Goal: Task Accomplishment & Management: Complete application form

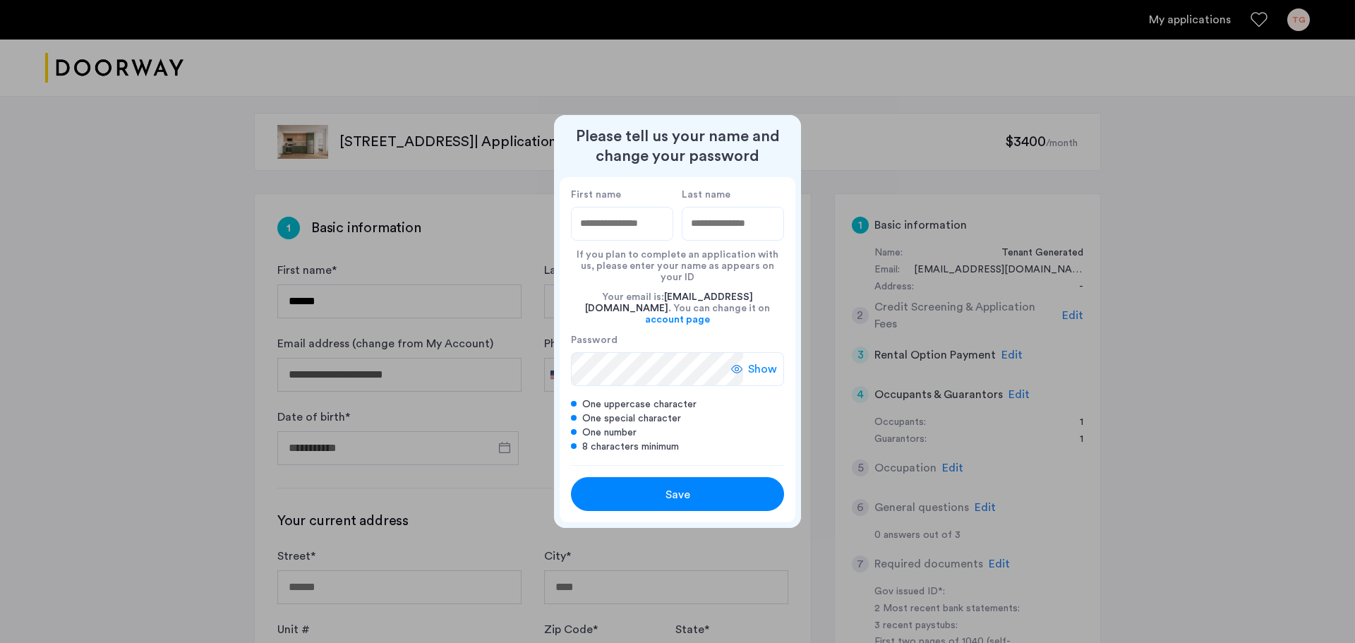
click at [594, 232] on input "First name" at bounding box center [622, 224] width 102 height 34
click at [467, 258] on div at bounding box center [677, 321] width 1355 height 643
type input "****"
type input "******"
click at [675, 486] on span "Save" at bounding box center [678, 494] width 25 height 17
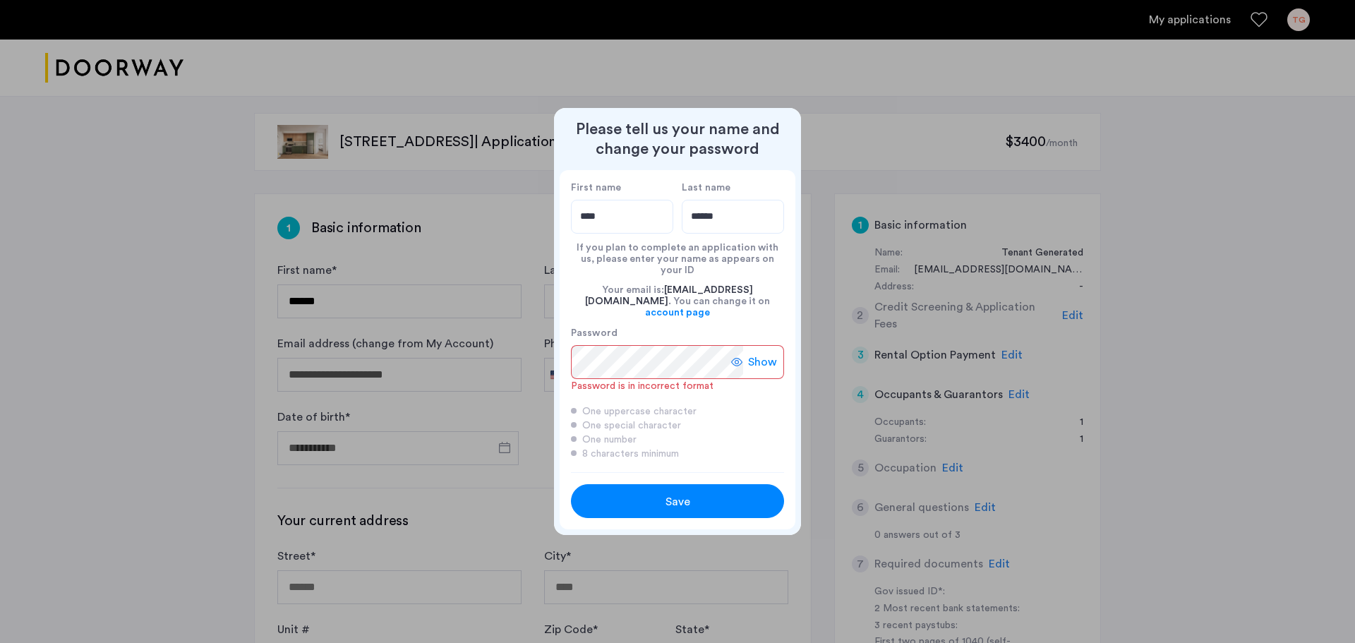
click at [736, 358] on use at bounding box center [736, 362] width 11 height 8
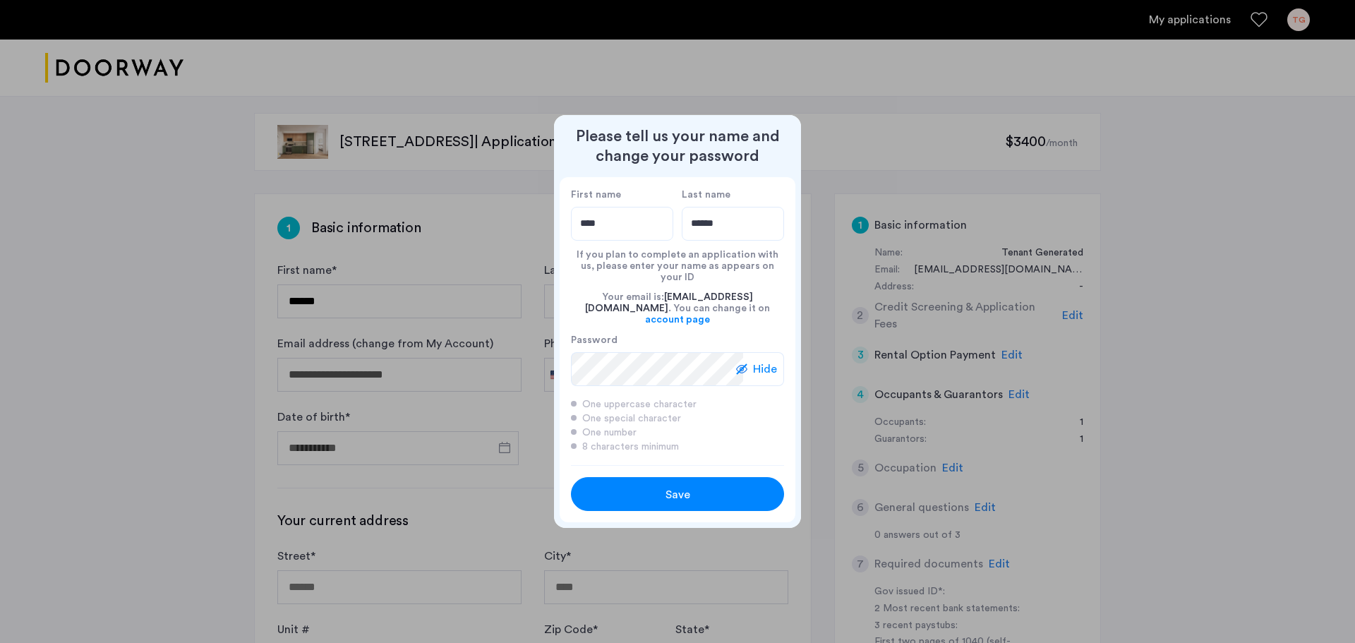
click at [676, 486] on span "Save" at bounding box center [678, 494] width 25 height 17
type input "****"
type input "******"
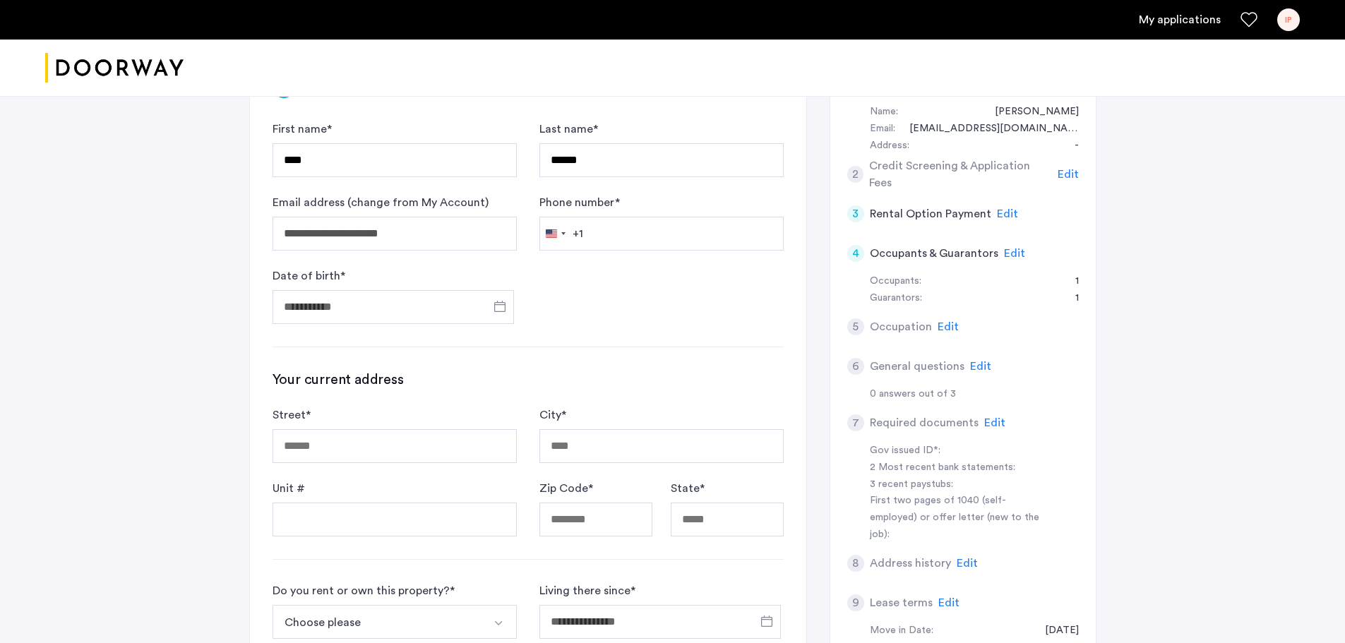
scroll to position [71, 0]
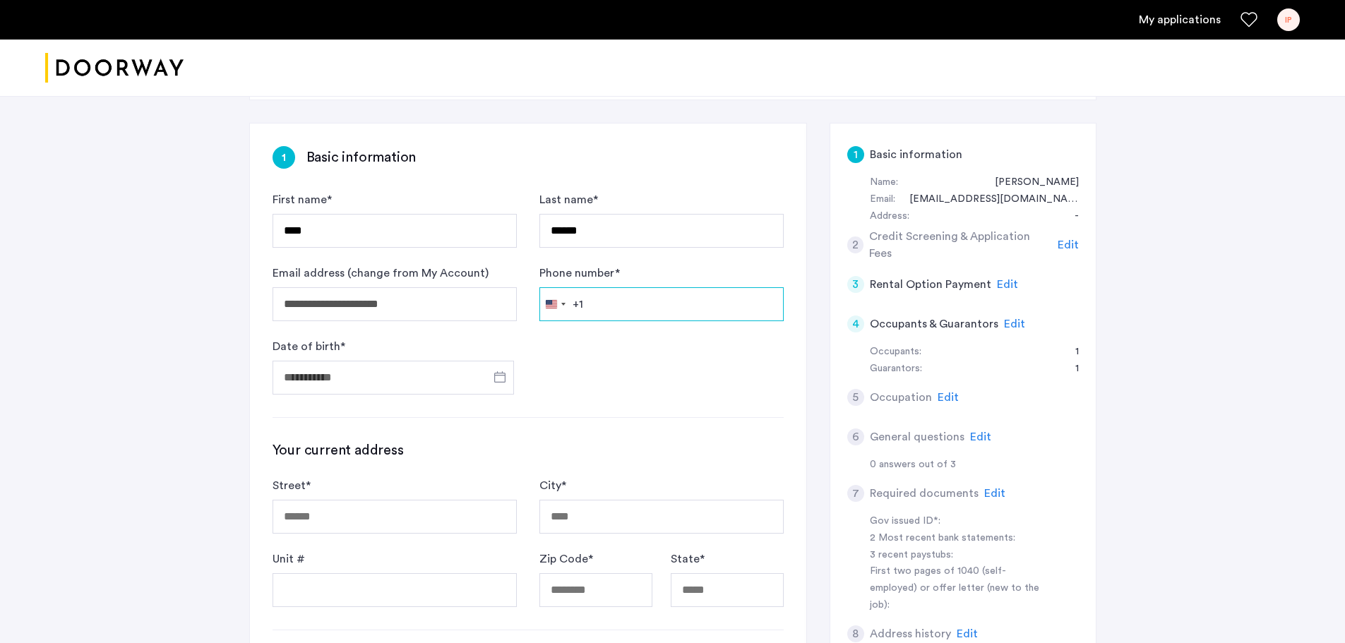
click at [623, 304] on input "Phone number *" at bounding box center [661, 304] width 244 height 34
type input "**********"
click at [496, 380] on span "Open calendar" at bounding box center [500, 377] width 34 height 34
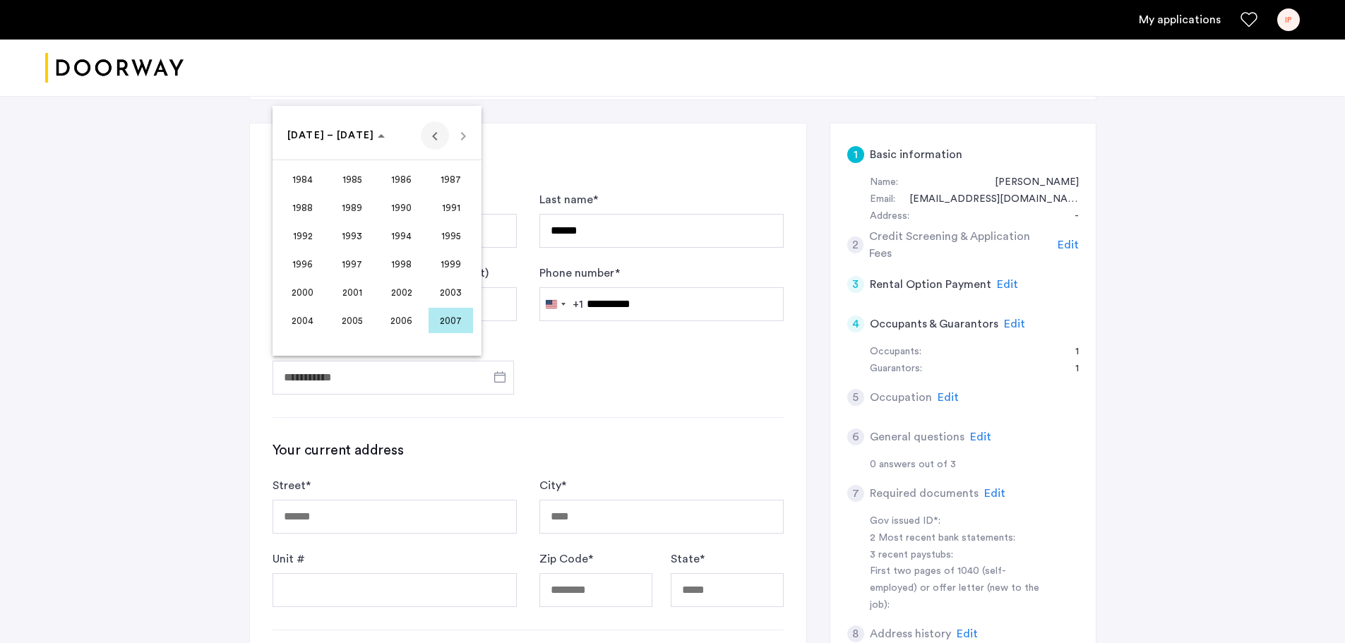
click at [430, 138] on span "Previous 24 years" at bounding box center [435, 135] width 28 height 28
click at [299, 273] on span "1972" at bounding box center [302, 263] width 44 height 25
click at [397, 212] on span "MAR" at bounding box center [401, 207] width 44 height 25
click at [400, 219] on span "9" at bounding box center [404, 222] width 25 height 25
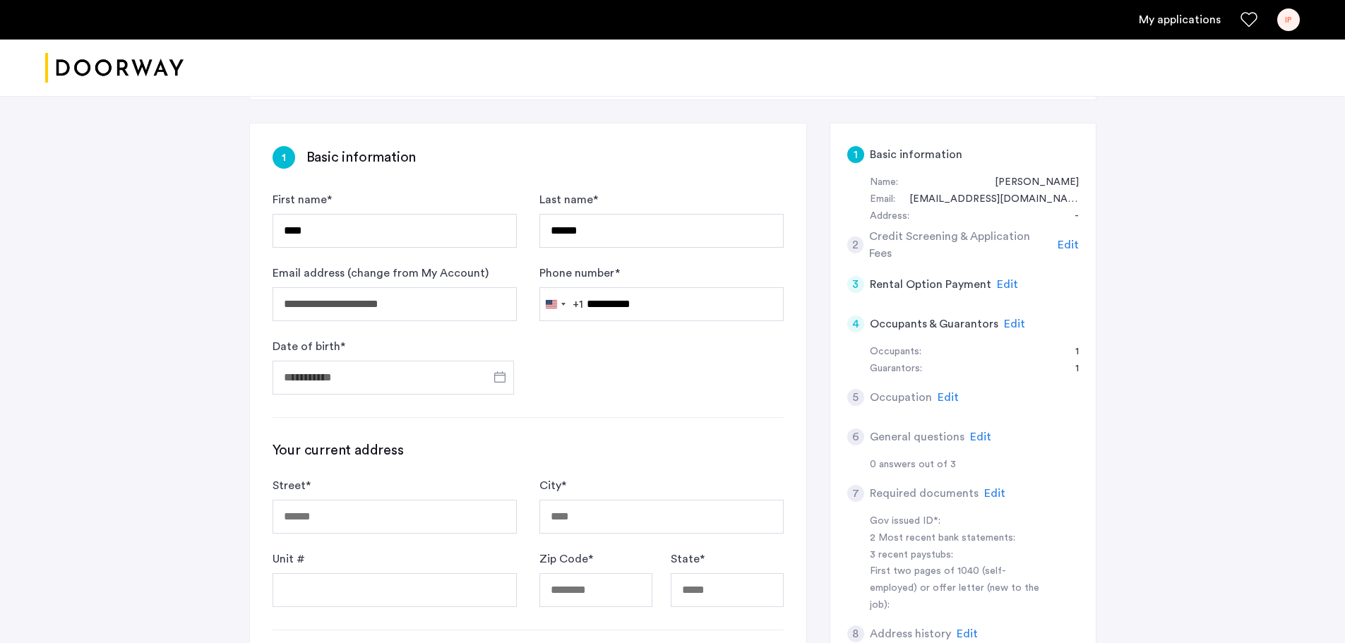
type input "**********"
click at [629, 379] on form "**********" at bounding box center [527, 292] width 511 height 203
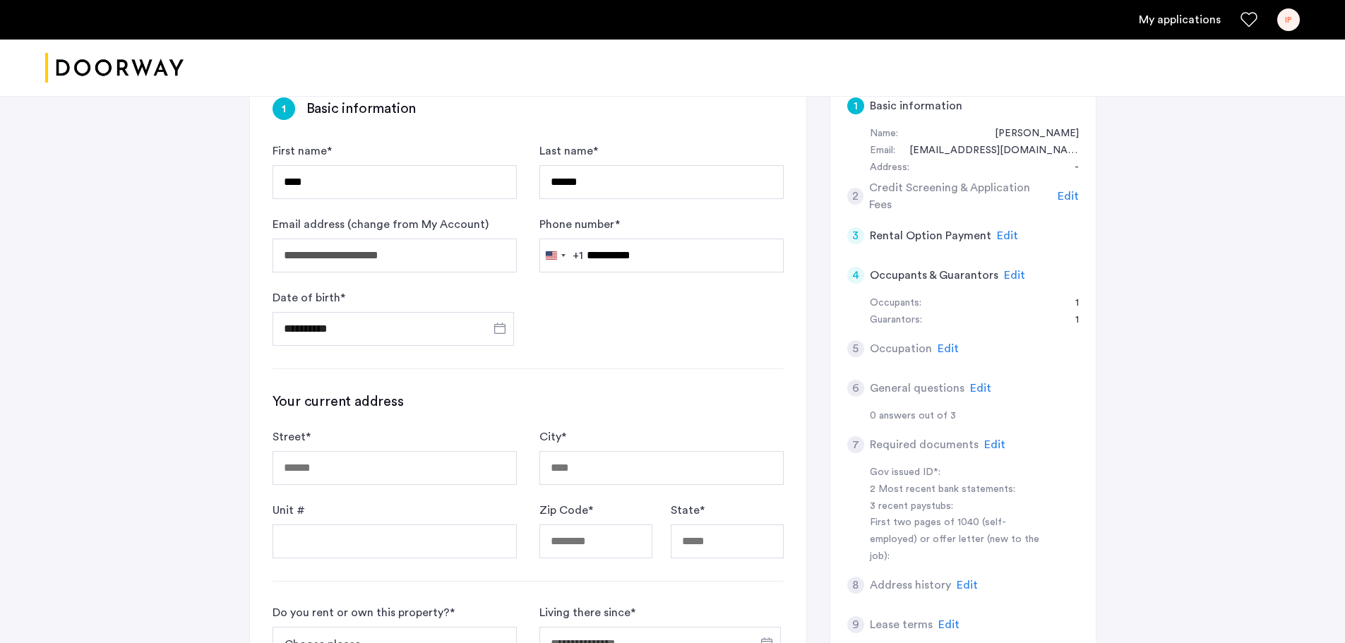
scroll to position [282, 0]
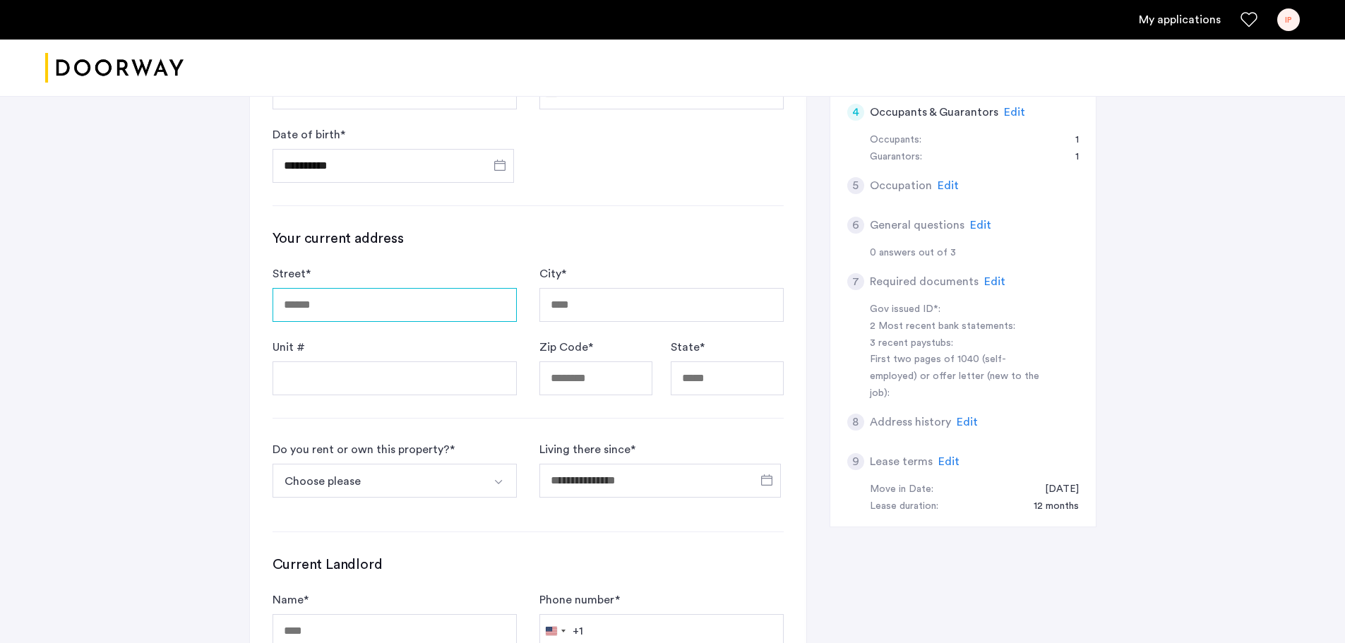
click at [375, 301] on input "Street *" at bounding box center [394, 305] width 244 height 34
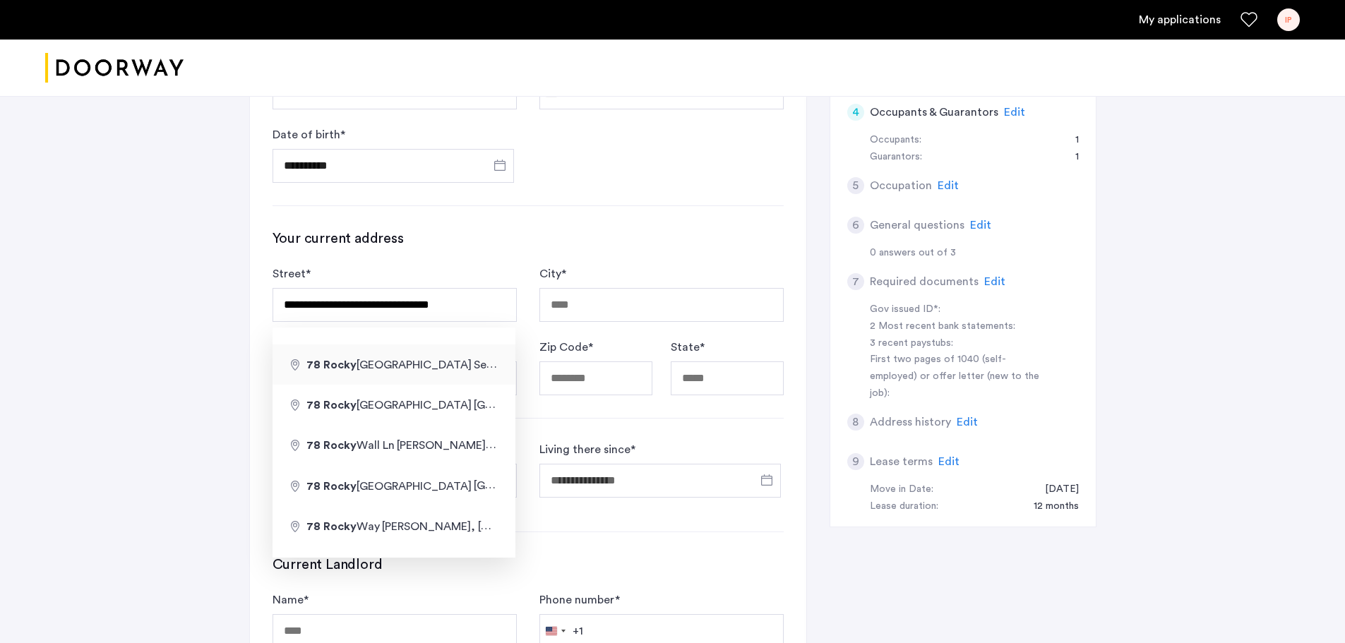
type input "**********"
type input "******"
type input "*****"
type input "**"
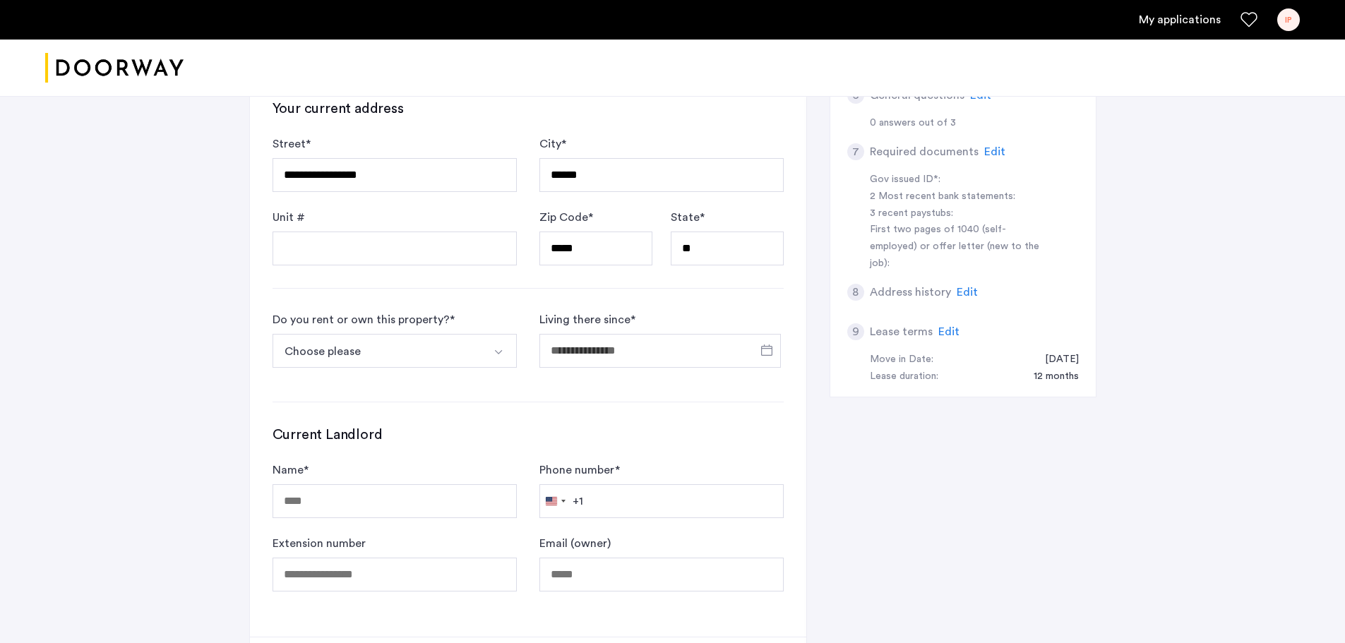
scroll to position [423, 0]
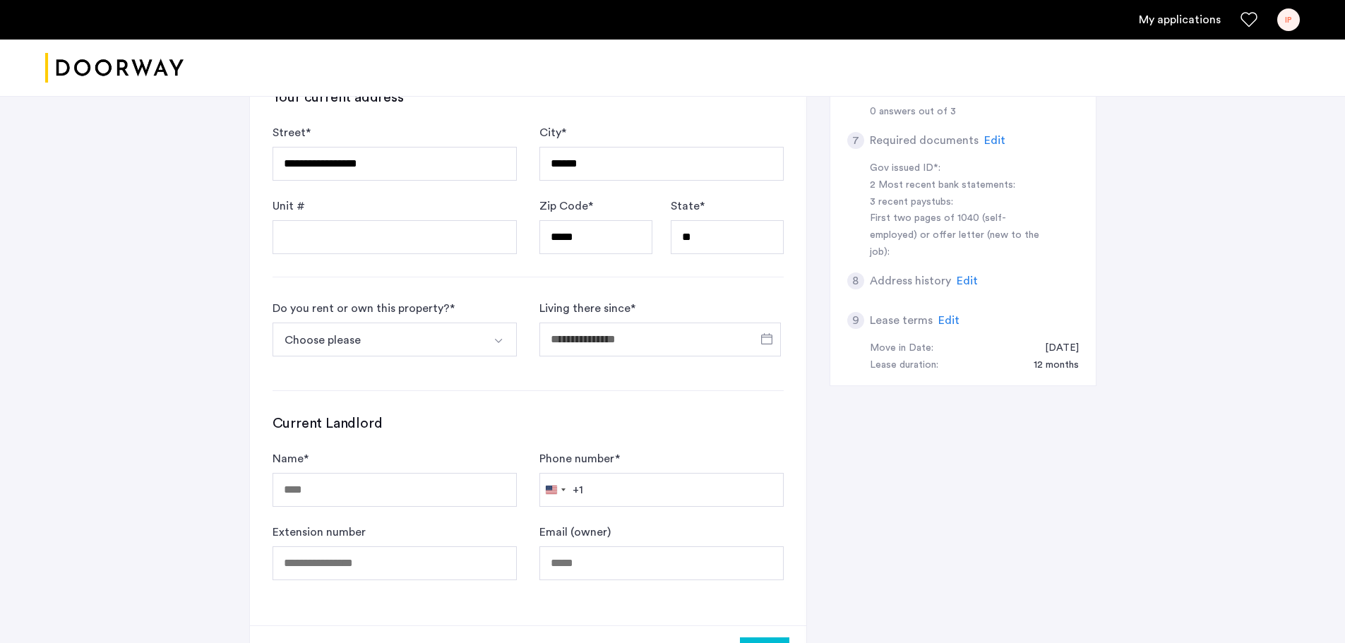
click at [498, 339] on img "Select option" at bounding box center [498, 340] width 11 height 11
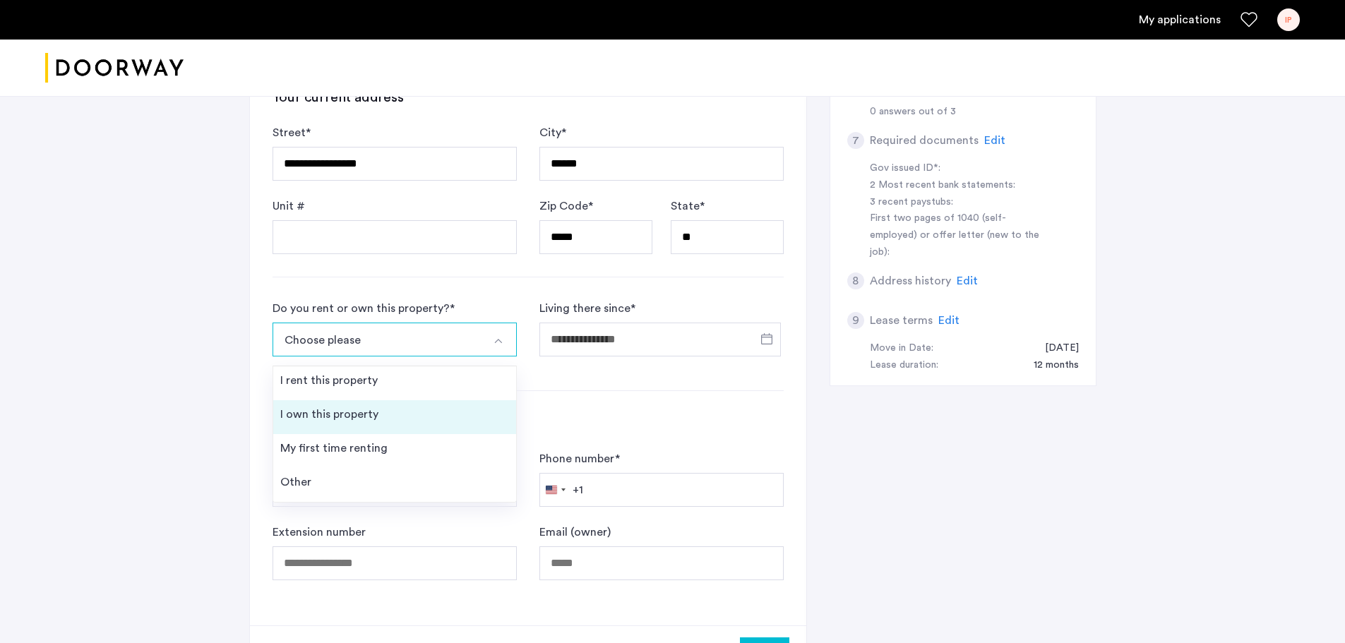
click at [452, 411] on li "I own this property" at bounding box center [394, 417] width 243 height 34
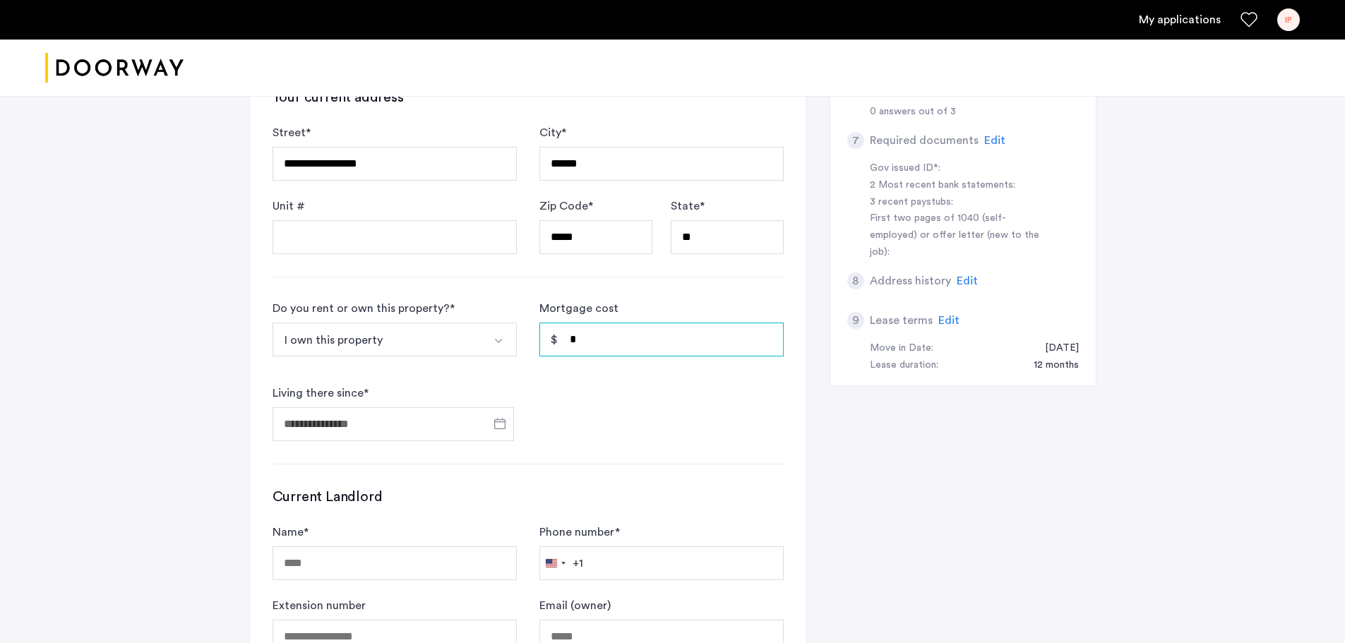
drag, startPoint x: 606, startPoint y: 337, endPoint x: 565, endPoint y: 337, distance: 41.6
click at [565, 337] on input "*" at bounding box center [661, 340] width 244 height 34
type input "*****"
click at [494, 426] on span "Open calendar" at bounding box center [500, 424] width 34 height 34
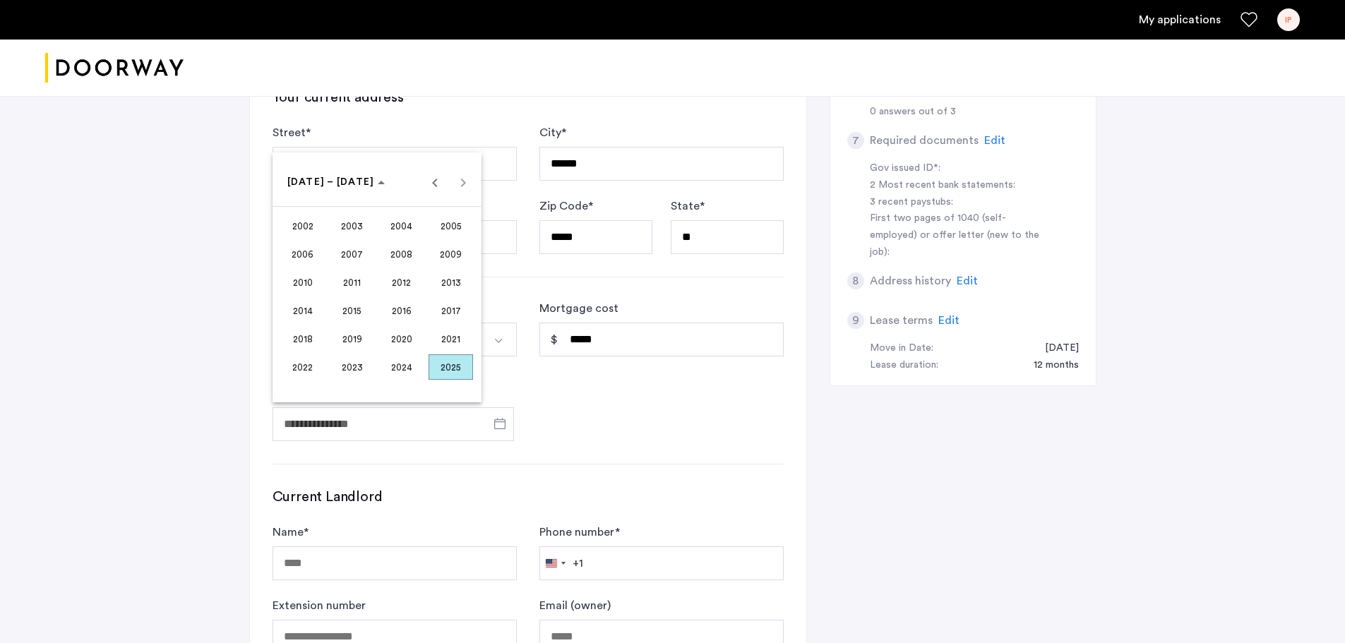
click at [340, 275] on span "2011" at bounding box center [352, 282] width 44 height 25
click at [433, 284] on span "AUG" at bounding box center [450, 282] width 44 height 25
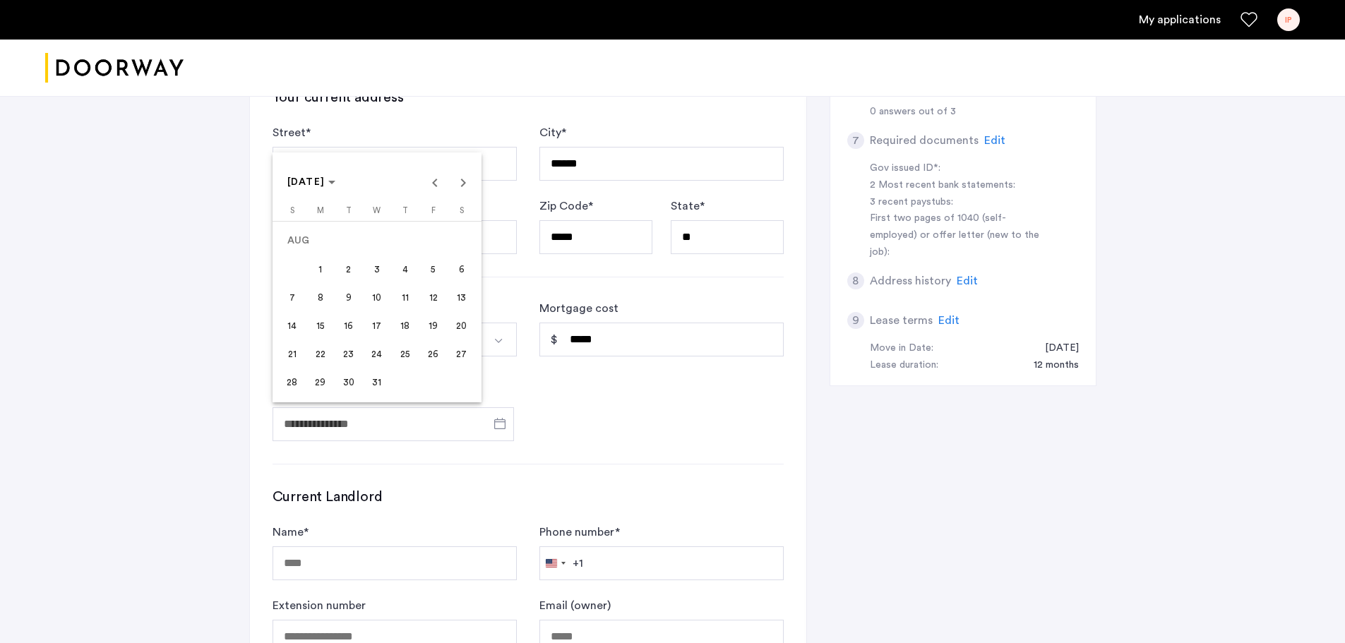
click at [383, 378] on span "31" at bounding box center [376, 381] width 25 height 25
type input "**********"
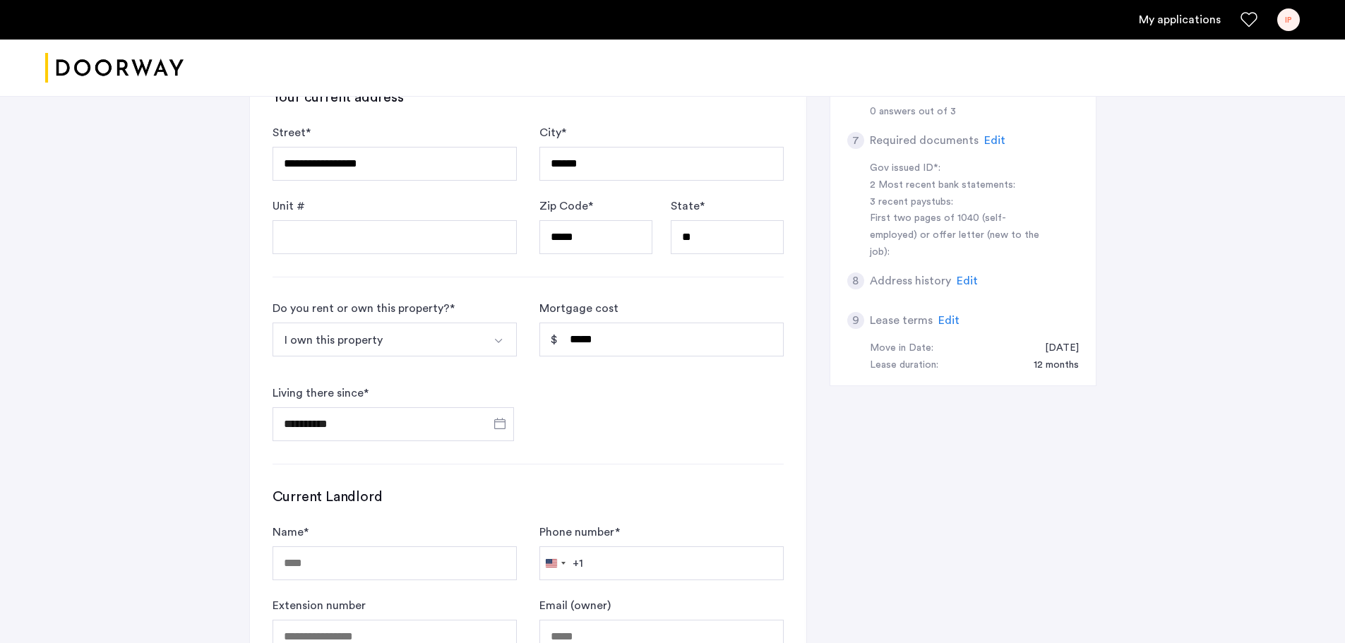
click at [567, 435] on form "**********" at bounding box center [527, 370] width 511 height 141
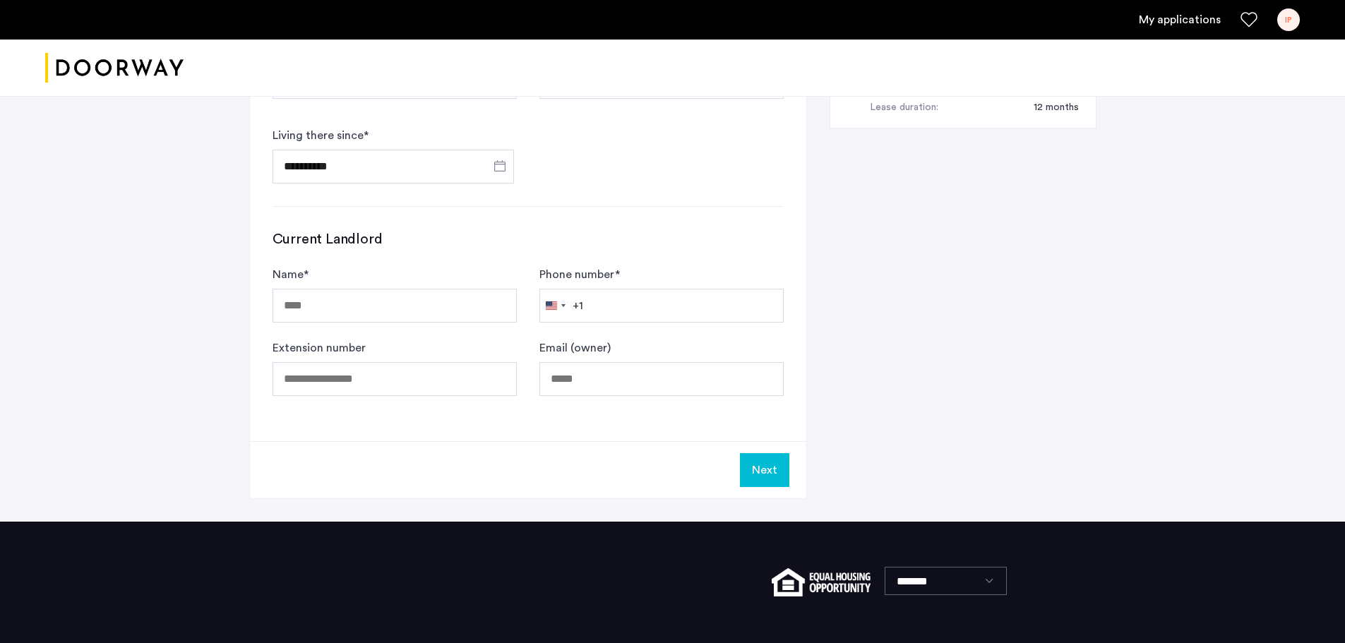
scroll to position [706, 0]
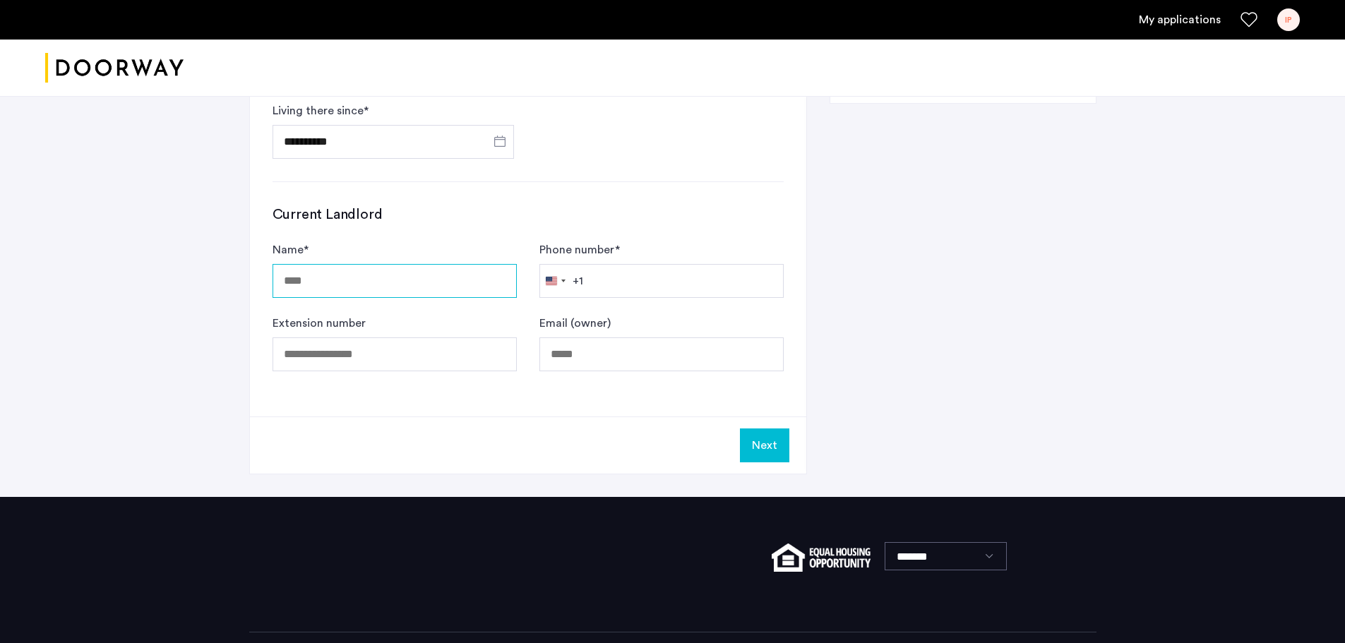
click at [450, 278] on input "Name *" at bounding box center [394, 281] width 244 height 34
type input "**********"
click at [774, 443] on button "Next" at bounding box center [764, 445] width 49 height 34
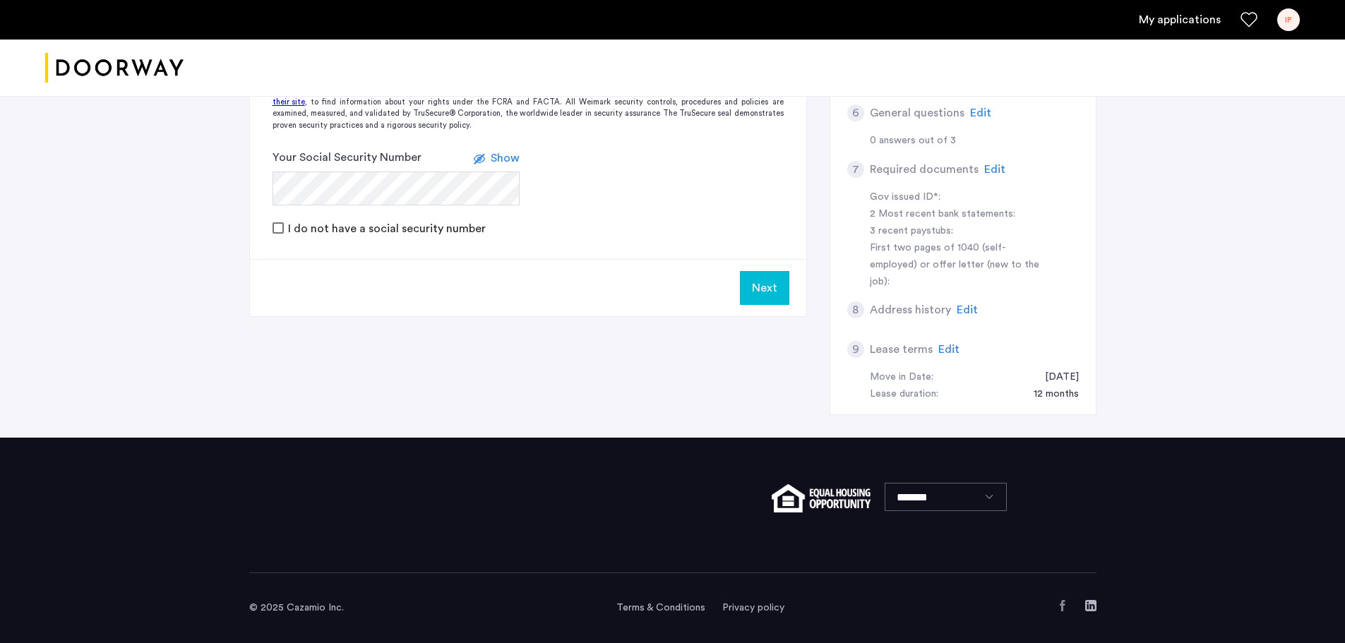
scroll to position [0, 0]
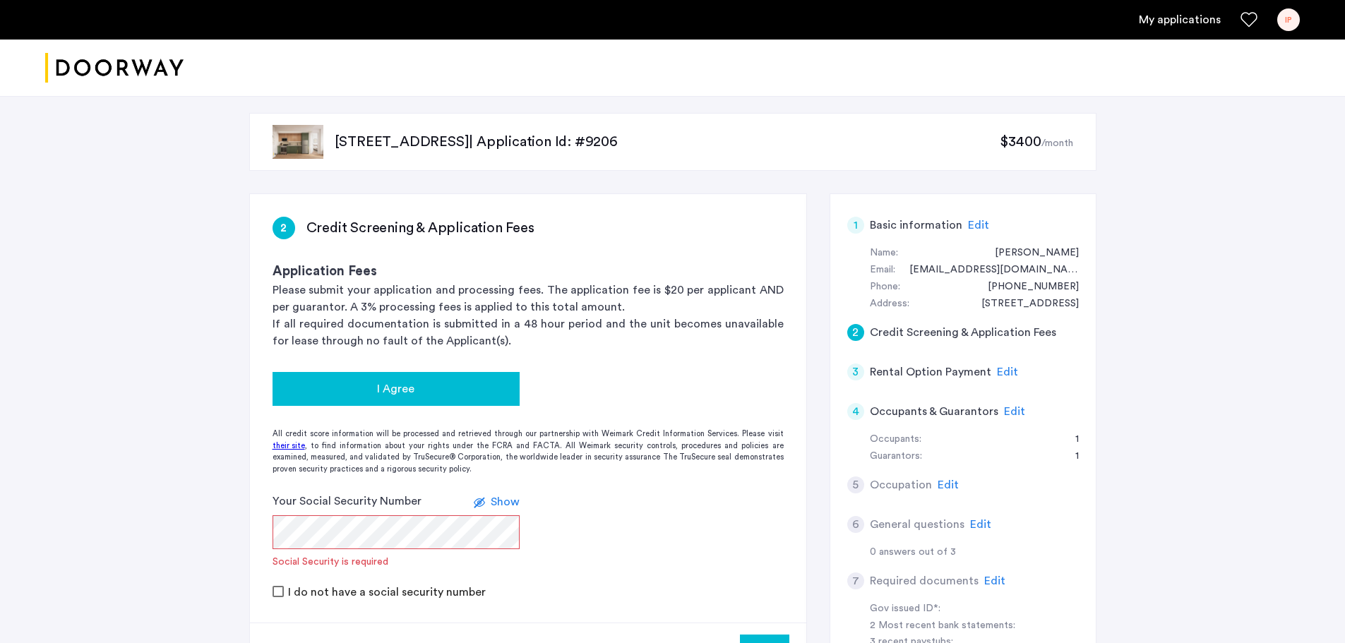
click at [416, 398] on button "I Agree" at bounding box center [395, 389] width 247 height 34
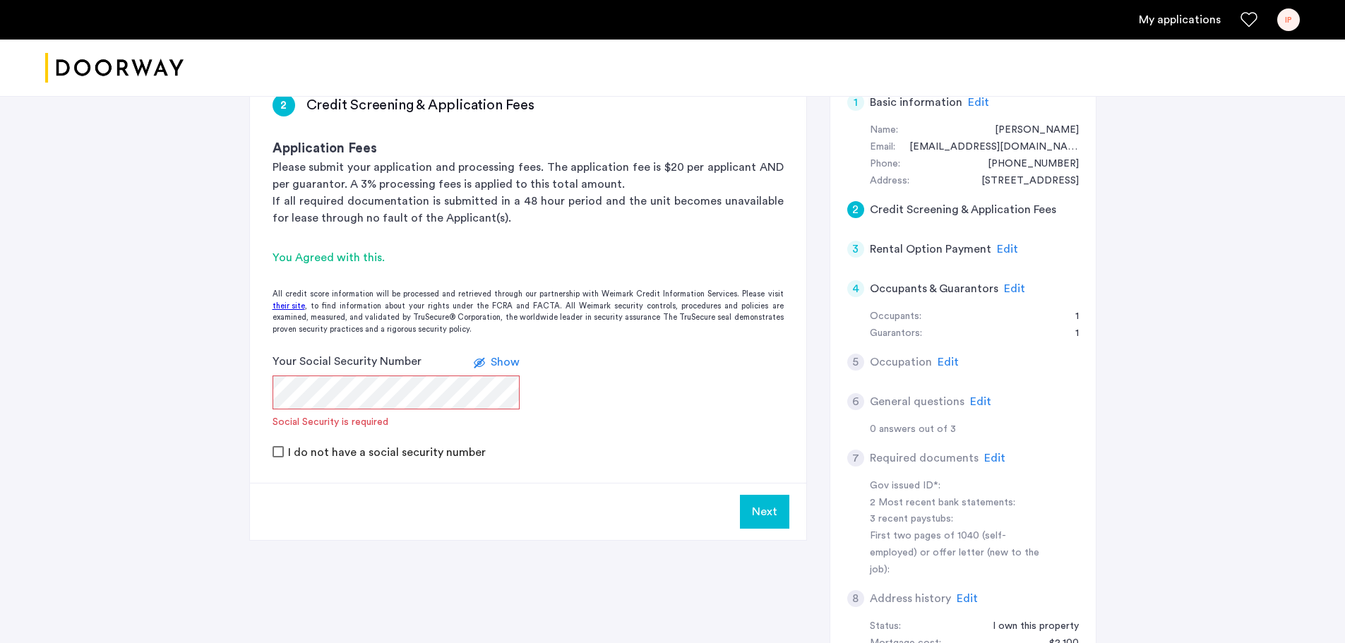
scroll to position [141, 0]
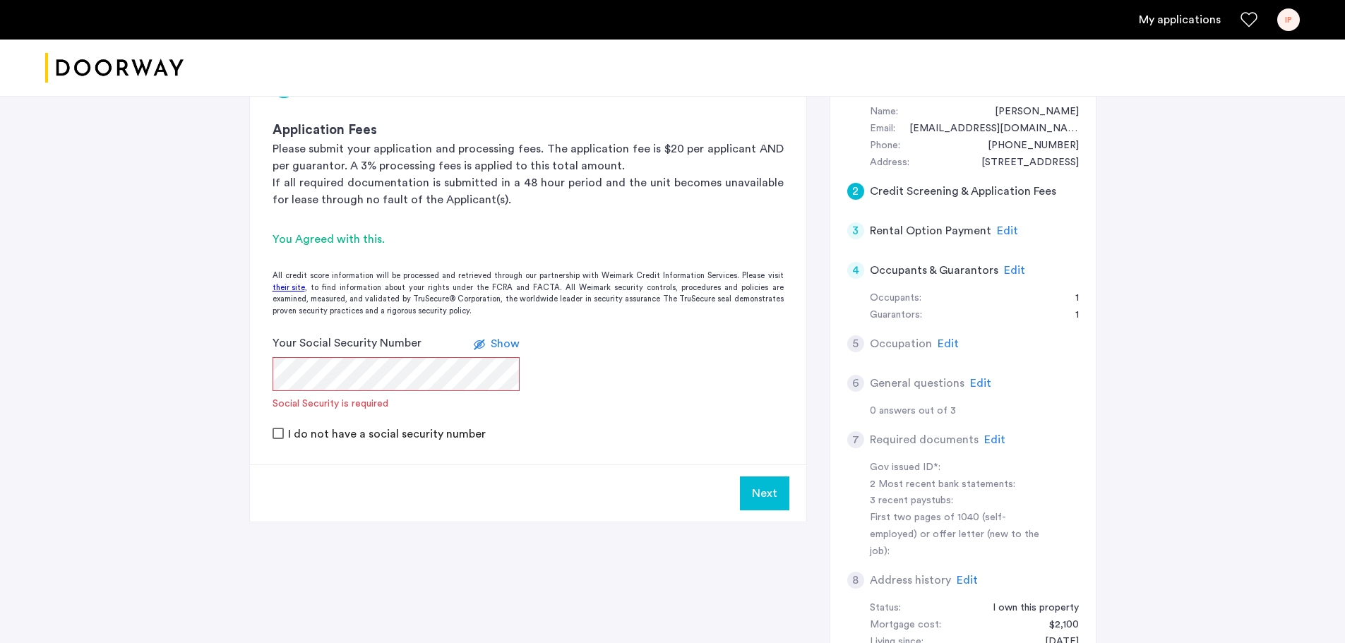
click at [91, 357] on div "[STREET_ADDRESS] | Application Id: #9206 $3400 /month 2 Credit Screening & Appl…" at bounding box center [672, 362] width 1345 height 827
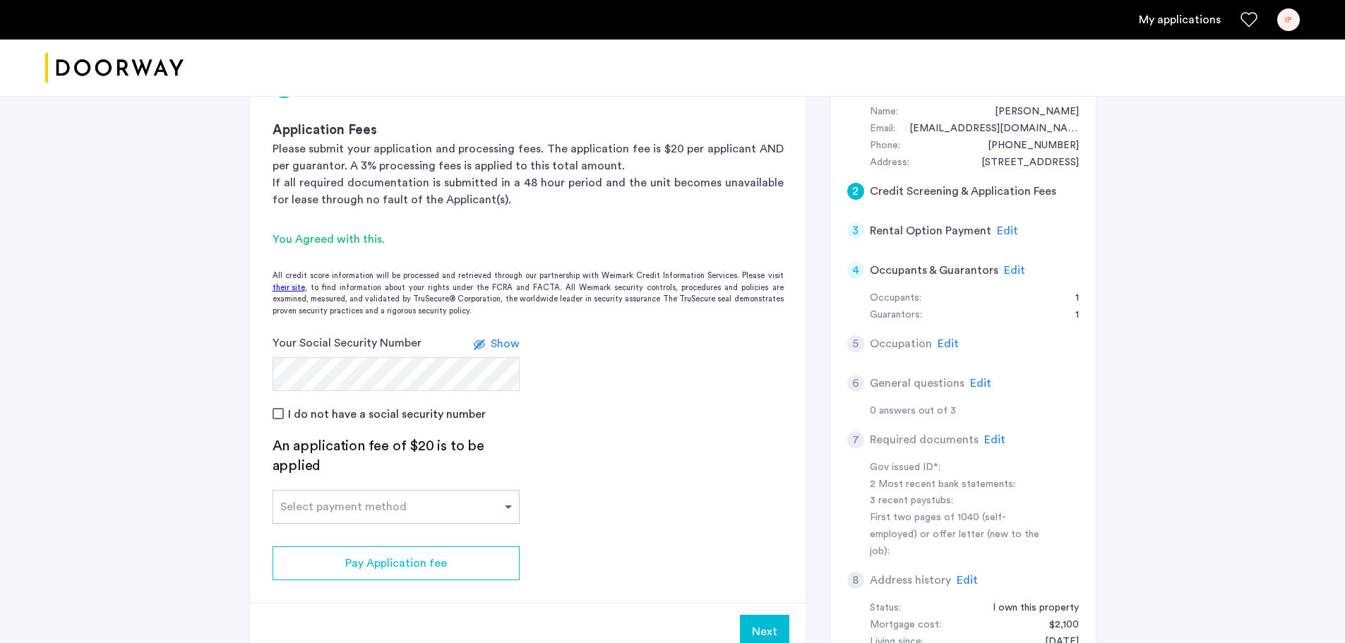
click at [506, 510] on span at bounding box center [510, 506] width 18 height 17
click at [587, 500] on app-credit-screening "2 Credit Screening & Application Fees Application Fees Please submit your appli…" at bounding box center [528, 356] width 556 height 607
click at [505, 512] on span at bounding box center [510, 506] width 18 height 17
click at [405, 366] on div "Credit Card" at bounding box center [396, 363] width 246 height 28
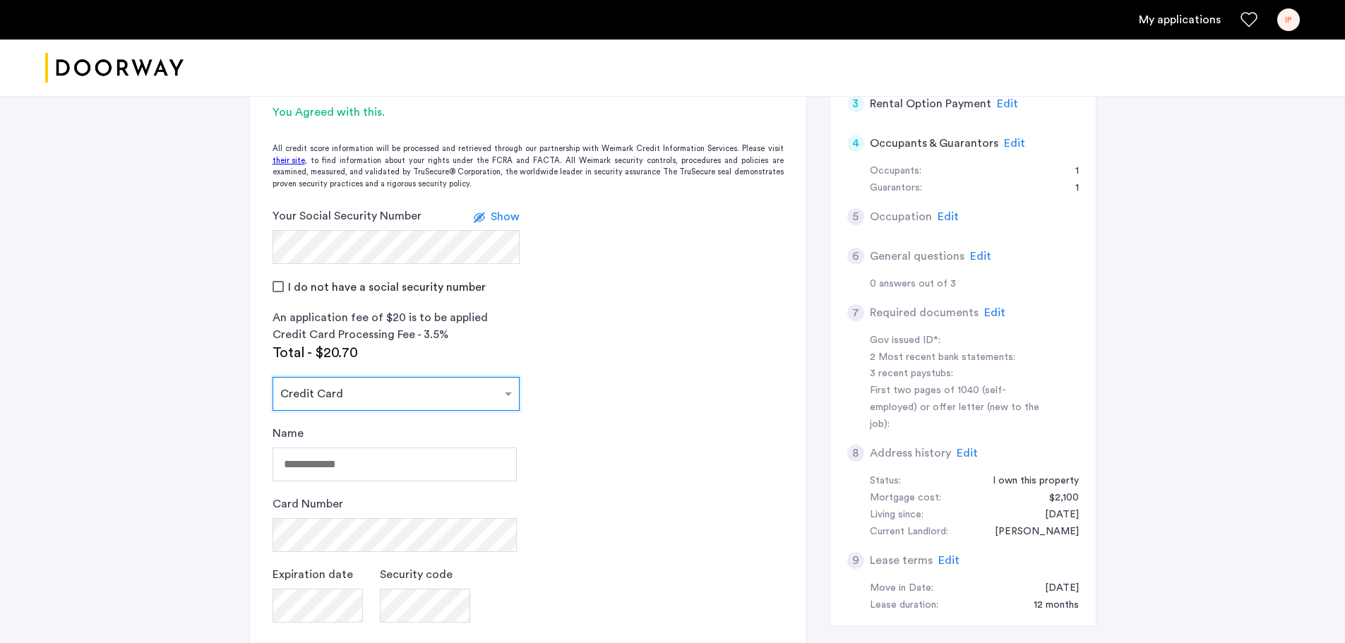
scroll to position [353, 0]
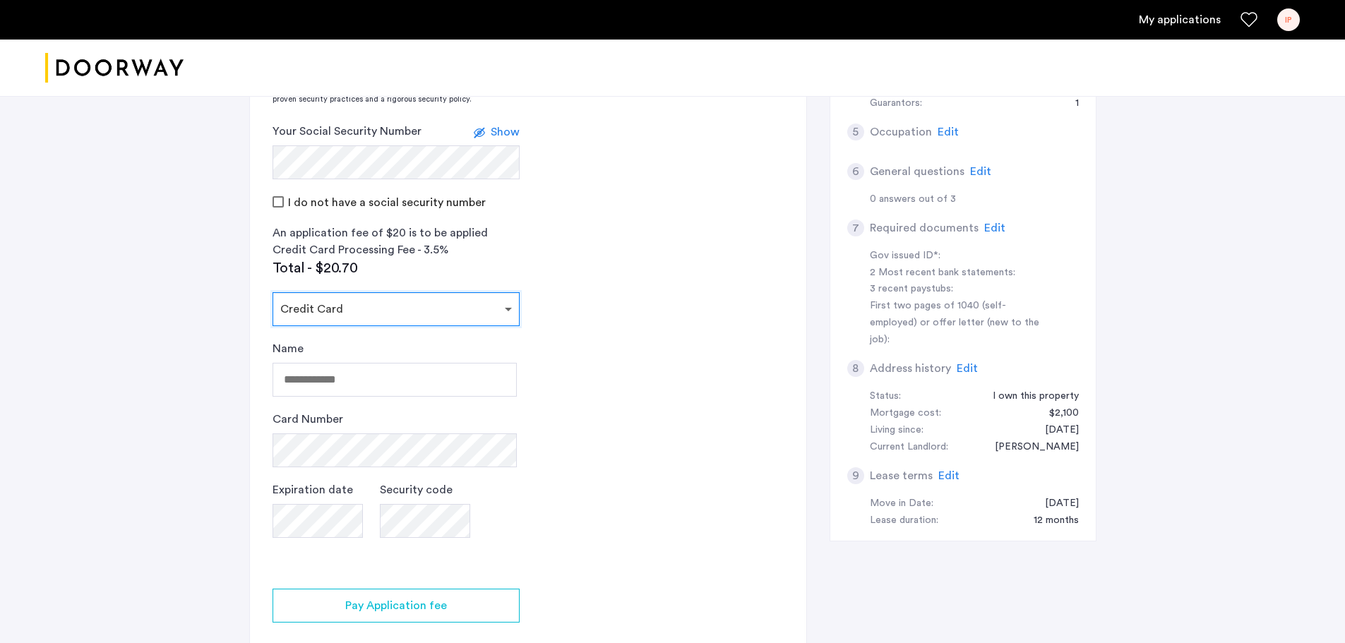
click at [510, 313] on span at bounding box center [510, 309] width 18 height 17
click at [315, 431] on div "Zelle" at bounding box center [396, 425] width 246 height 28
click at [615, 390] on app-credit-screening "2 Credit Screening & Application Fees Application Fees Please submit your appli…" at bounding box center [528, 271] width 556 height 861
drag, startPoint x: 483, startPoint y: 387, endPoint x: 258, endPoint y: 375, distance: 224.7
click at [258, 375] on app-credit-screening "2 Credit Screening & Application Fees Application Fees Please submit your appli…" at bounding box center [528, 271] width 556 height 861
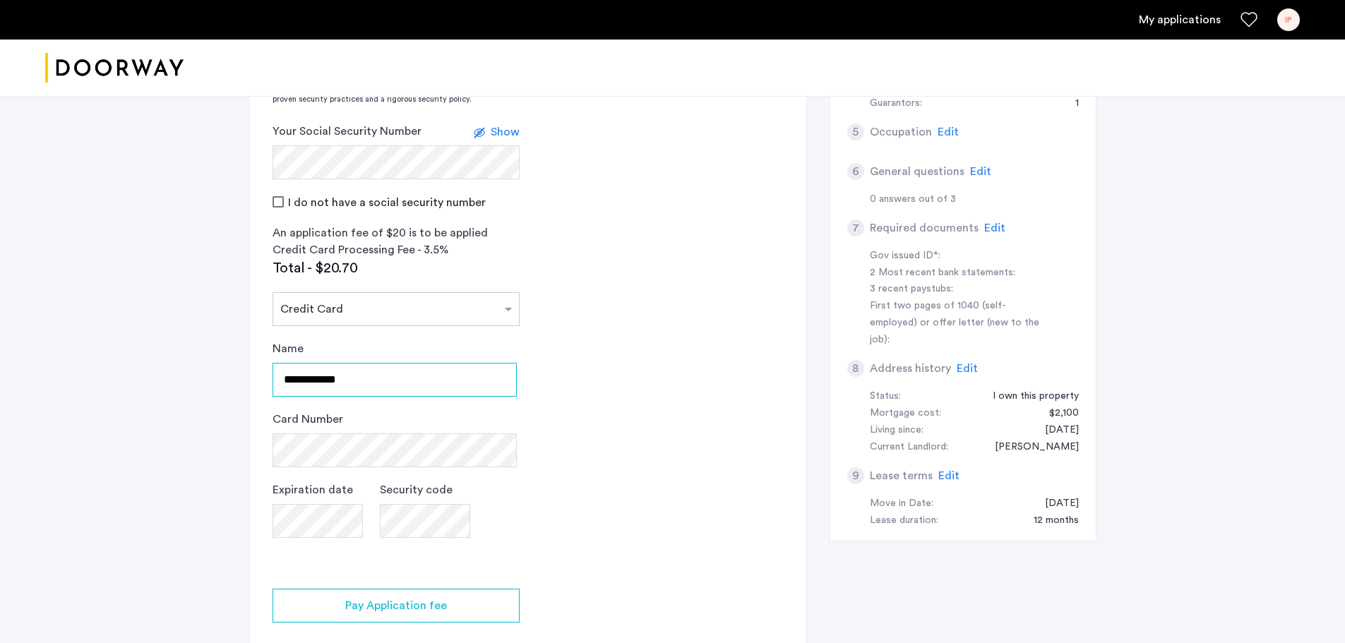
type input "**********"
click at [535, 426] on app-credit-screening "2 Credit Screening & Application Fees Application Fees Please submit your appli…" at bounding box center [528, 271] width 556 height 861
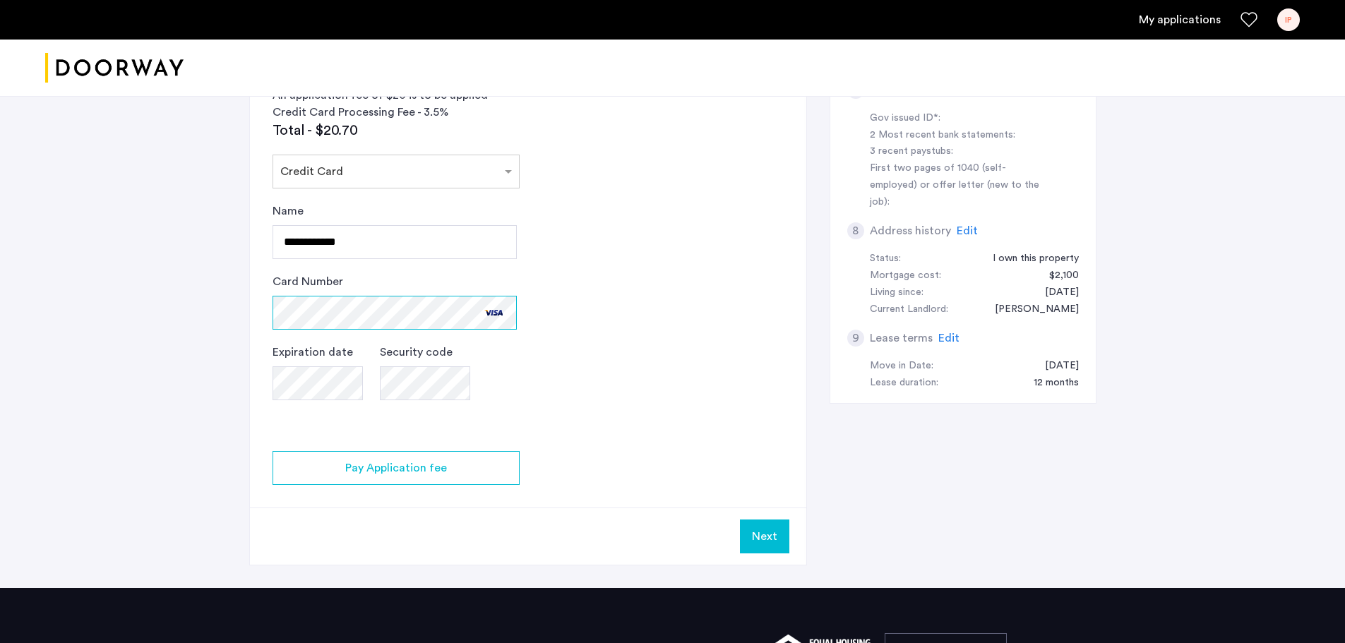
scroll to position [565, 0]
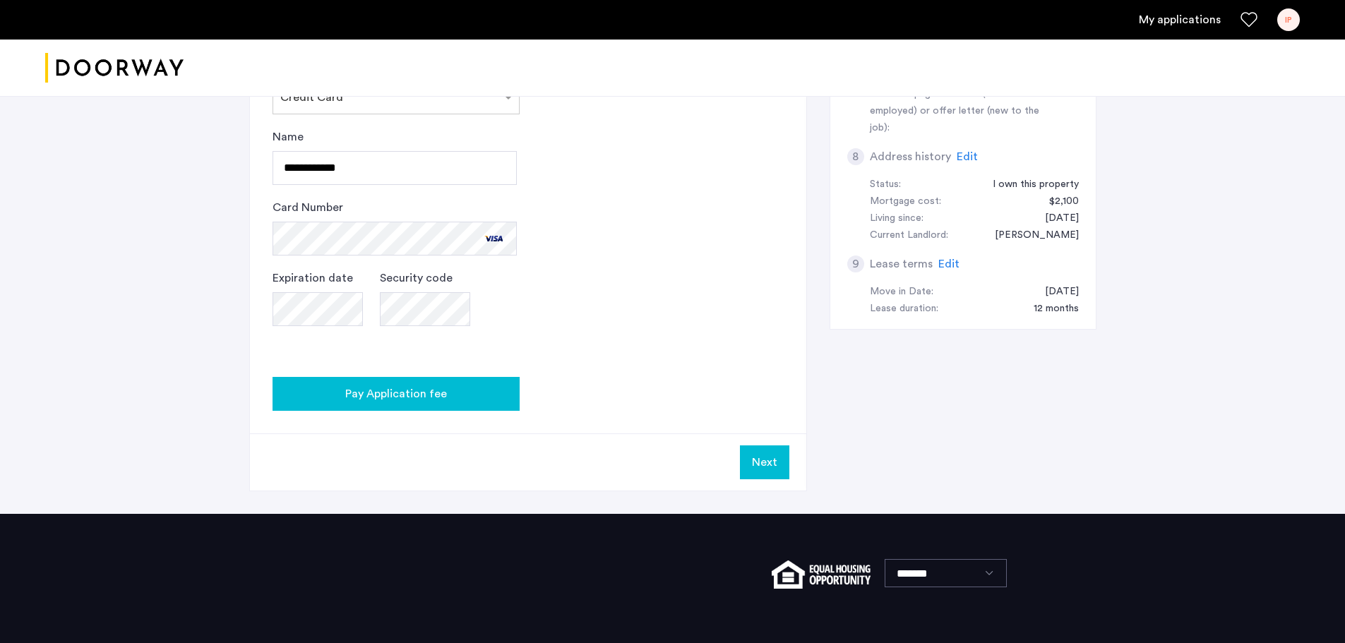
click at [464, 397] on div "Pay Application fee" at bounding box center [396, 393] width 224 height 17
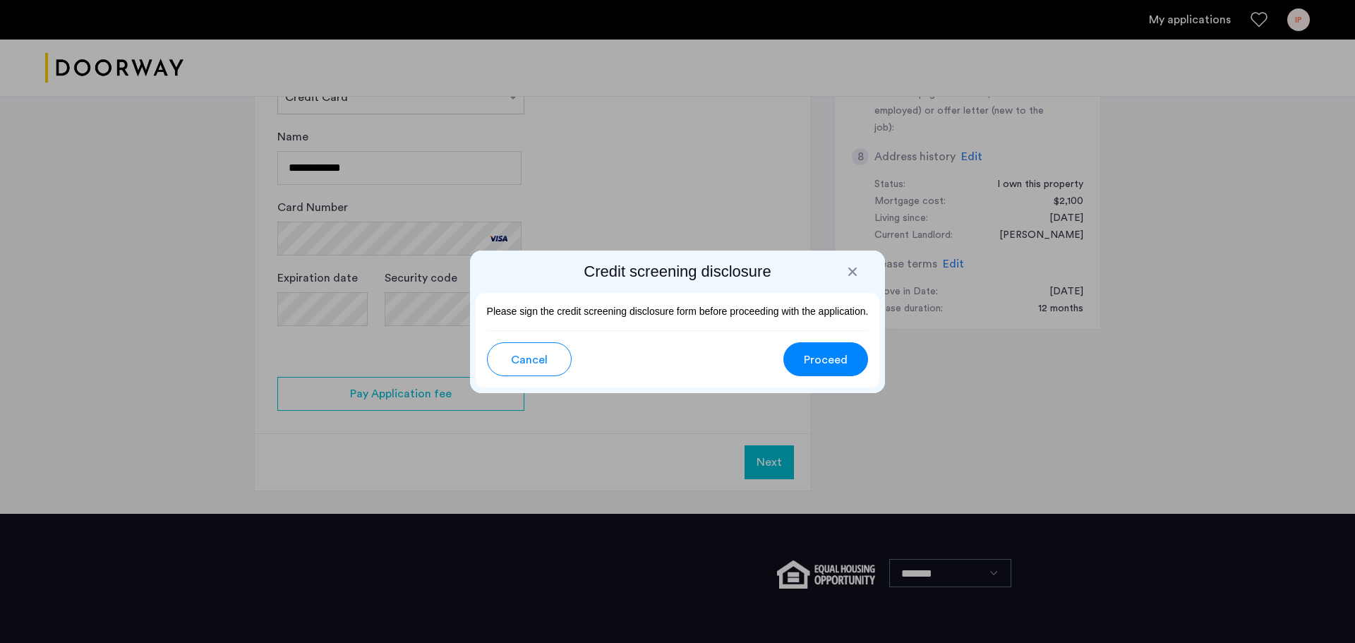
click at [834, 355] on span "Proceed" at bounding box center [826, 359] width 44 height 17
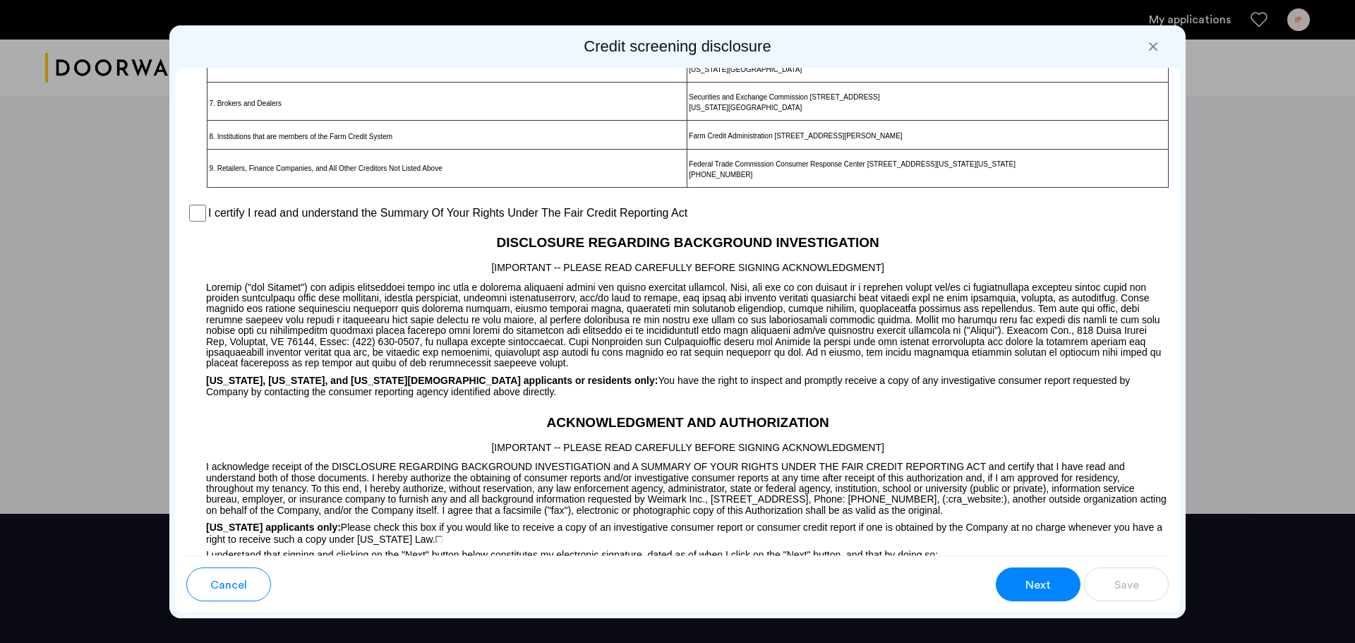
scroll to position [988, 0]
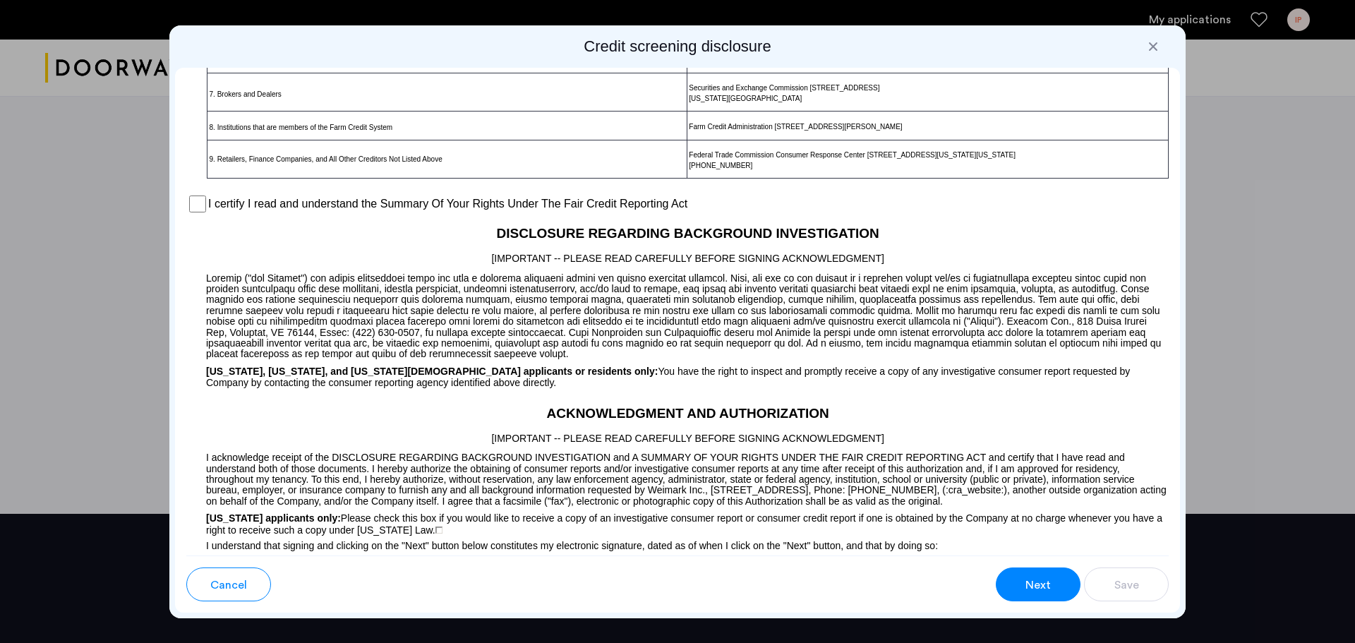
click at [208, 213] on div "I certify I read and understand the Summary Of Your Rights Under The Fair Credi…" at bounding box center [677, 203] width 983 height 21
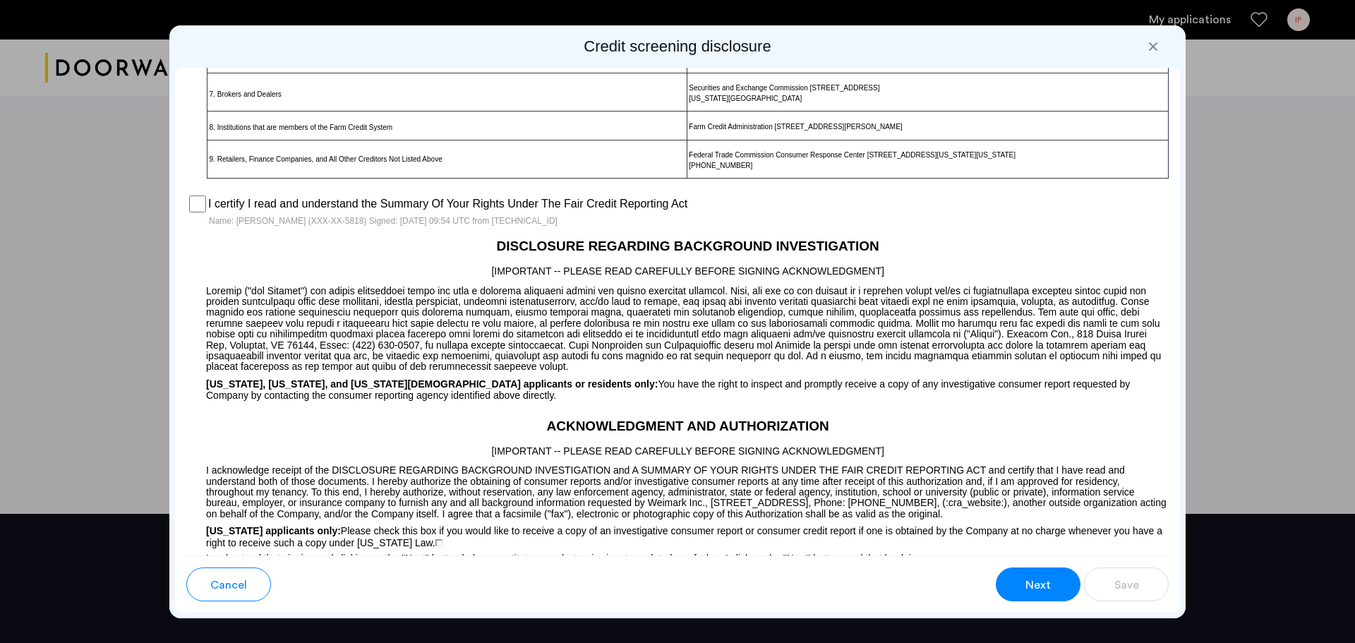
drag, startPoint x: 1180, startPoint y: 239, endPoint x: 1180, endPoint y: 330, distance: 90.3
click at [1180, 330] on div "Credit screening disclosure Para información en español, visite [DOMAIN_NAME][U…" at bounding box center [677, 321] width 1016 height 593
click at [1041, 228] on h2 "DISCLOSURE REGARDING BACKGROUND INVESTIGATION" at bounding box center [677, 242] width 983 height 30
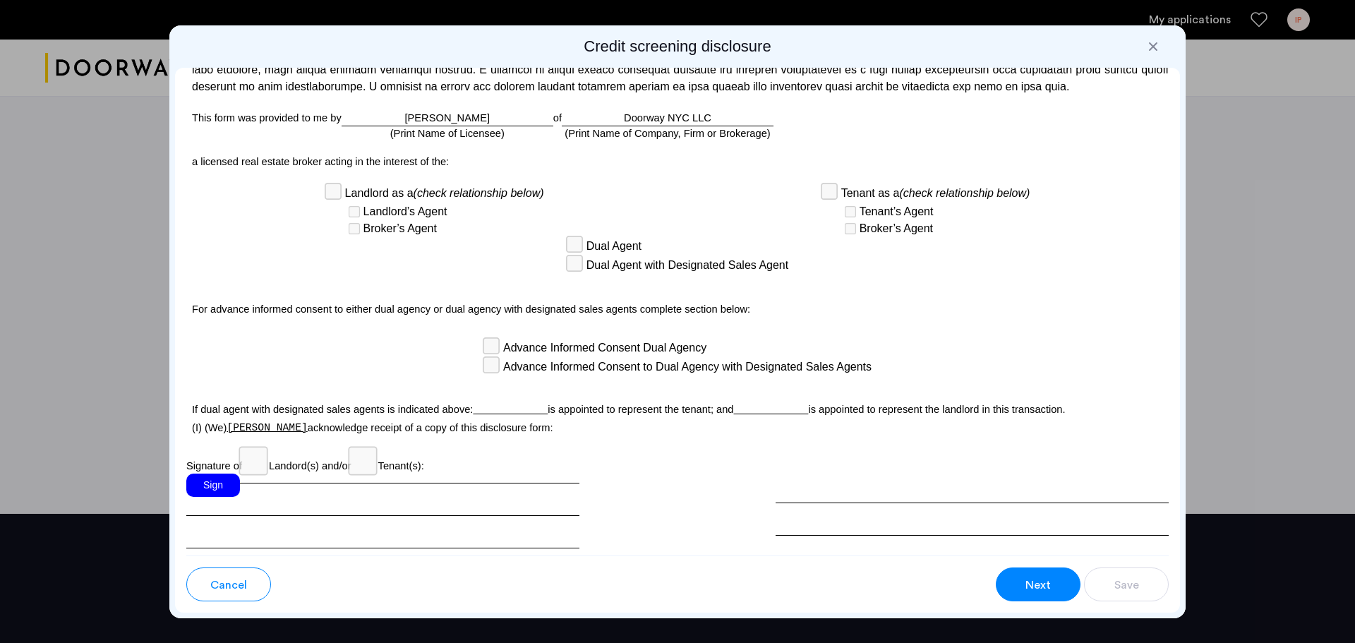
scroll to position [3562, 0]
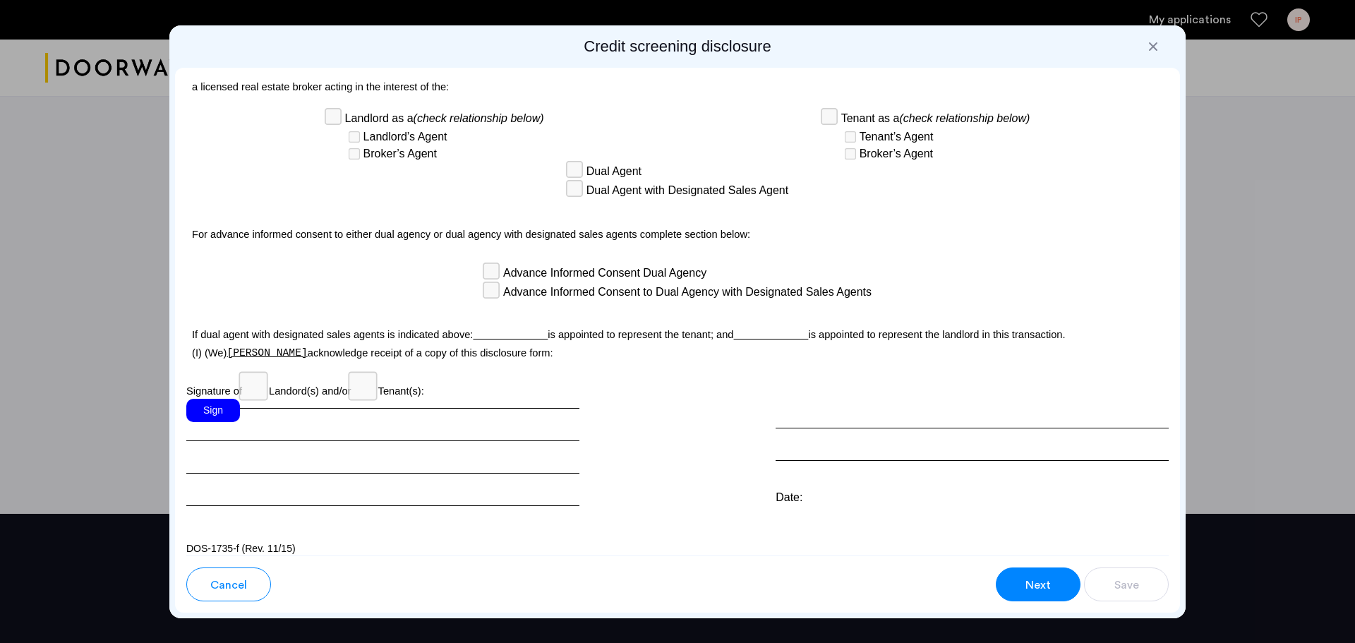
click at [212, 407] on div "Sign" at bounding box center [213, 410] width 54 height 23
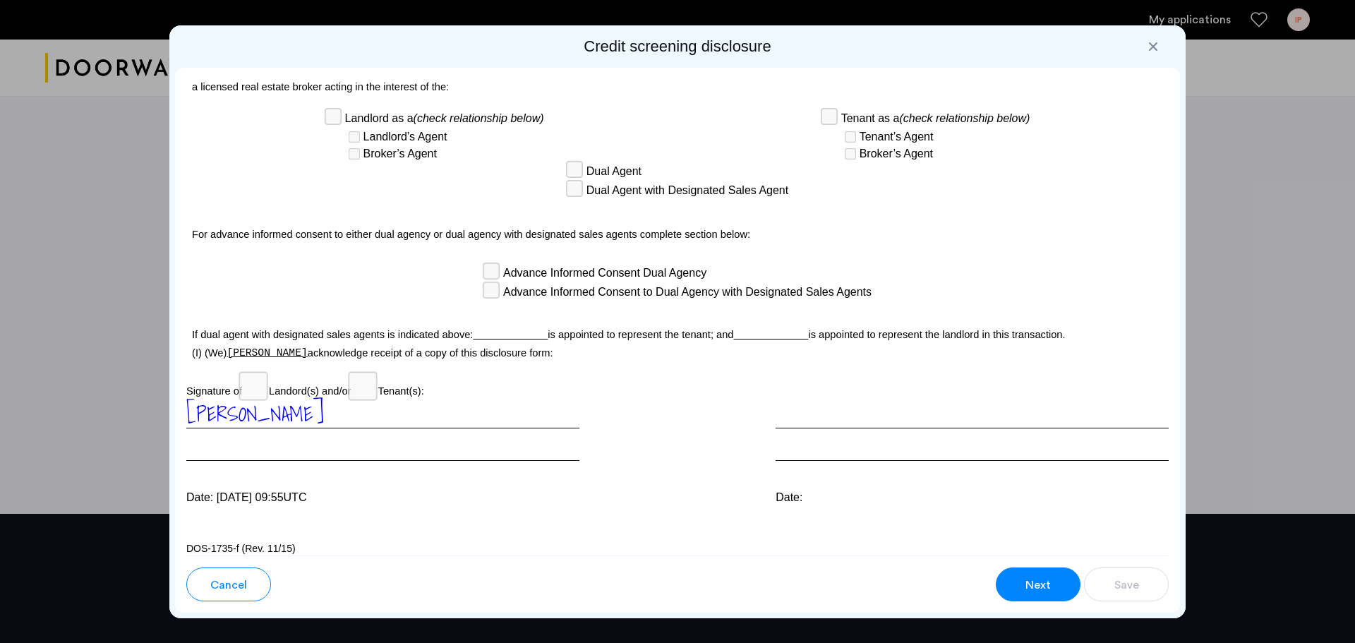
scroll to position [3567, 0]
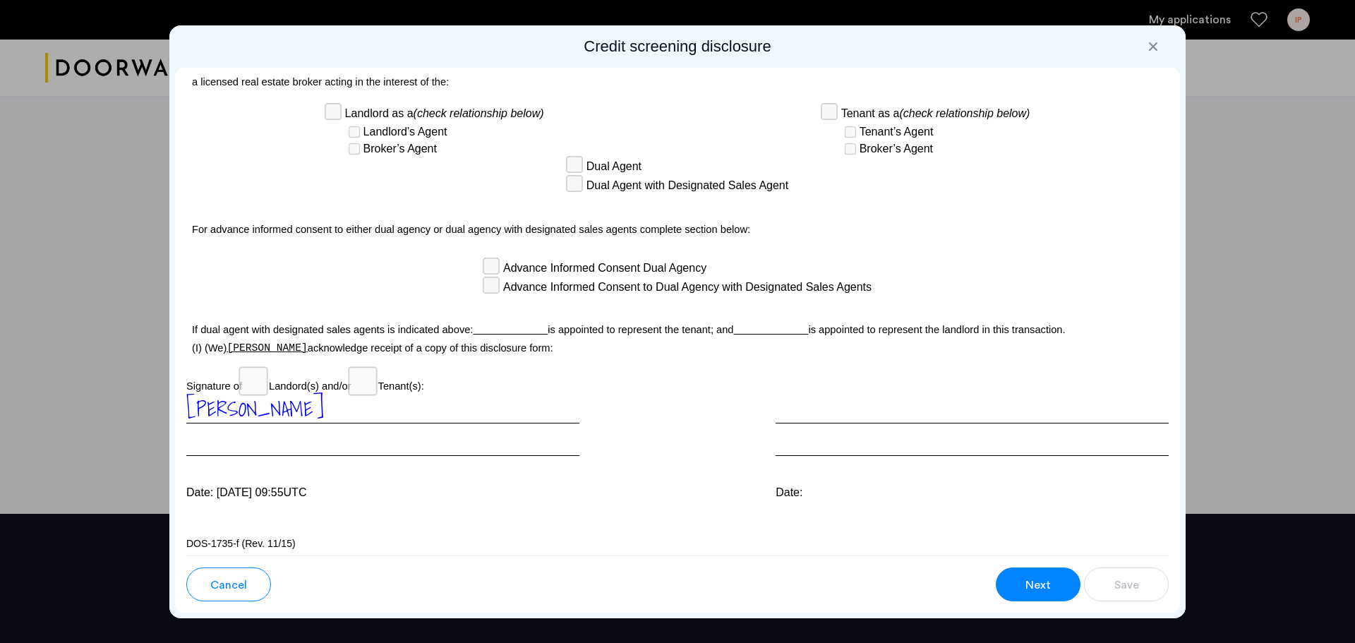
click at [1046, 587] on span "Next" at bounding box center [1038, 585] width 25 height 17
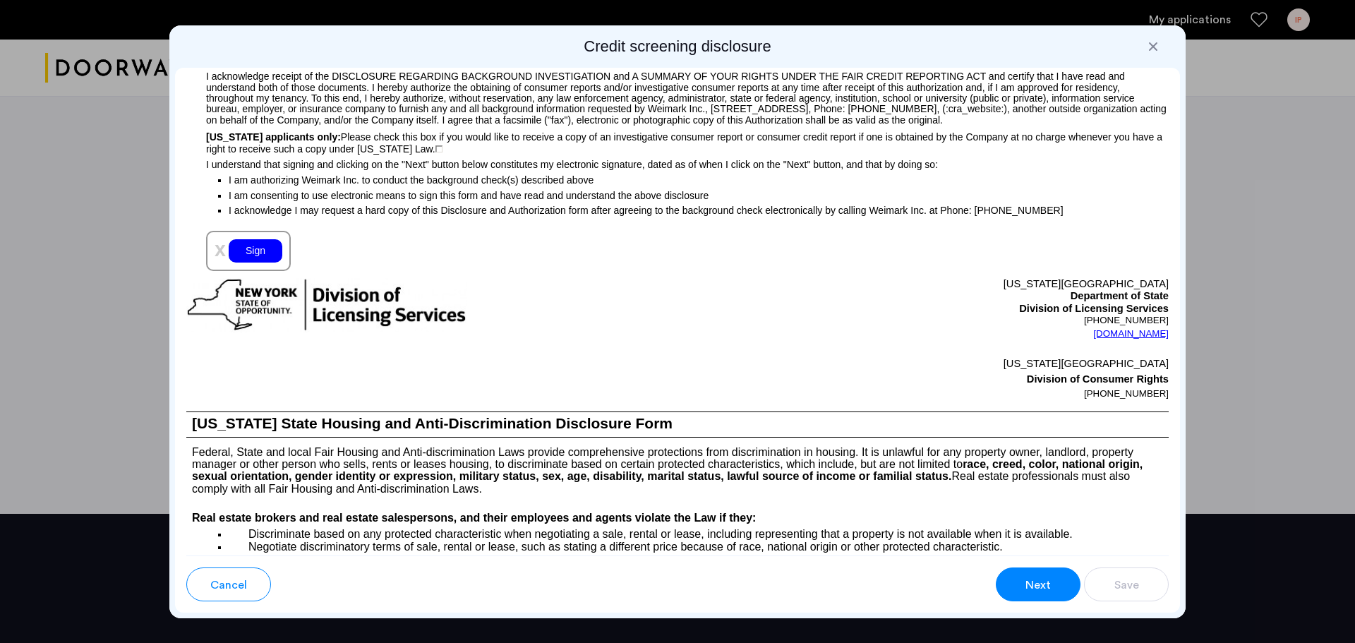
scroll to position [1321, 0]
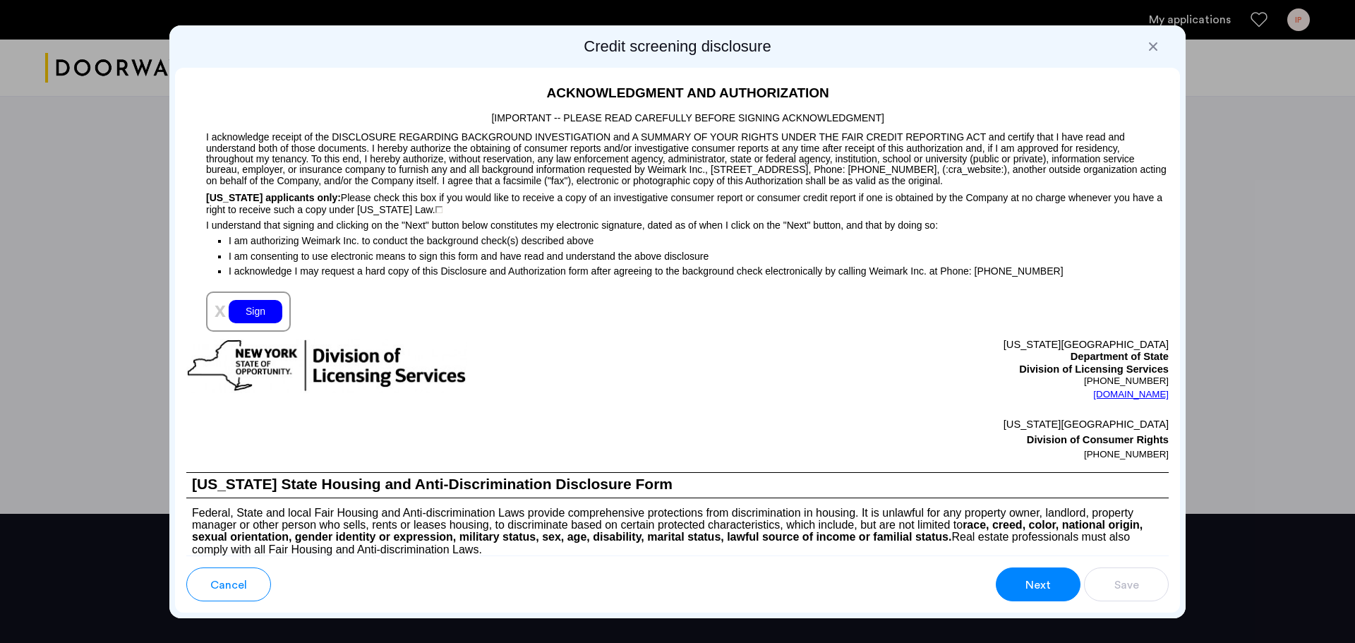
click at [256, 316] on div "Sign" at bounding box center [256, 311] width 54 height 23
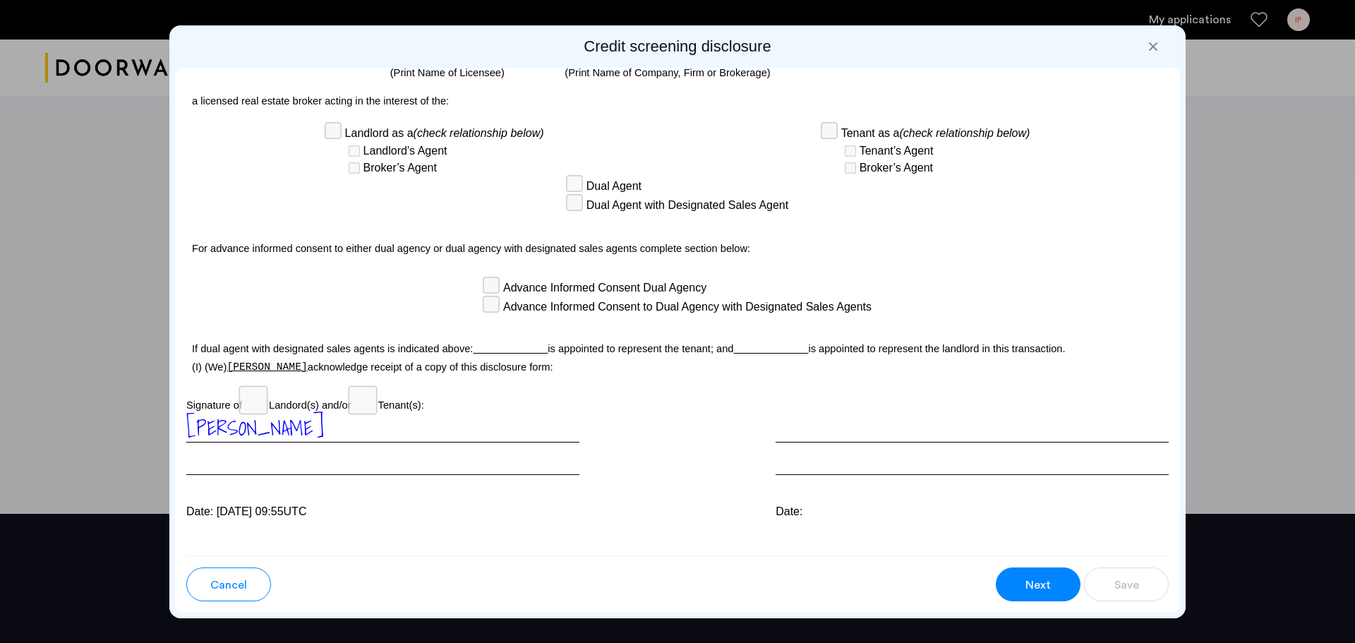
scroll to position [3586, 0]
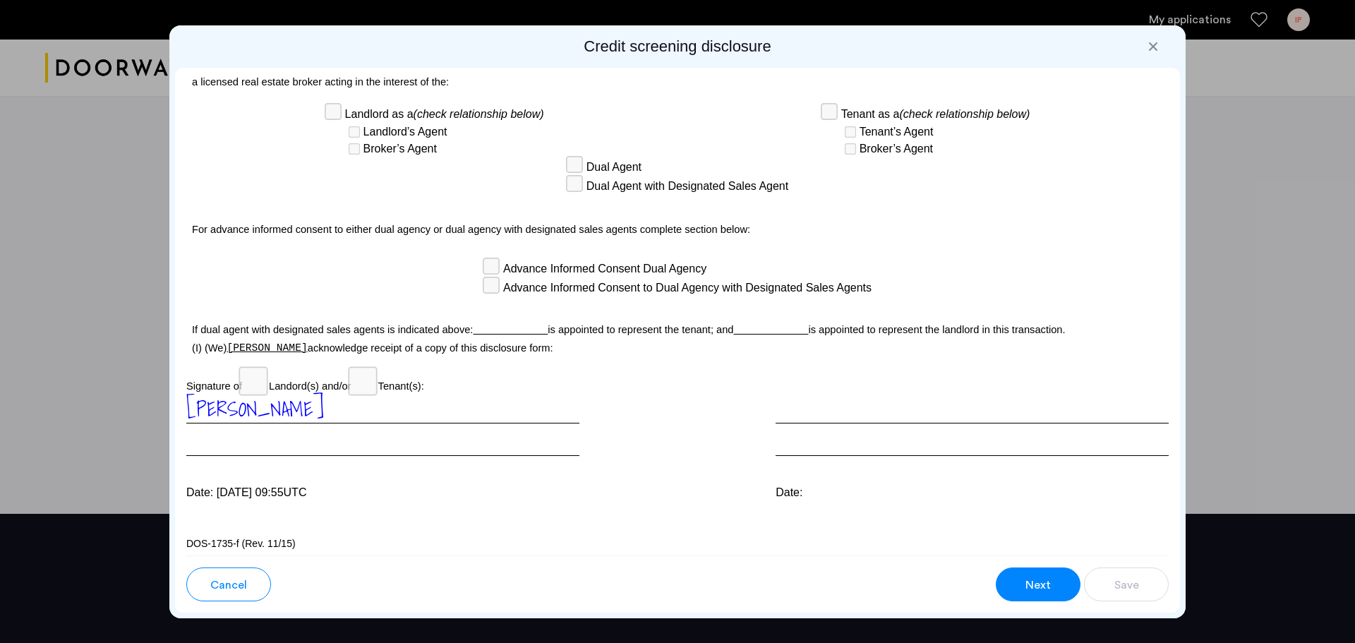
click at [1026, 586] on div "Next" at bounding box center [1038, 585] width 27 height 17
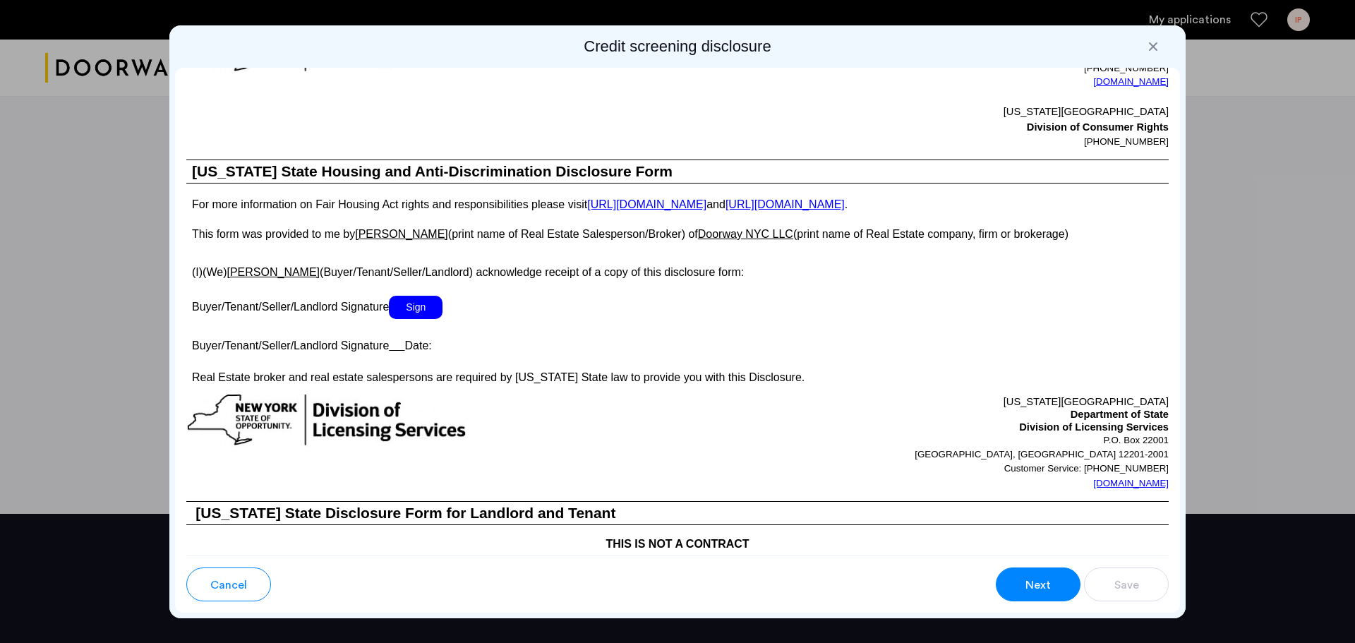
scroll to position [2244, 0]
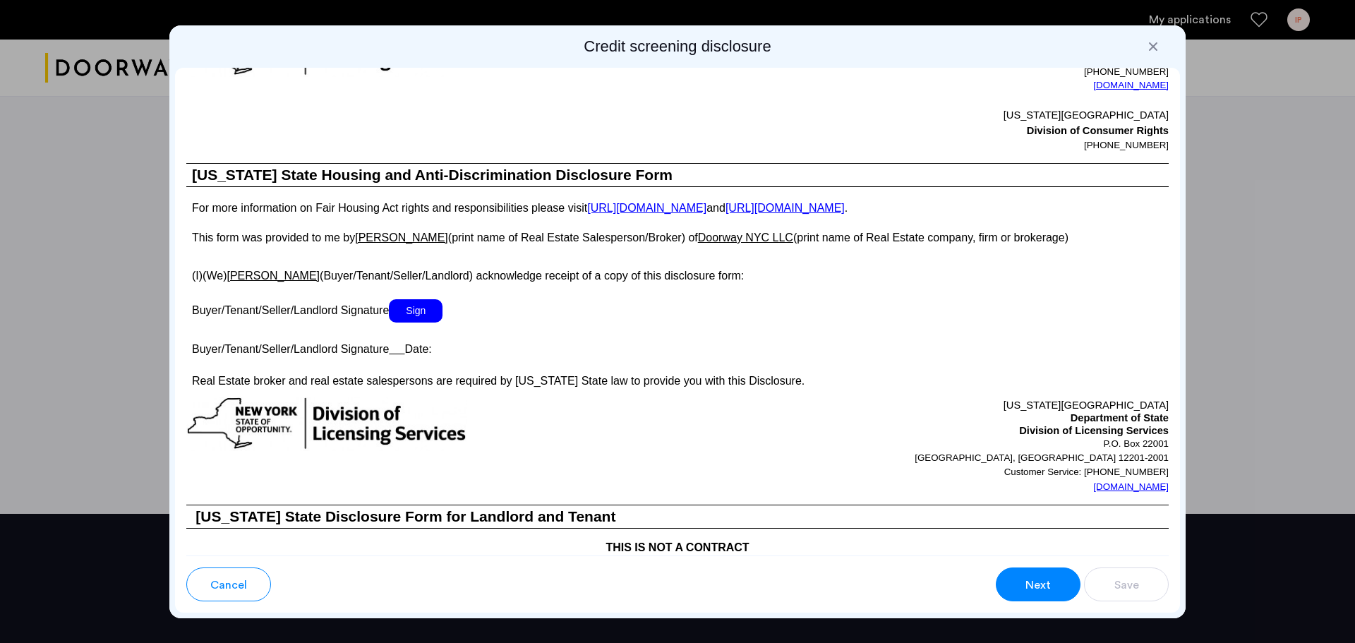
click at [418, 320] on span "Sign" at bounding box center [416, 310] width 54 height 23
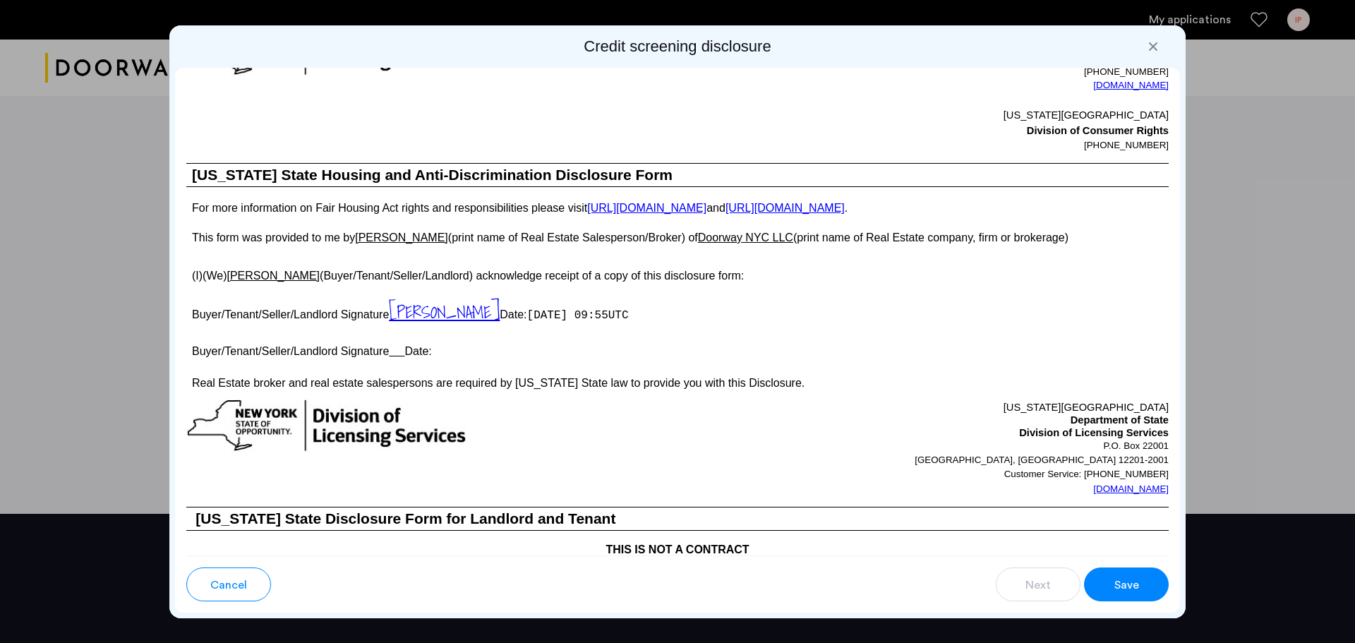
click at [1122, 587] on span "Save" at bounding box center [1126, 585] width 25 height 17
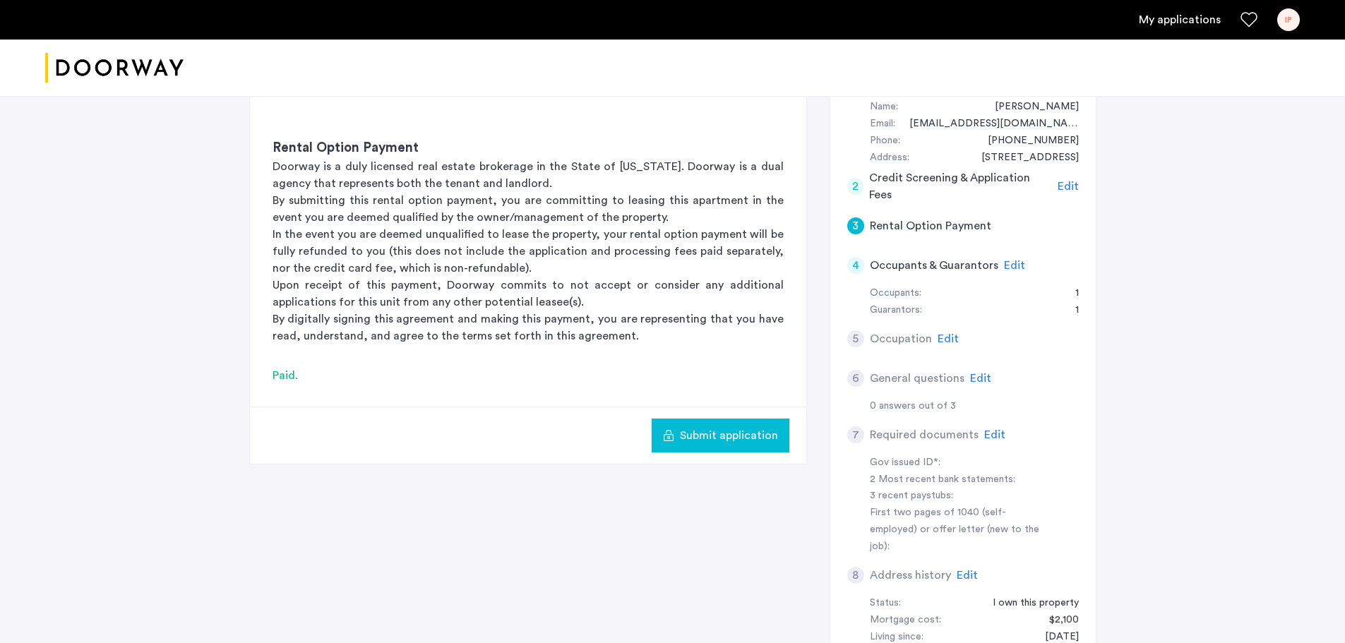
scroll to position [212, 0]
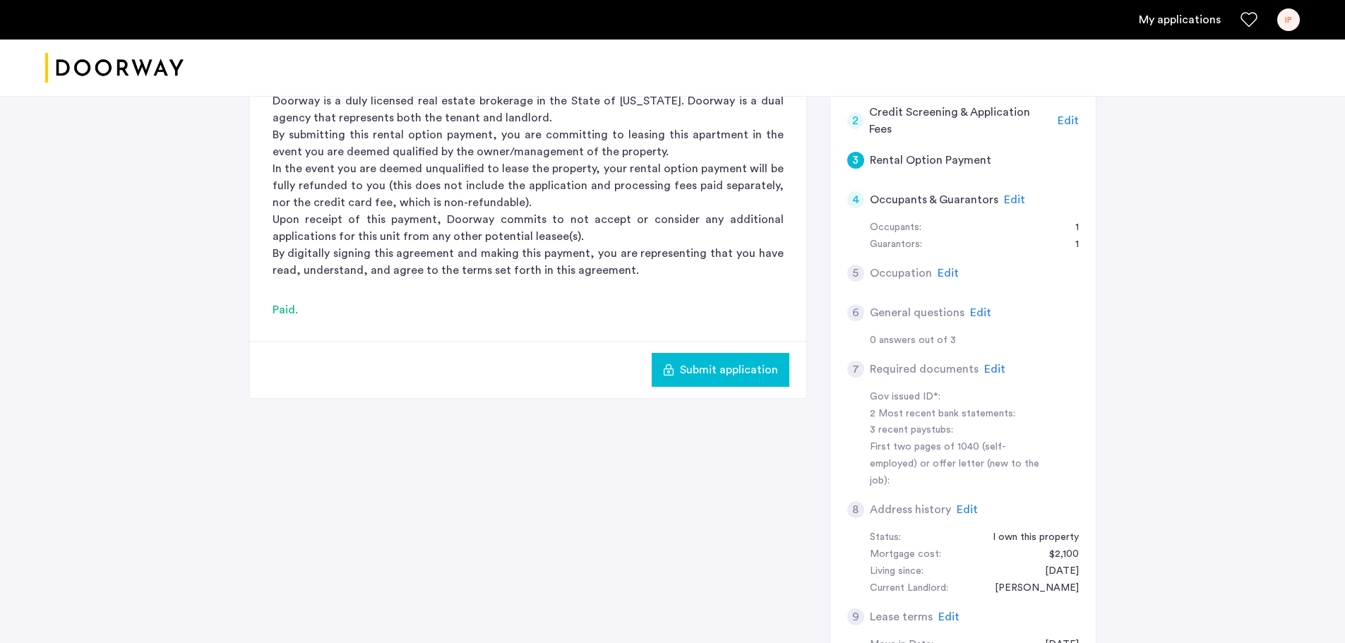
click at [725, 369] on span "Submit application" at bounding box center [729, 369] width 98 height 17
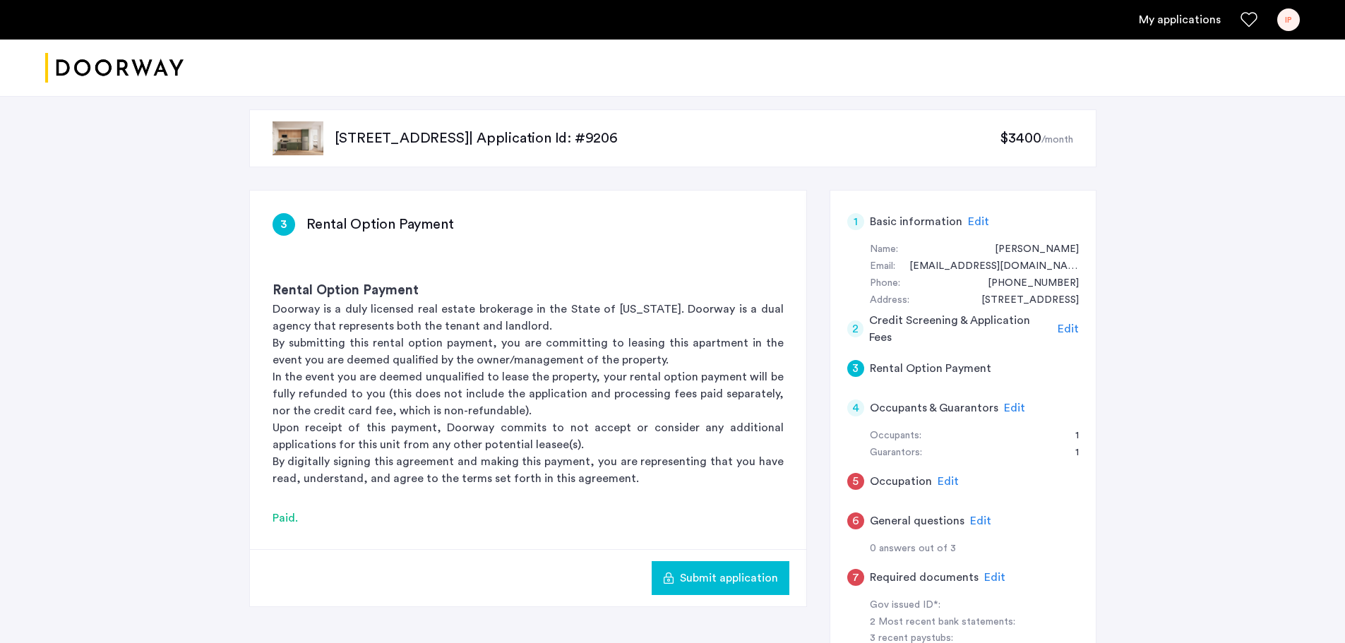
scroll to position [0, 0]
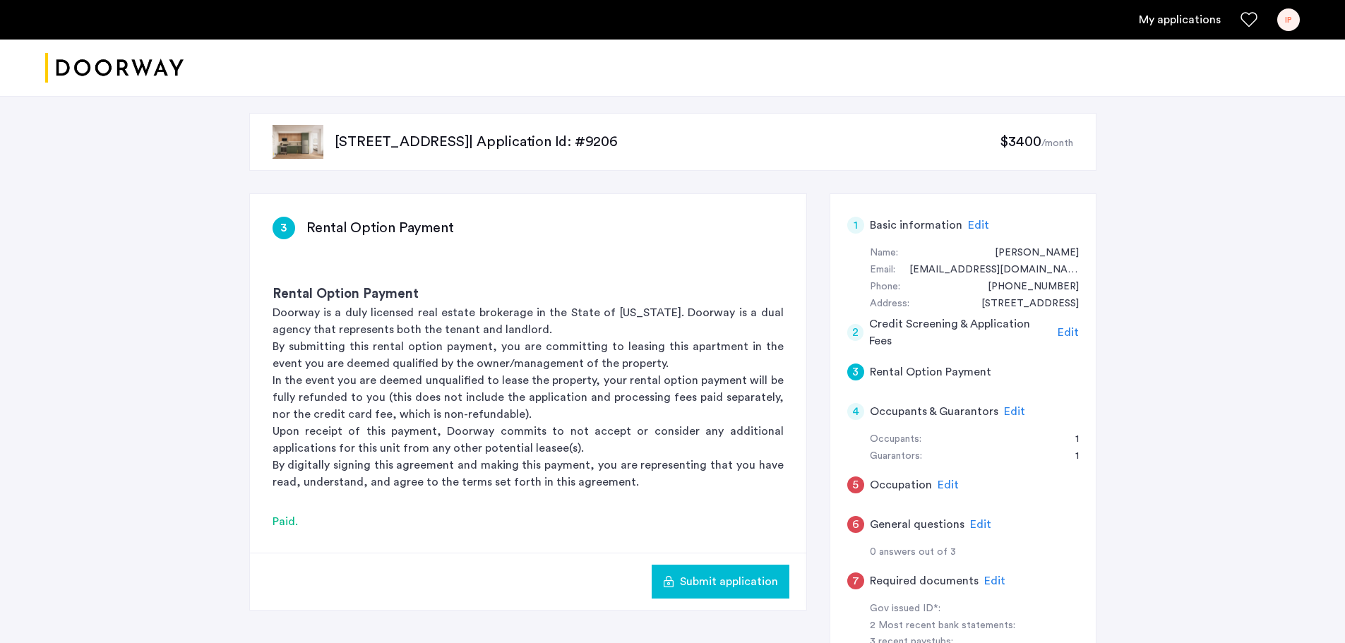
click at [751, 585] on span "Submit application" at bounding box center [729, 581] width 98 height 17
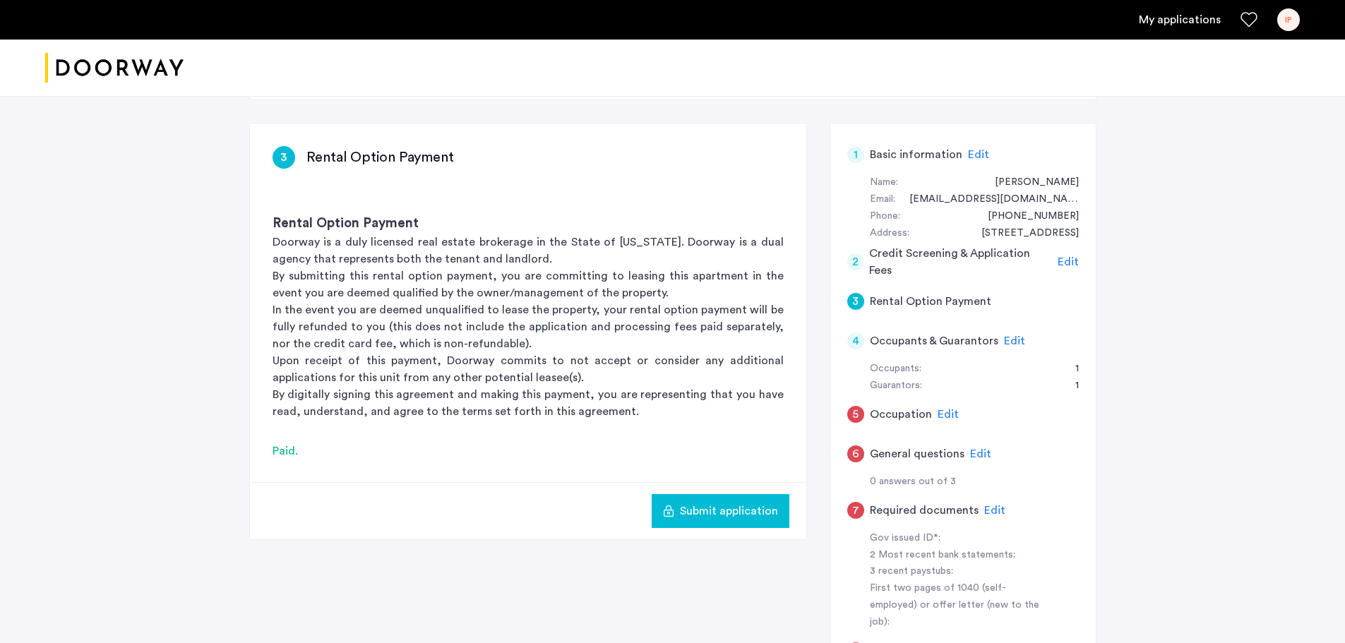
scroll to position [141, 0]
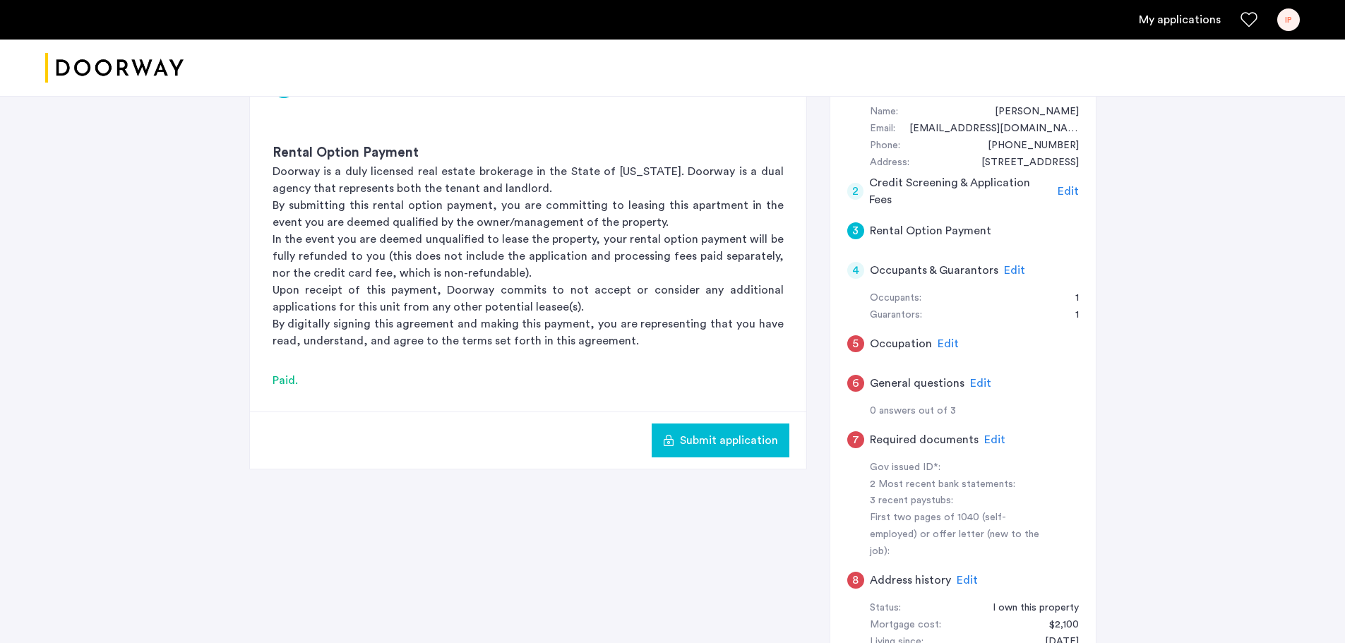
click at [1011, 272] on span "Edit" at bounding box center [1014, 270] width 21 height 11
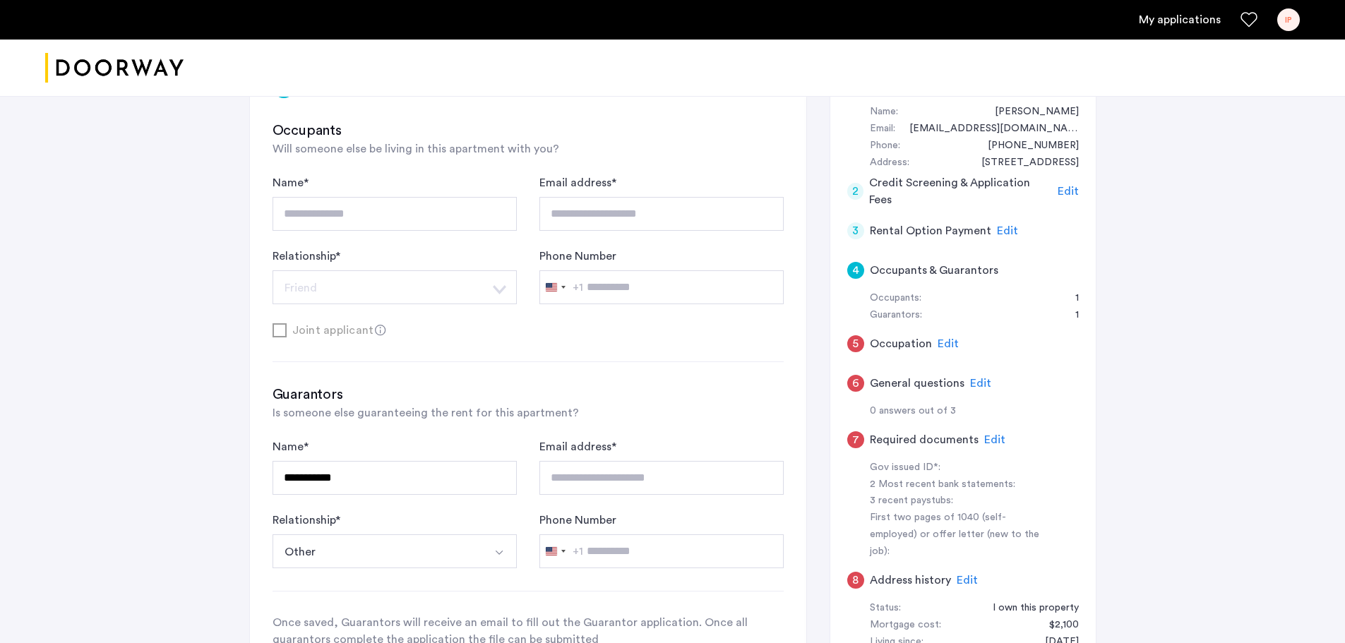
click at [500, 555] on img "Select option" at bounding box center [498, 552] width 11 height 11
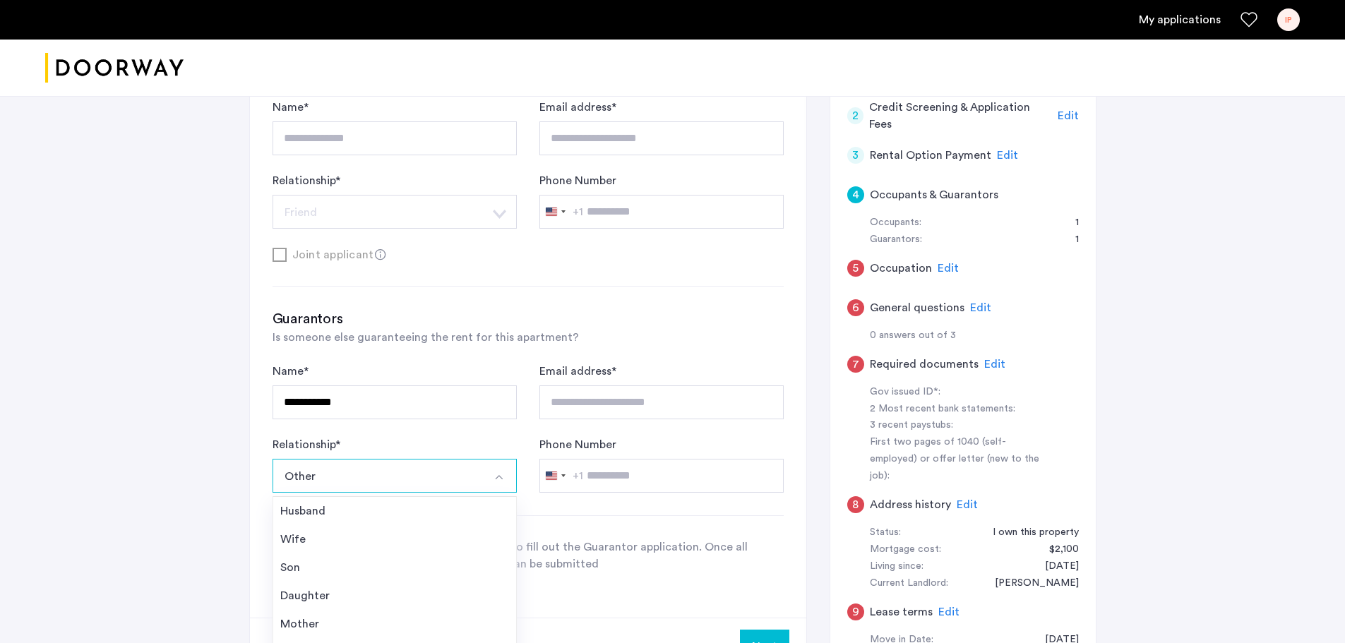
scroll to position [282, 0]
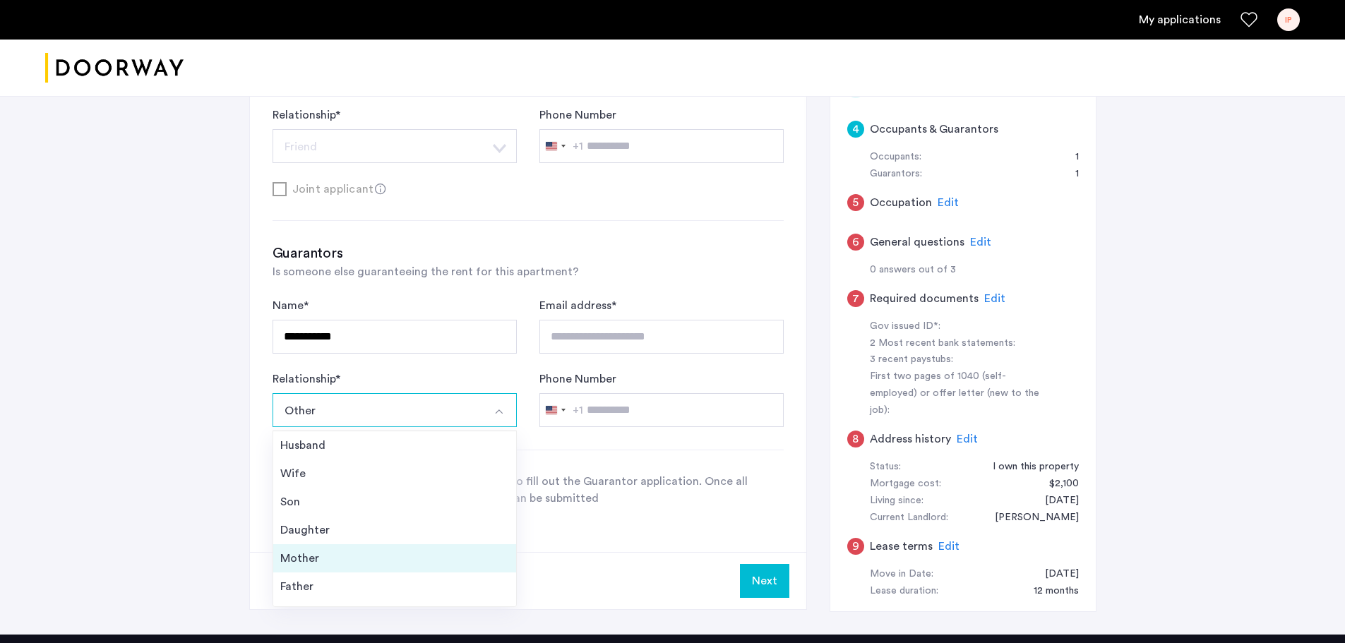
click at [500, 555] on li "Mother" at bounding box center [394, 558] width 243 height 28
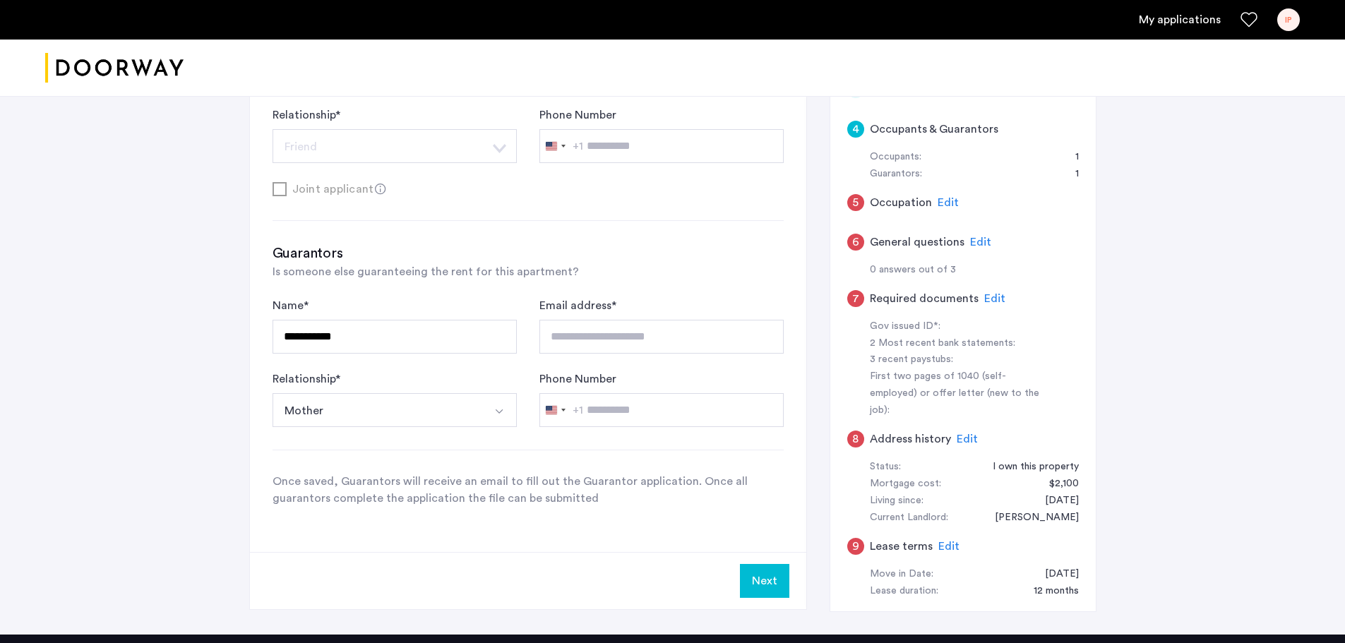
click at [760, 580] on button "Next" at bounding box center [764, 581] width 49 height 34
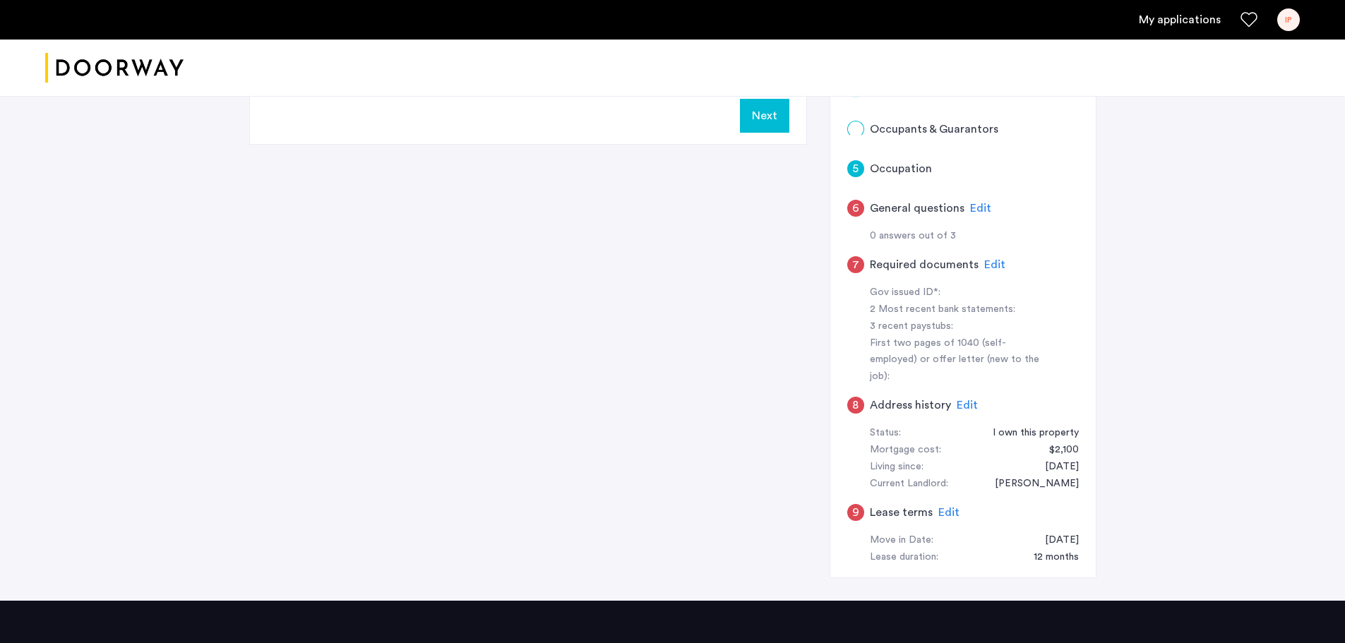
scroll to position [0, 0]
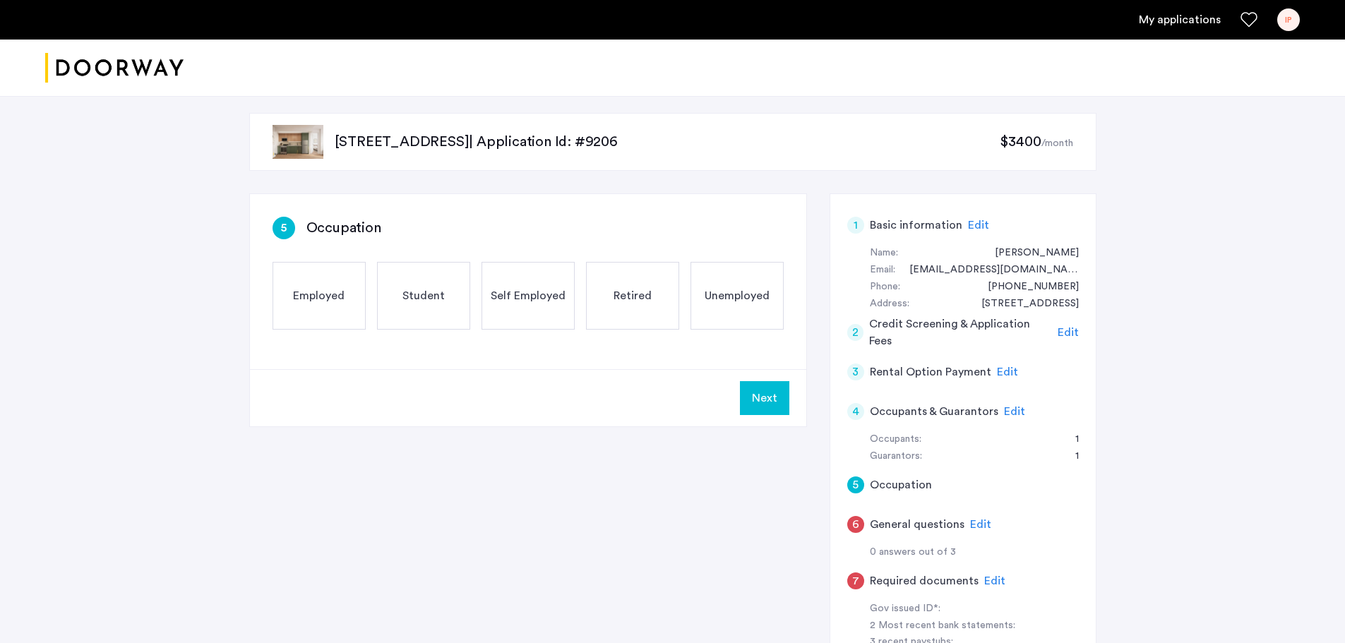
click at [319, 292] on span "Employed" at bounding box center [319, 295] width 52 height 17
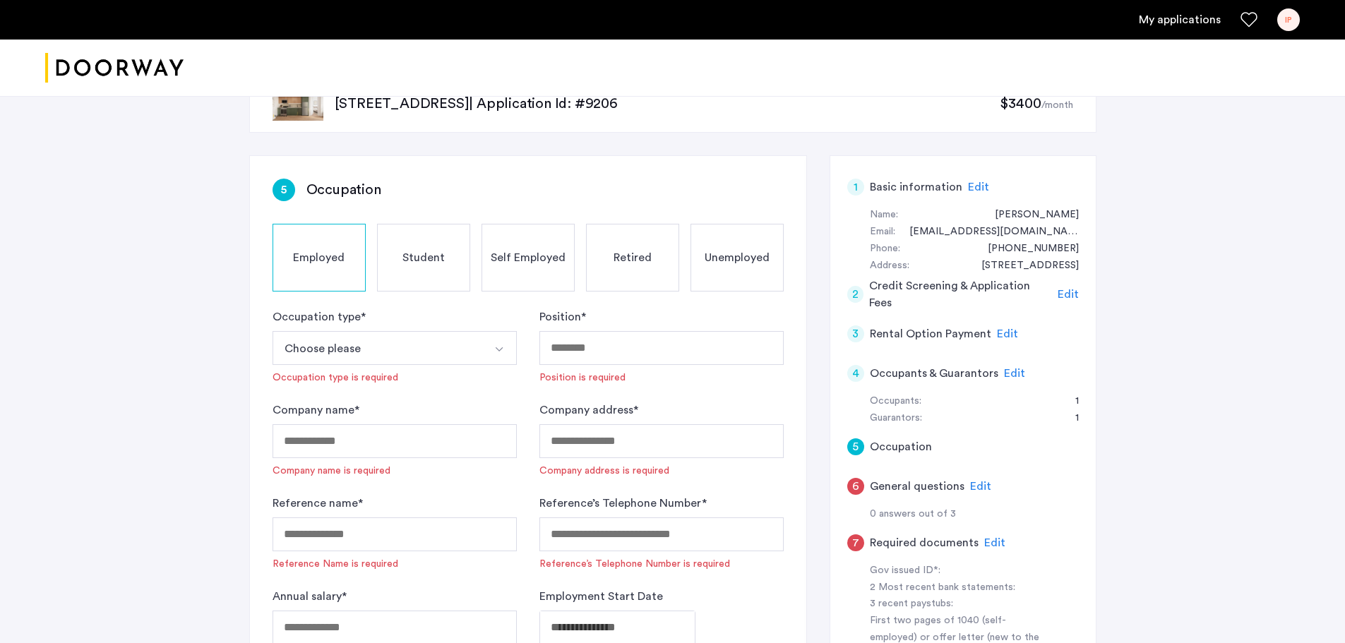
scroll to position [141, 0]
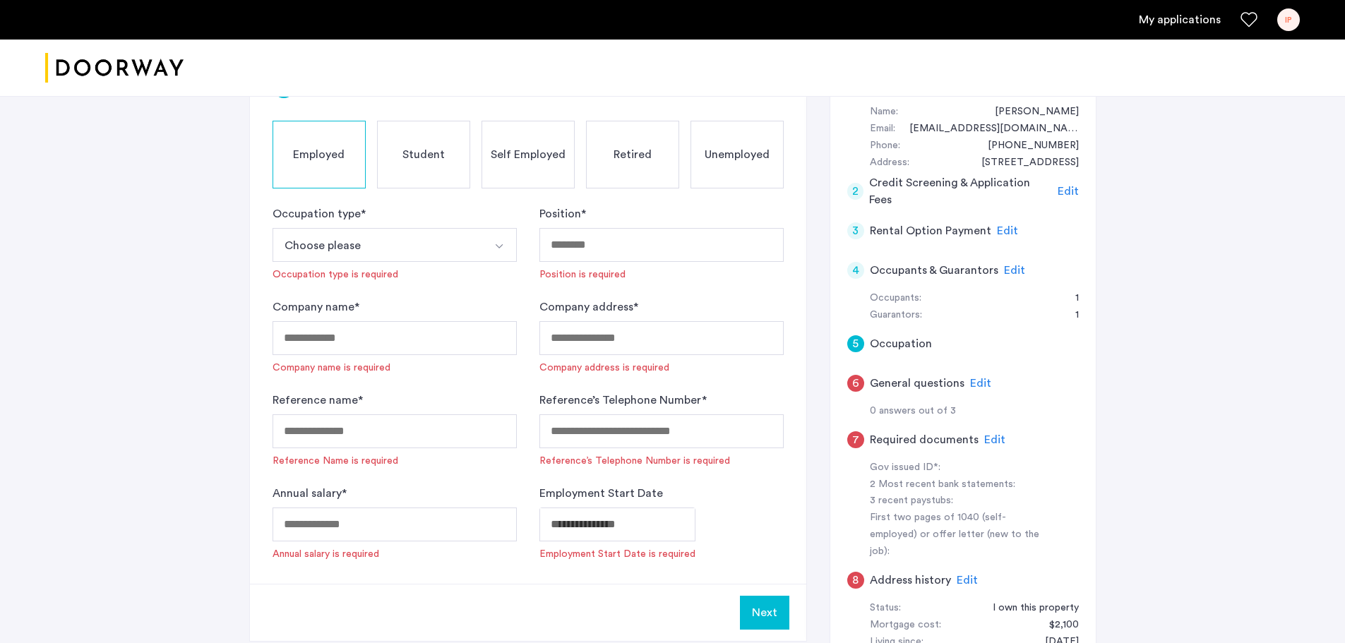
click at [510, 246] on button "Select option" at bounding box center [500, 245] width 34 height 34
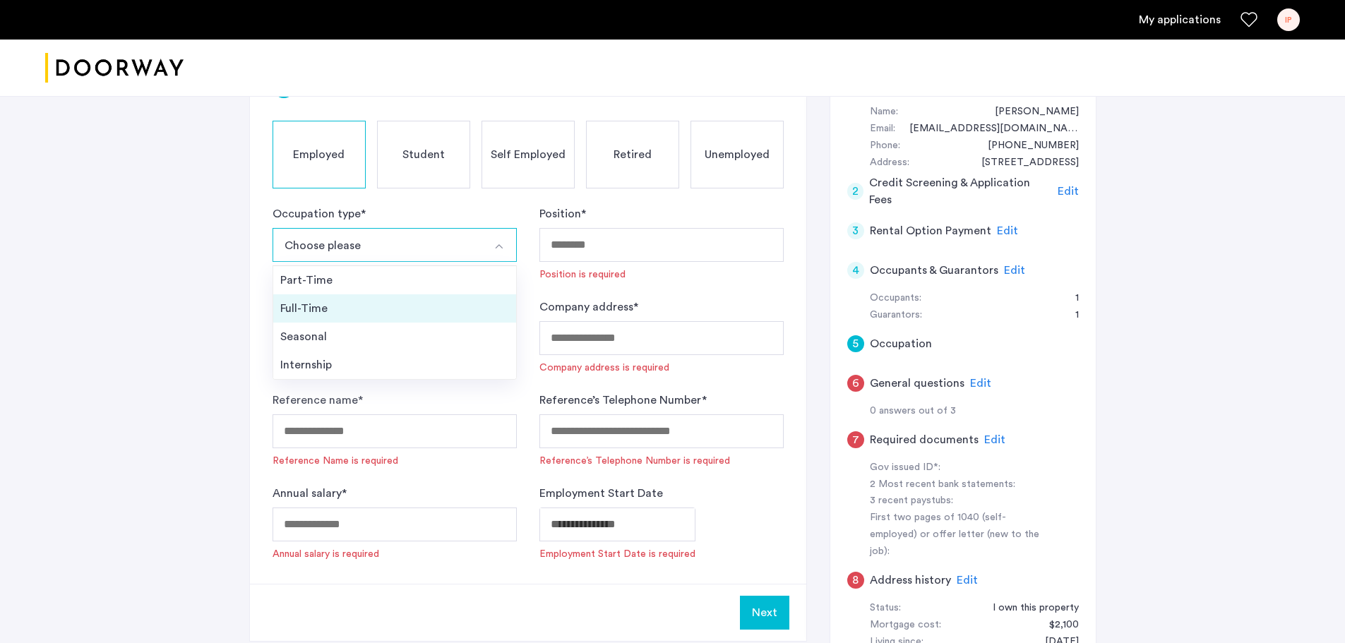
click at [450, 308] on div "Full-Time" at bounding box center [394, 308] width 229 height 17
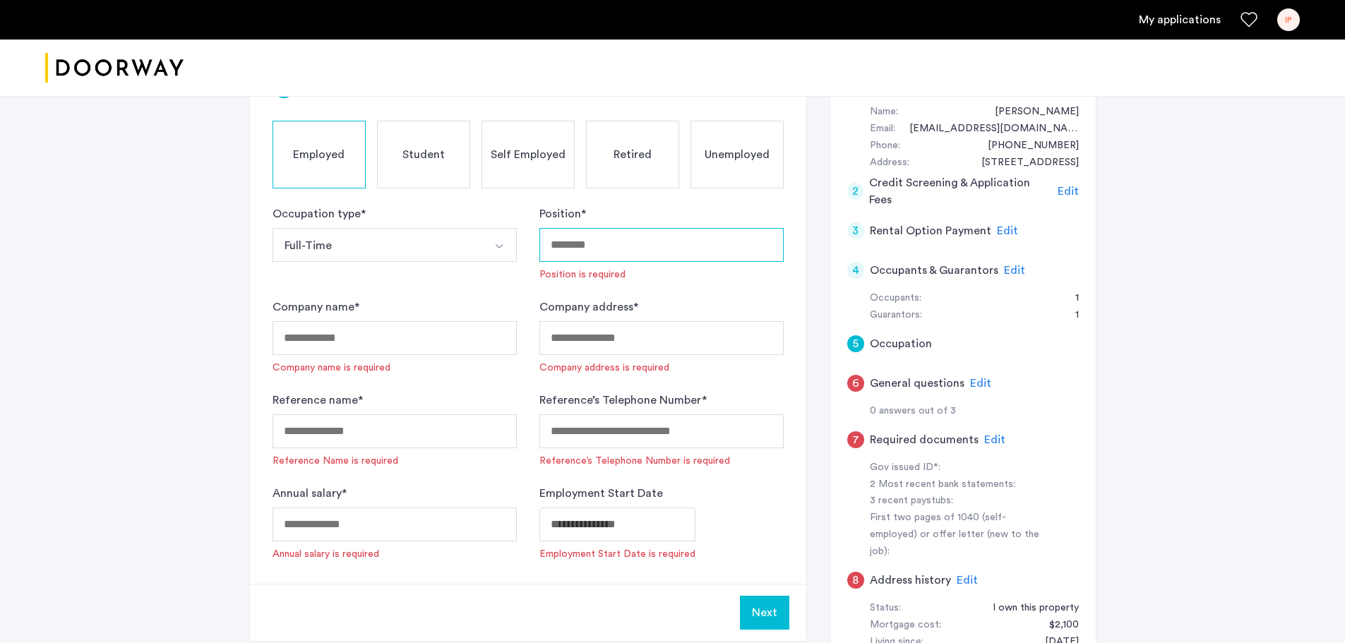
click at [624, 247] on input "Position *" at bounding box center [661, 245] width 244 height 34
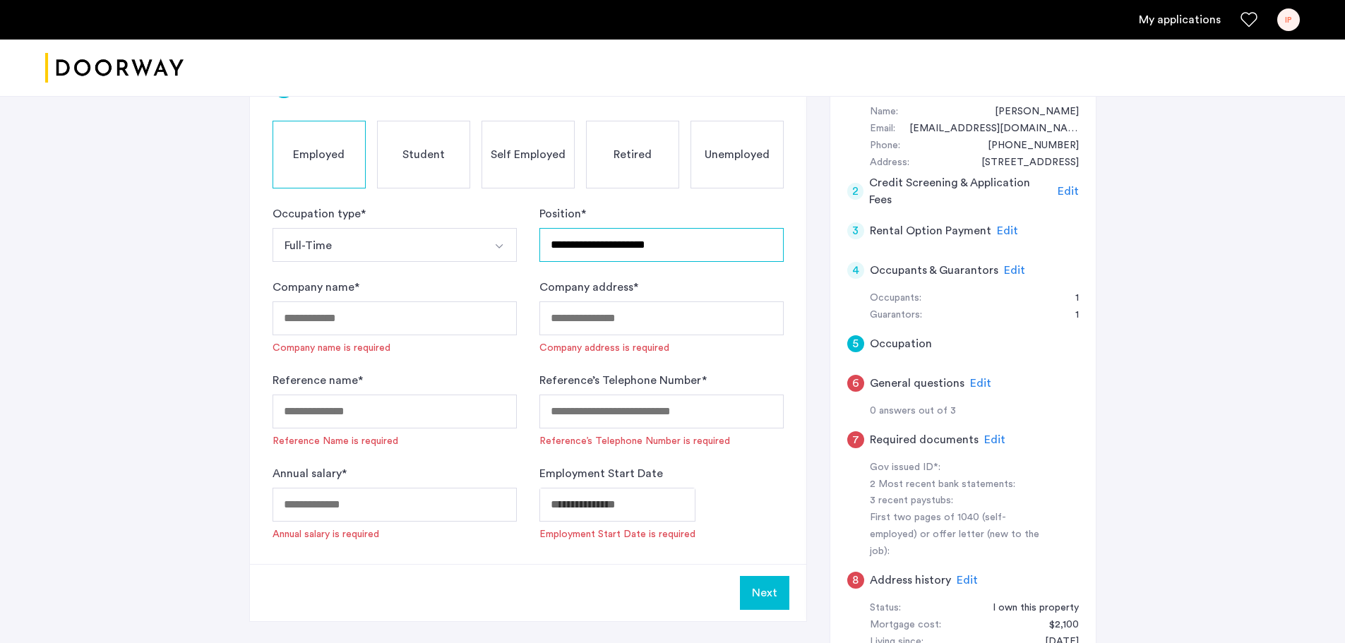
type input "**********"
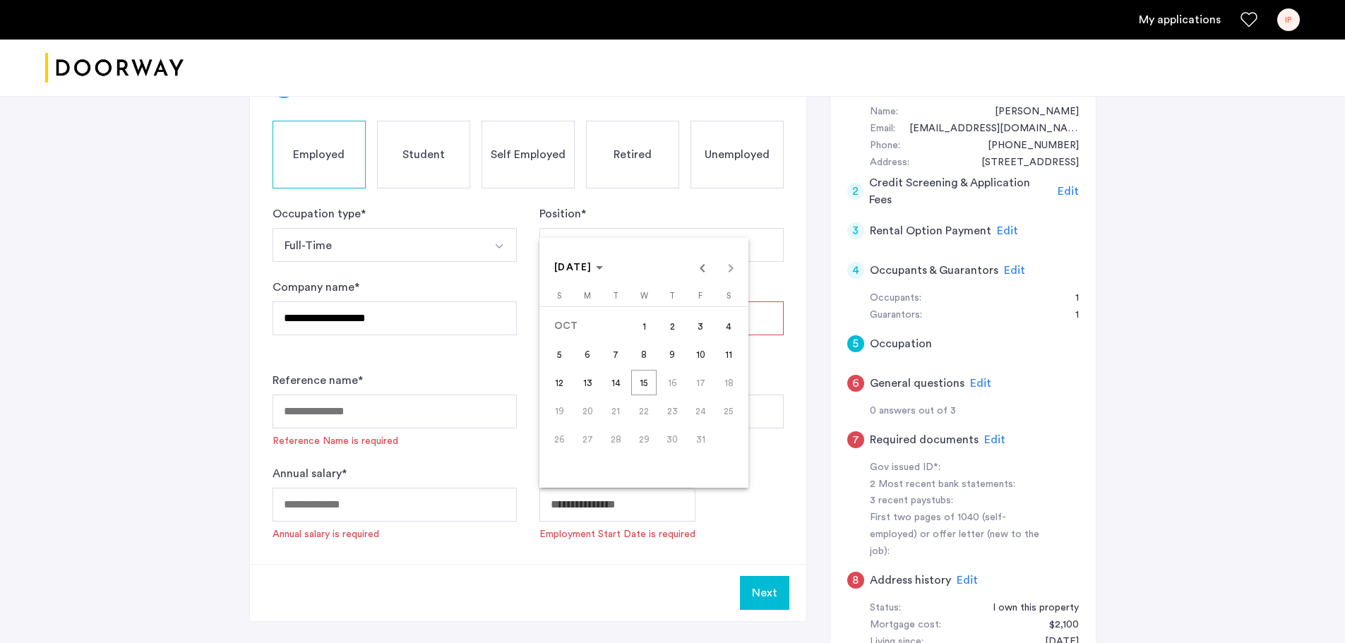
click at [620, 502] on body "**********" at bounding box center [672, 180] width 1345 height 643
click at [697, 269] on span "Previous month" at bounding box center [701, 267] width 28 height 28
click at [602, 269] on icon "Choose month and year" at bounding box center [598, 268] width 7 height 4
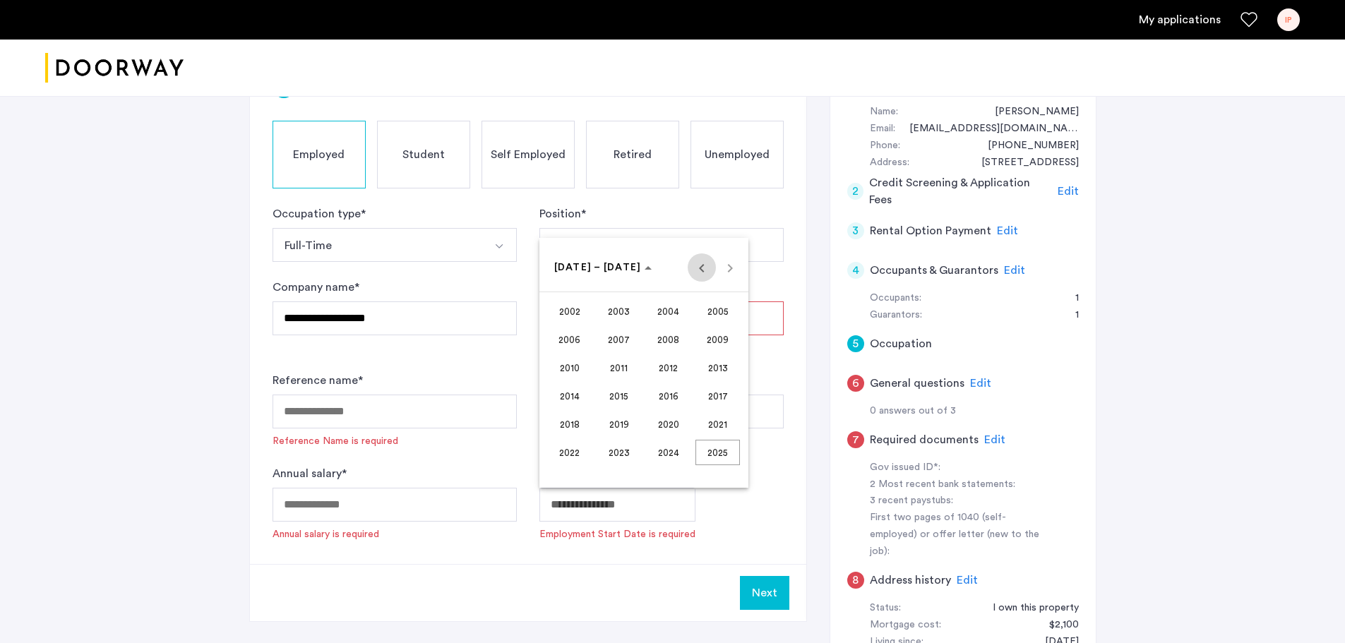
click at [697, 268] on span "Previous 24 years" at bounding box center [701, 267] width 28 height 28
click at [662, 447] on span "2000" at bounding box center [668, 452] width 44 height 25
click at [667, 397] on span "NOV" at bounding box center [668, 395] width 44 height 25
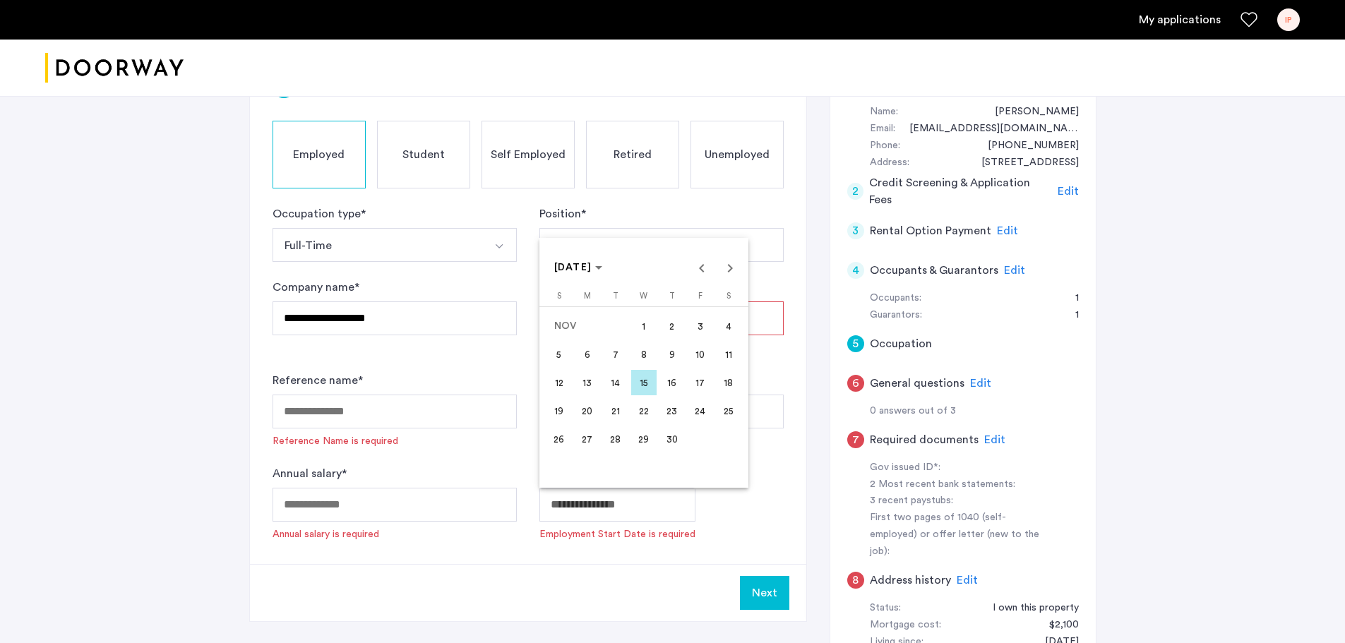
click at [644, 380] on span "15" at bounding box center [643, 382] width 25 height 25
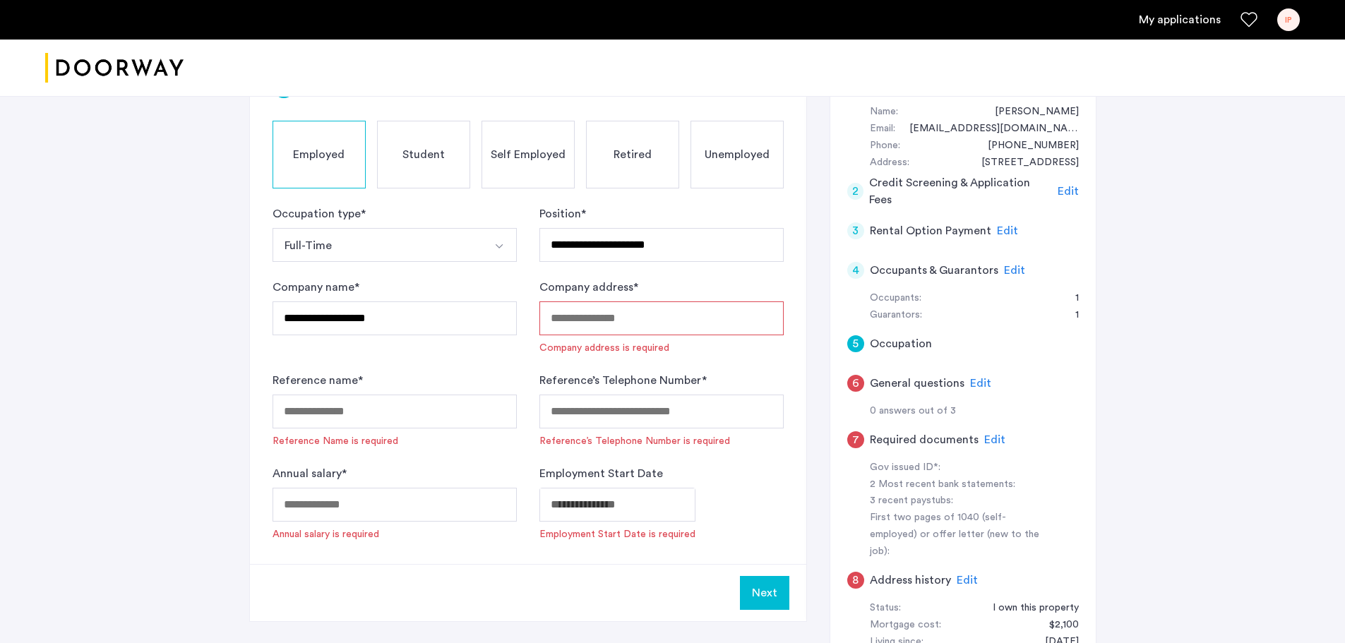
type input "**********"
click at [635, 314] on input "Company address *" at bounding box center [661, 318] width 244 height 34
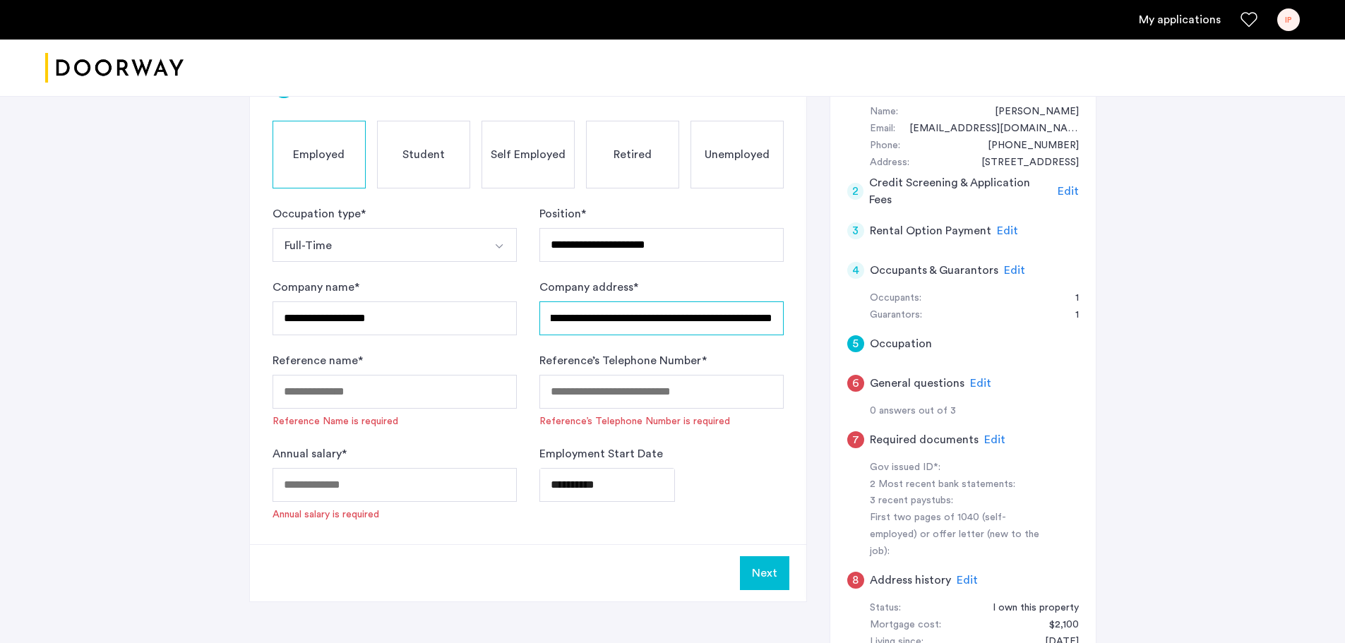
scroll to position [0, 70]
type input "**********"
click at [441, 385] on input "Reference name *" at bounding box center [394, 392] width 244 height 34
type input "**********"
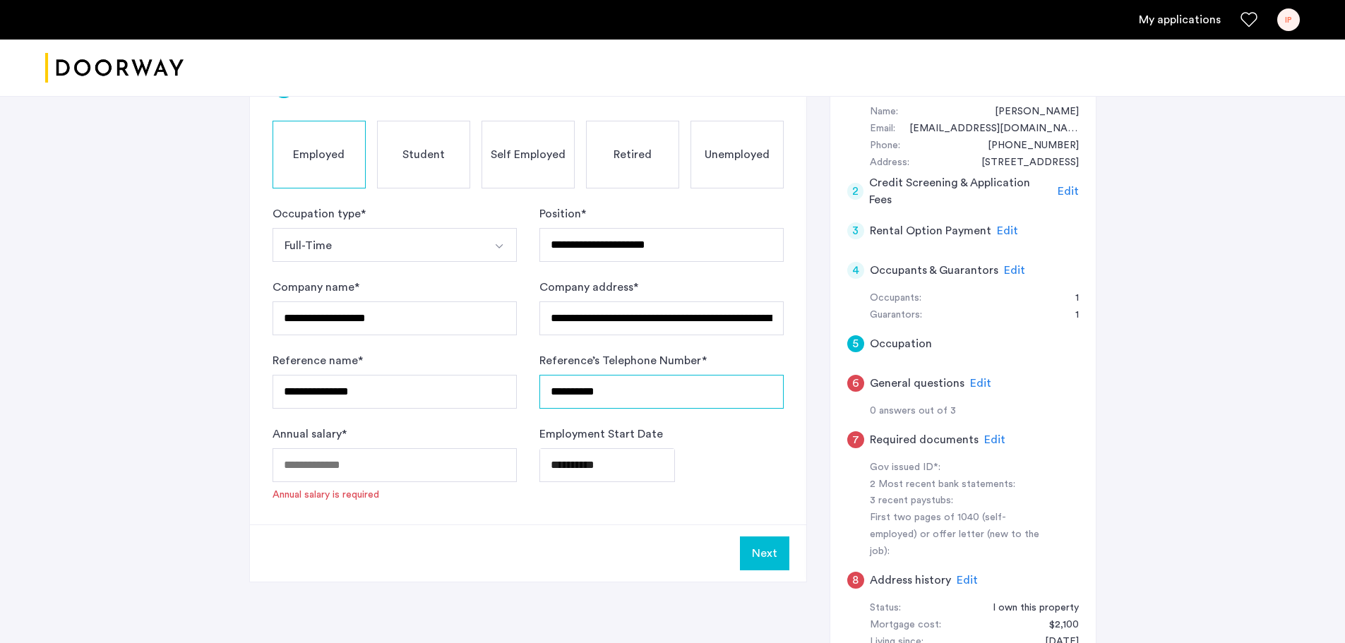
type input "**********"
click at [311, 464] on input "Annual salary *" at bounding box center [394, 465] width 244 height 34
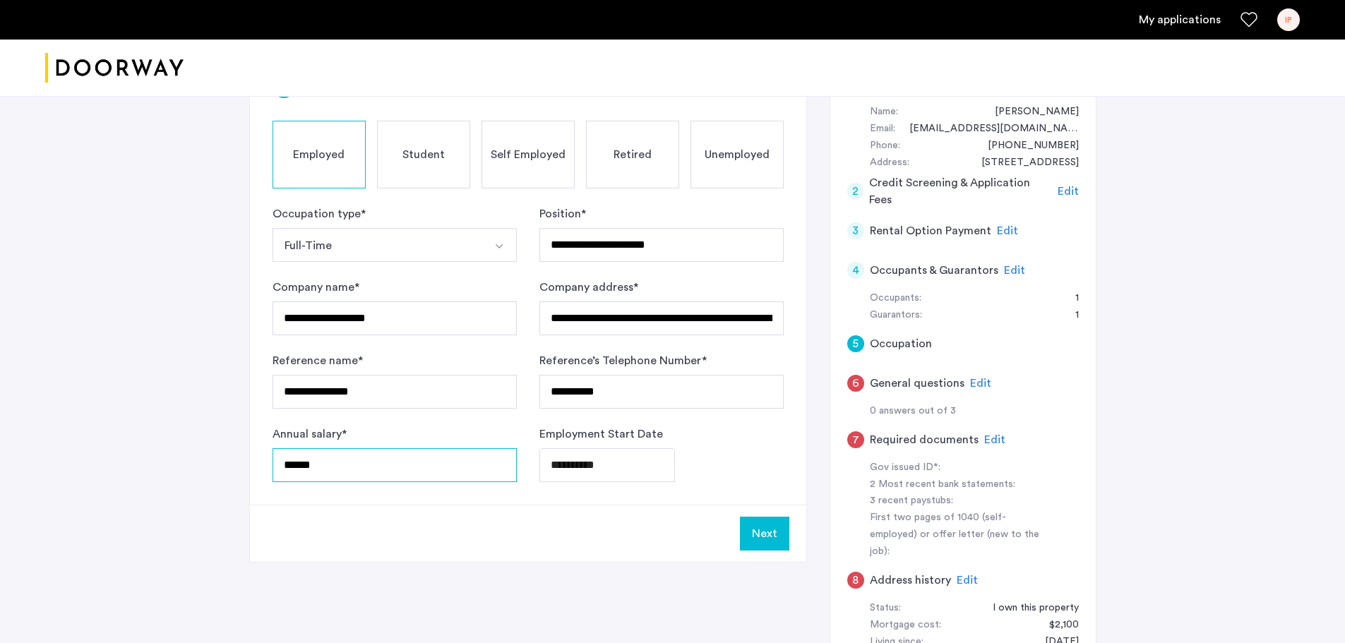
type input "******"
click at [316, 492] on div "**********" at bounding box center [528, 279] width 556 height 452
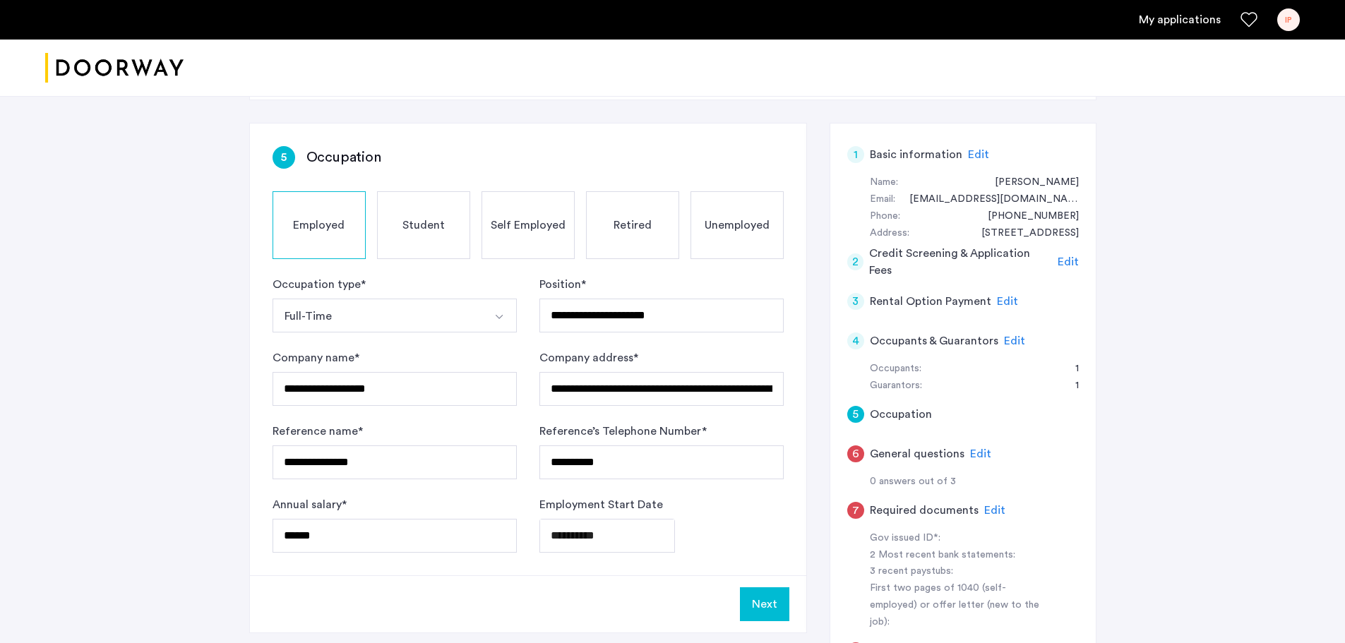
click at [765, 599] on button "Next" at bounding box center [764, 604] width 49 height 34
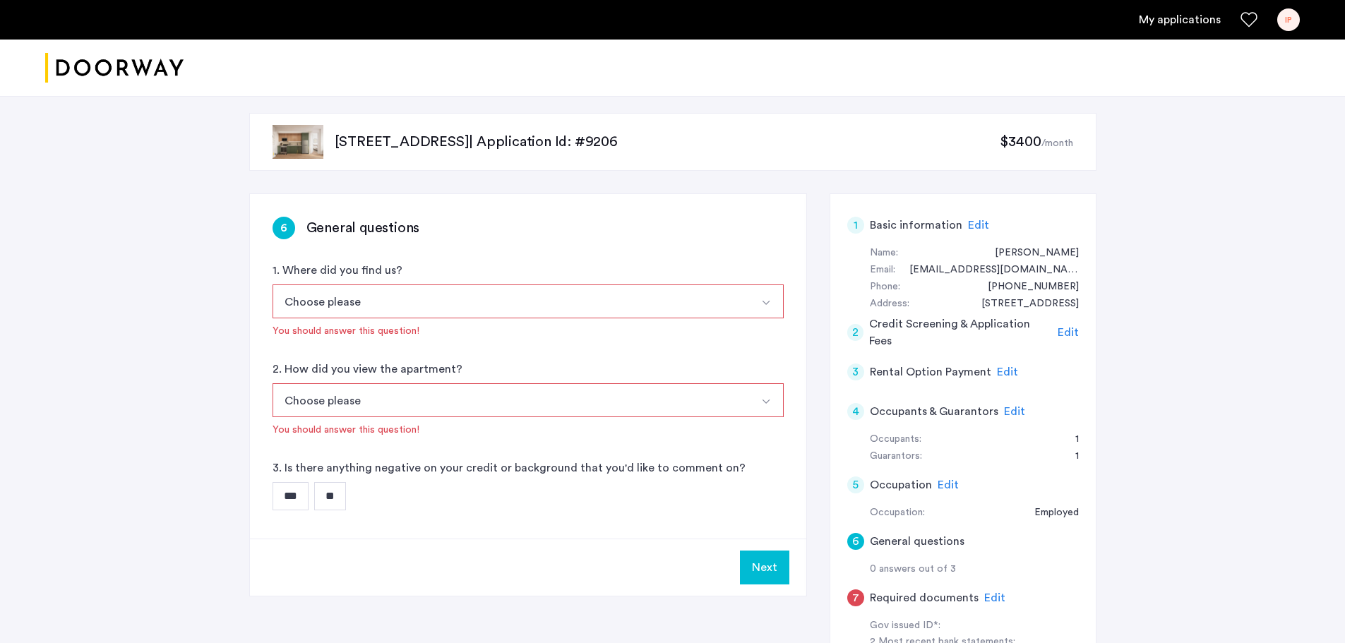
click at [762, 296] on button "Select option" at bounding box center [767, 301] width 34 height 34
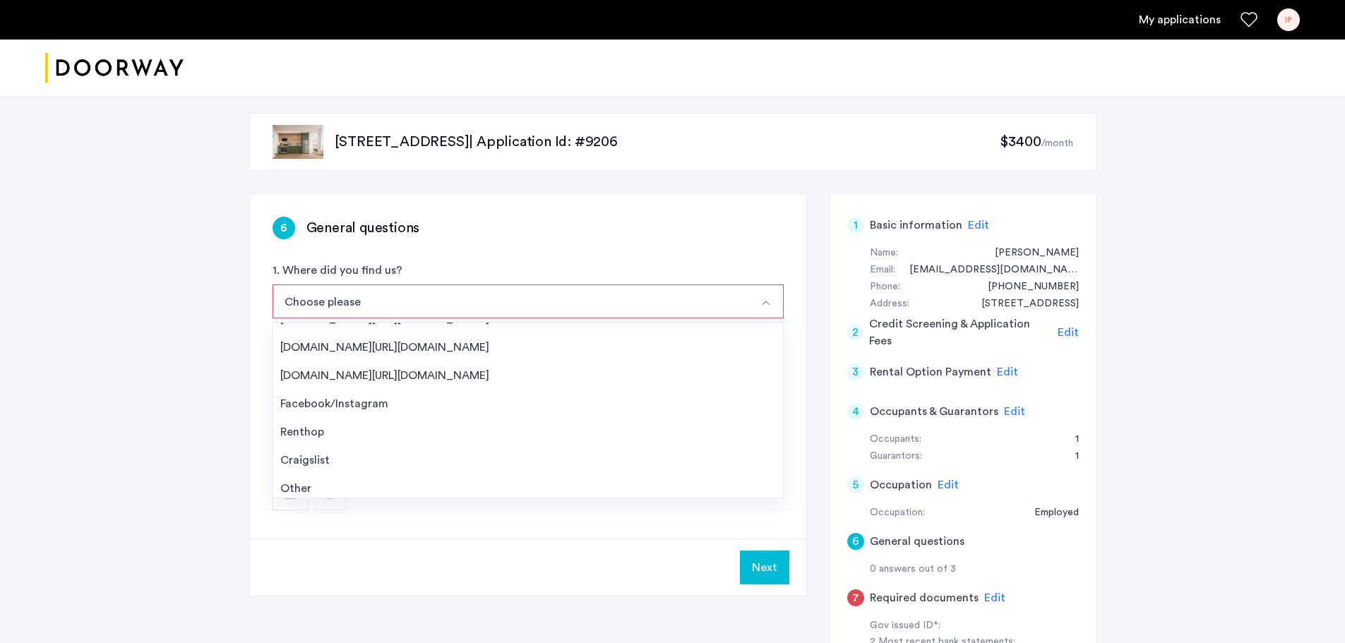
scroll to position [23, 0]
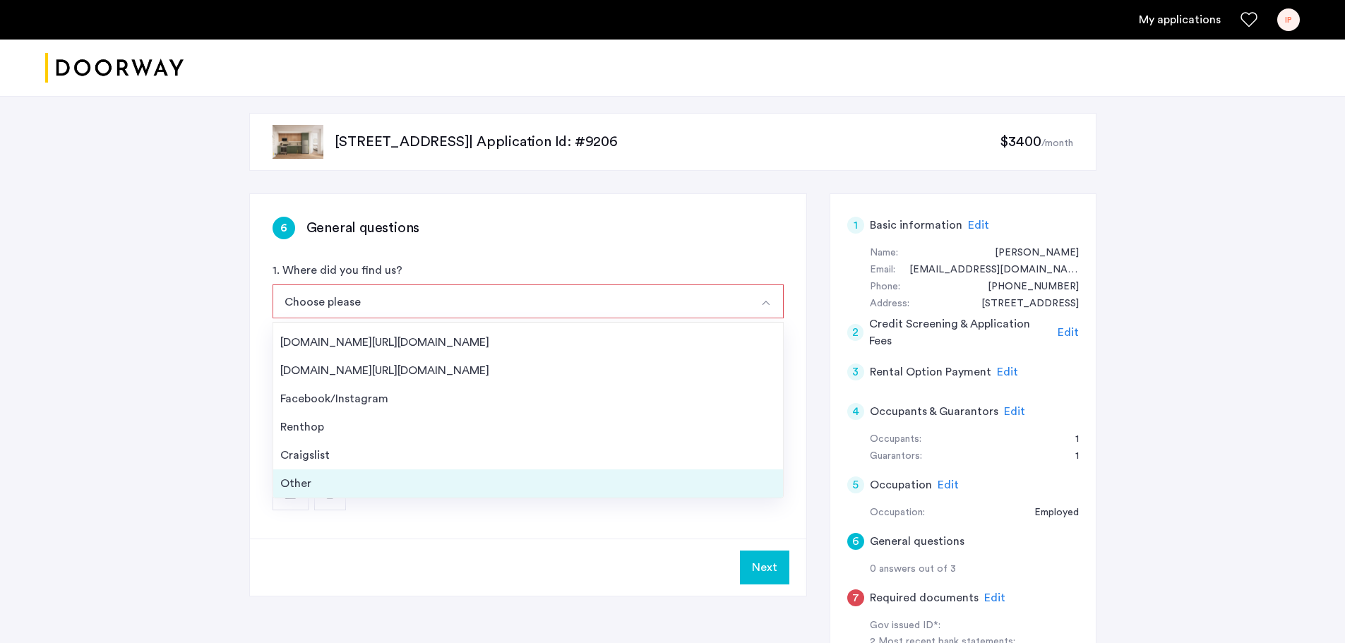
click at [562, 486] on div "Other" at bounding box center [527, 483] width 495 height 17
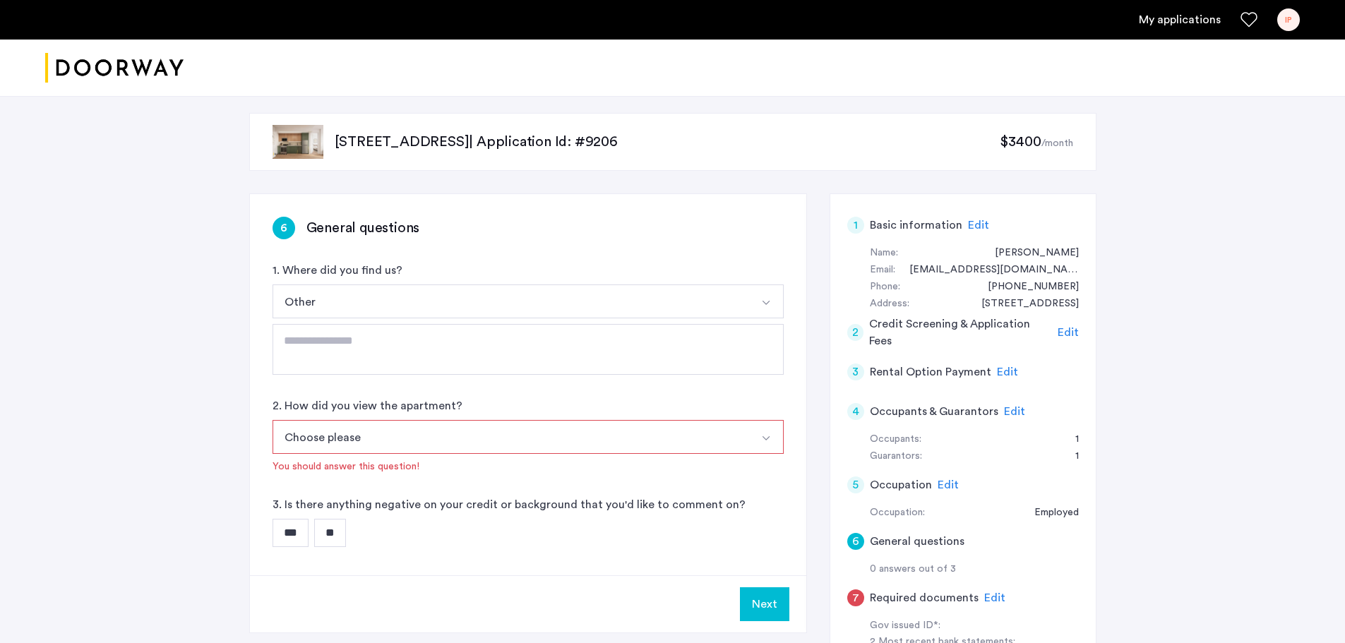
click at [771, 439] on img "Select option" at bounding box center [765, 438] width 11 height 11
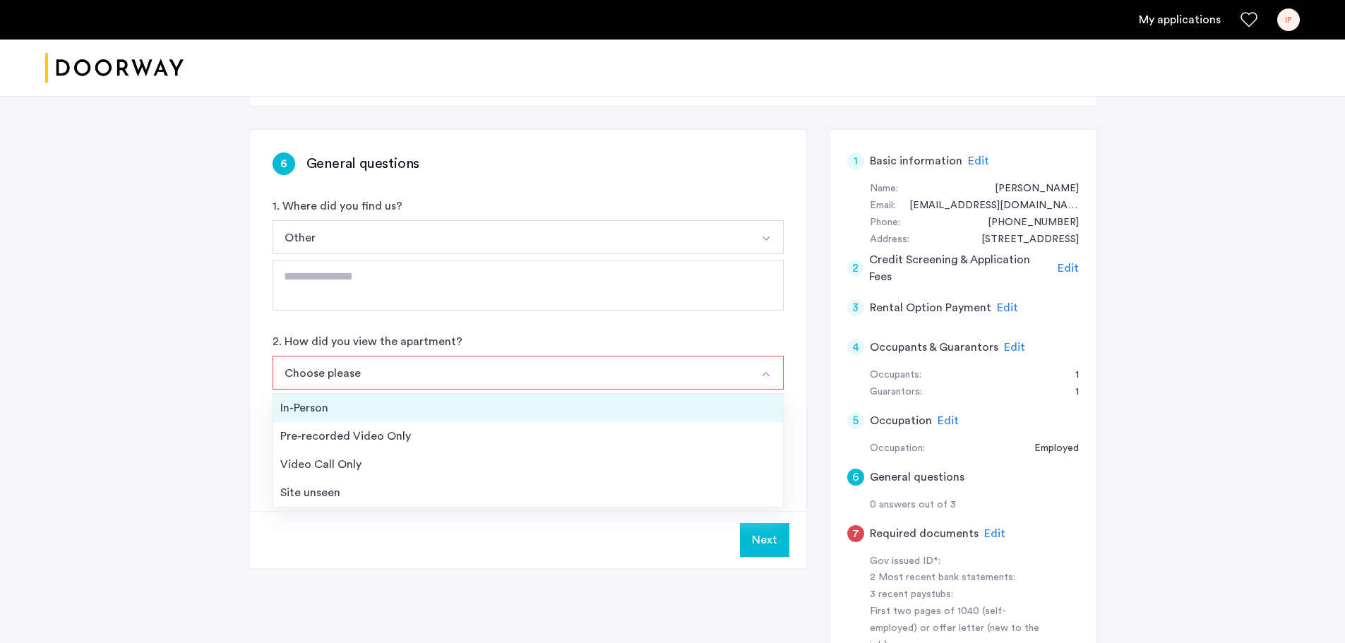
scroll to position [0, 0]
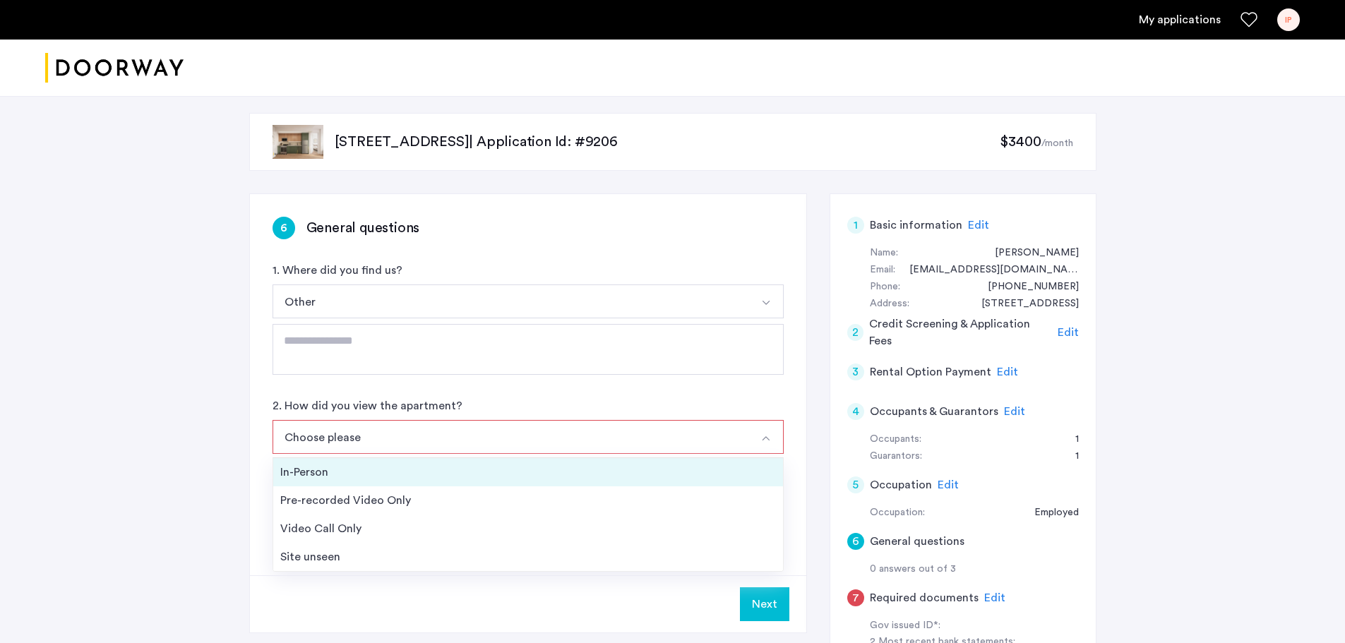
click at [755, 479] on div "In-Person" at bounding box center [527, 472] width 495 height 17
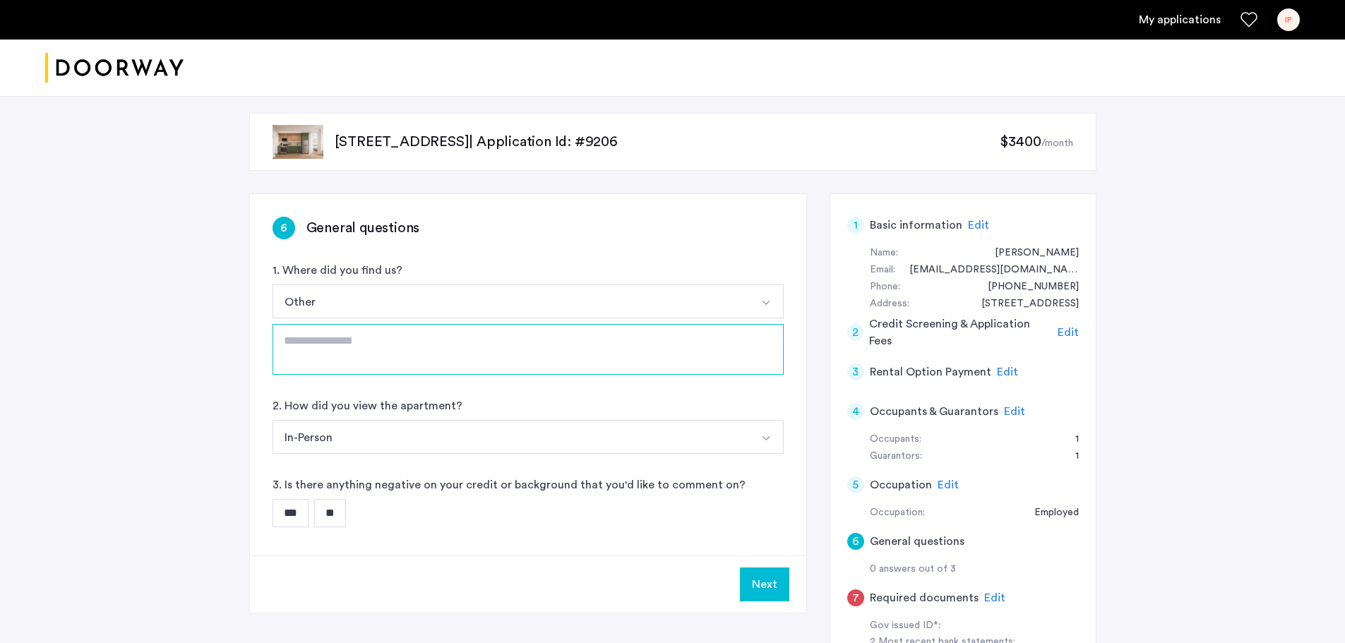
click at [375, 356] on textarea at bounding box center [527, 349] width 511 height 51
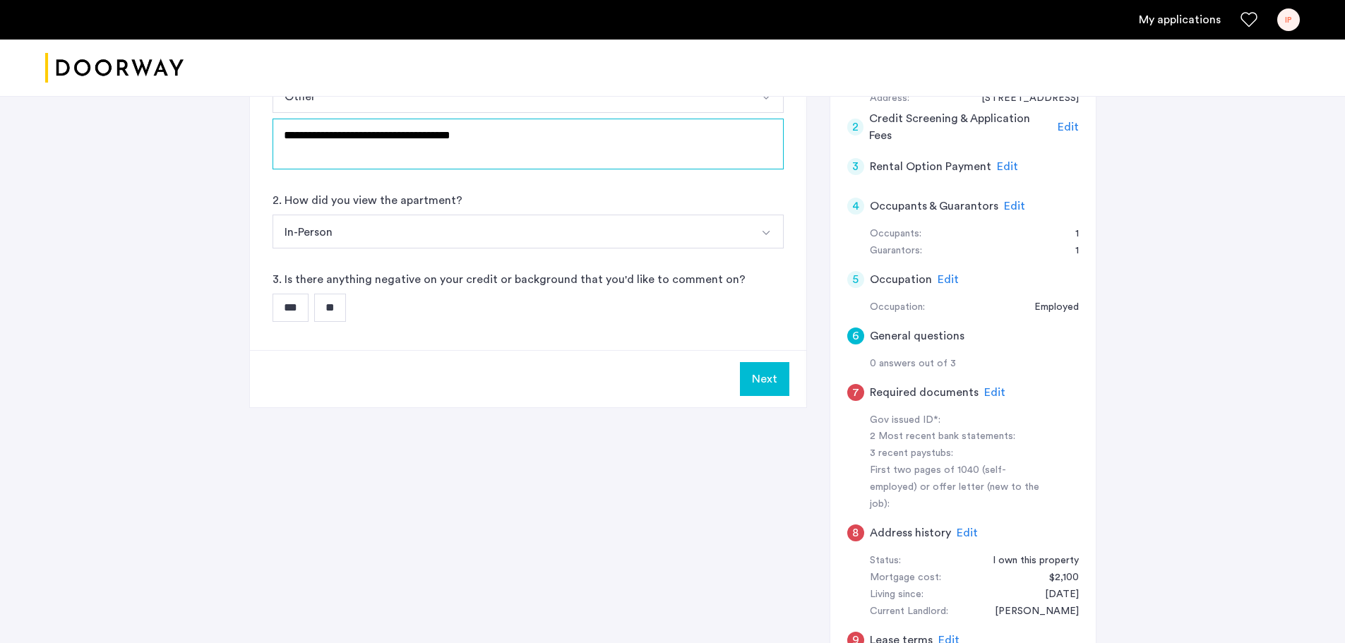
scroll to position [212, 0]
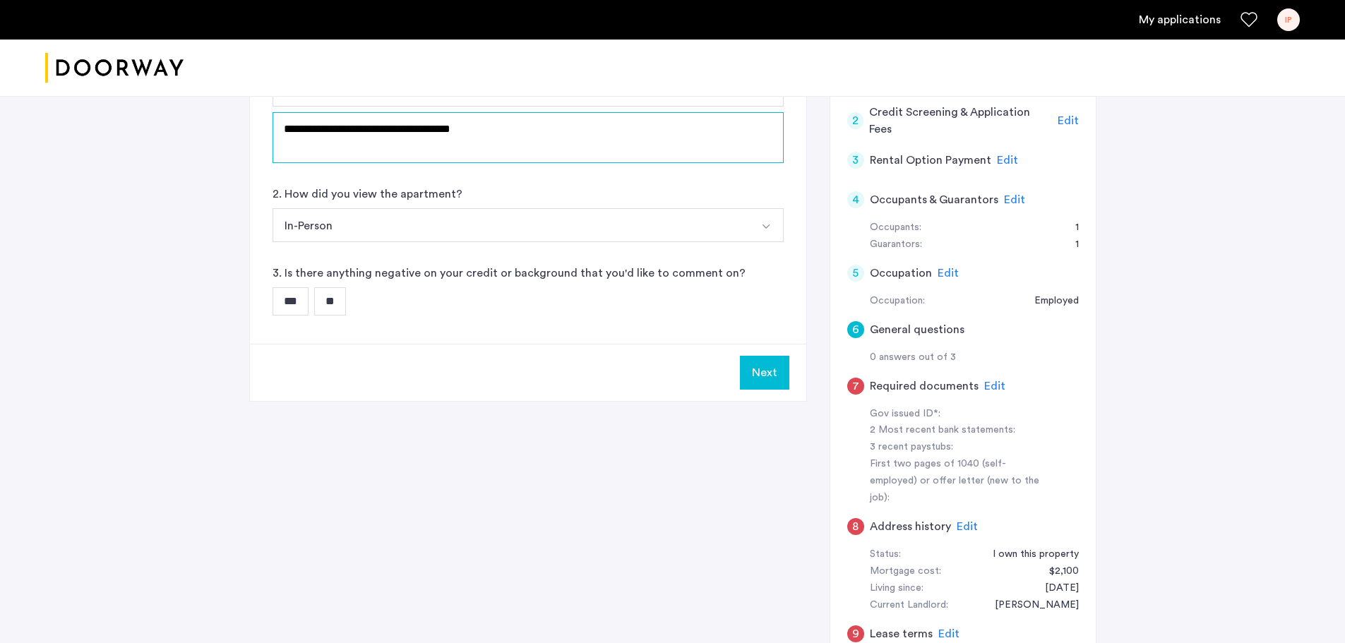
type textarea "**********"
click at [343, 310] on input "**" at bounding box center [330, 301] width 32 height 28
click at [755, 388] on button "Next" at bounding box center [764, 373] width 49 height 34
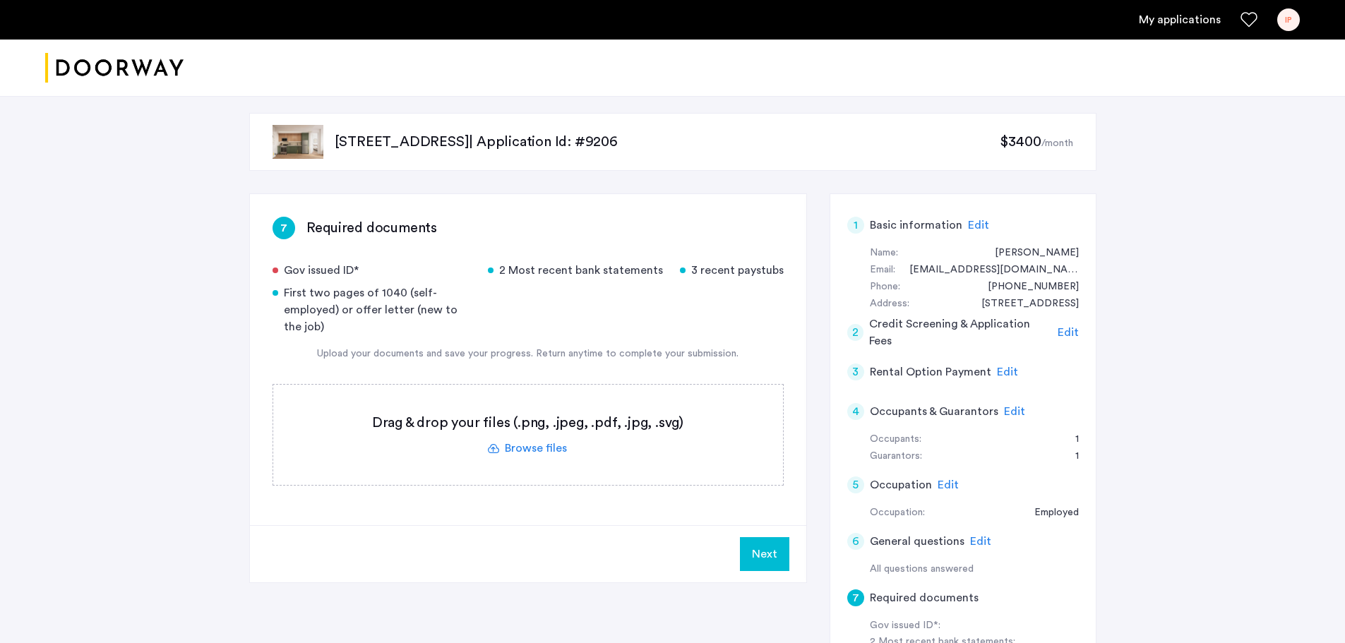
click at [533, 448] on label at bounding box center [528, 435] width 510 height 100
click at [0, 0] on input "file" at bounding box center [0, 0] width 0 height 0
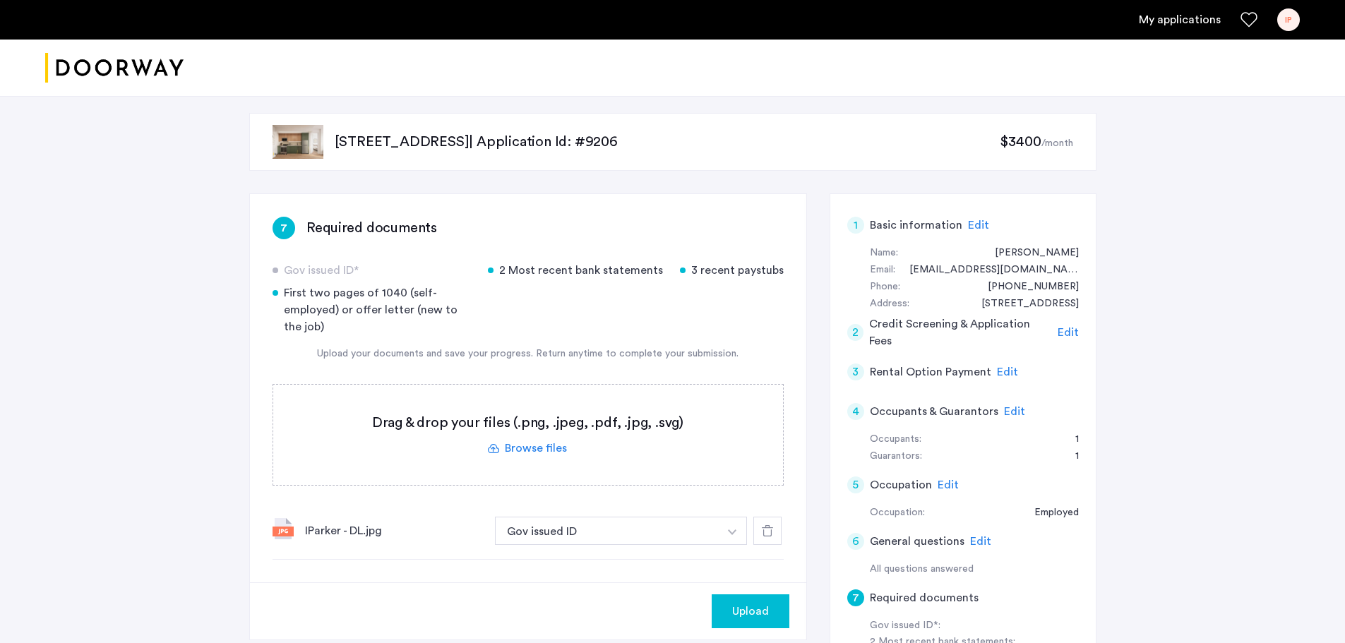
click at [748, 609] on span "Upload" at bounding box center [750, 611] width 37 height 17
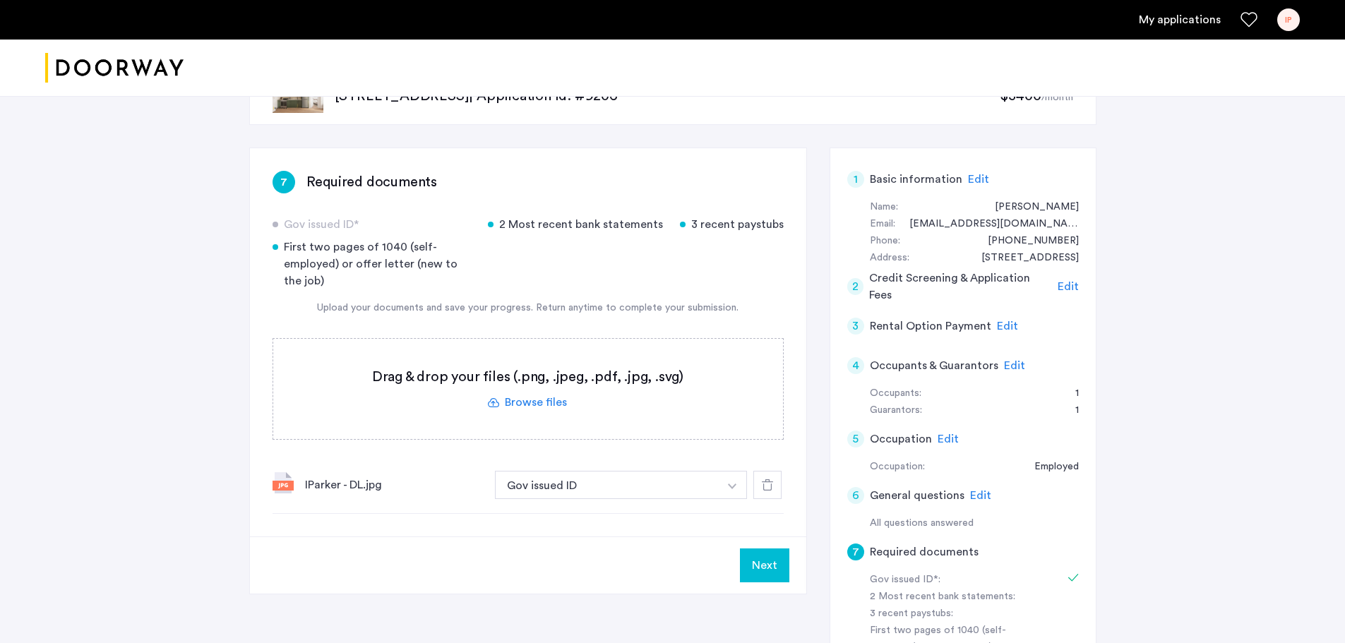
scroll to position [71, 0]
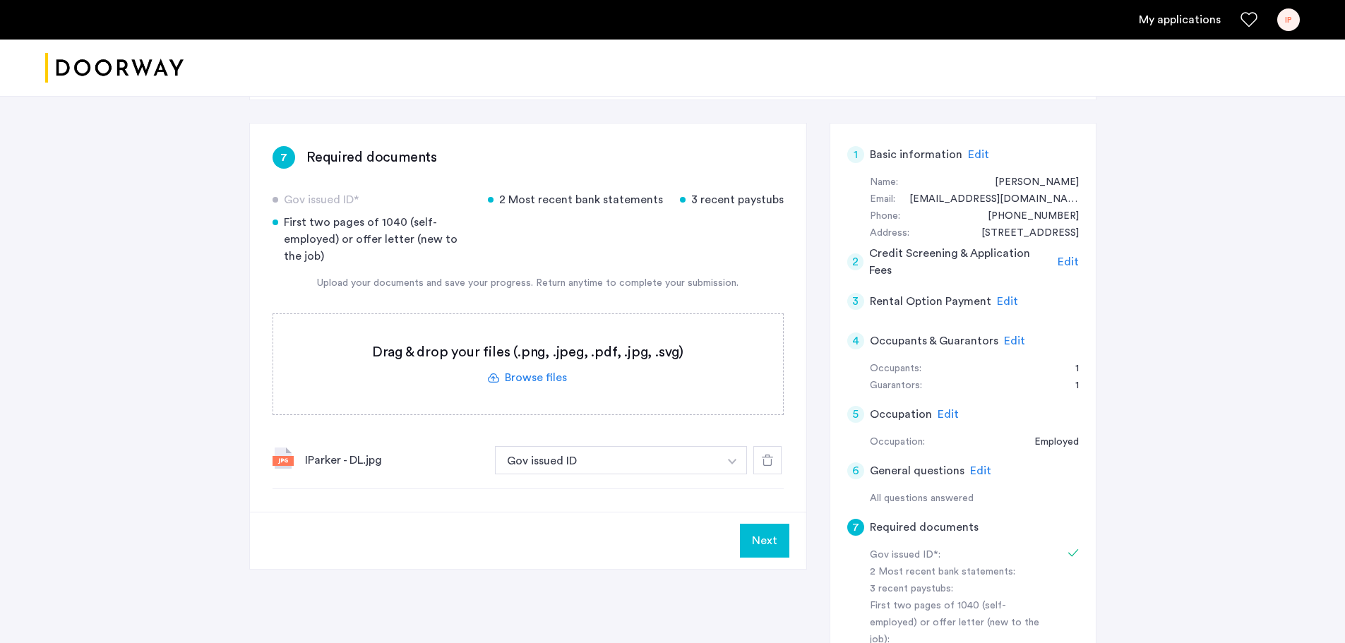
click at [538, 376] on label at bounding box center [528, 364] width 510 height 100
click at [0, 0] on input "file" at bounding box center [0, 0] width 0 height 0
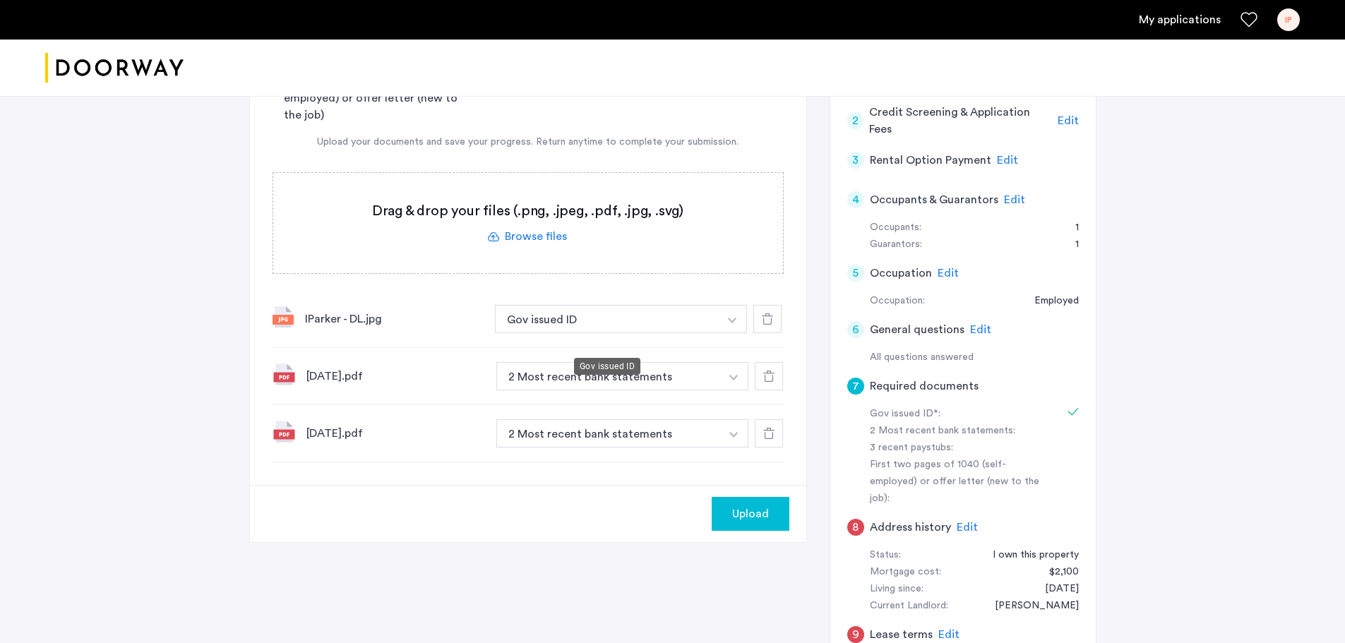
scroll to position [141, 0]
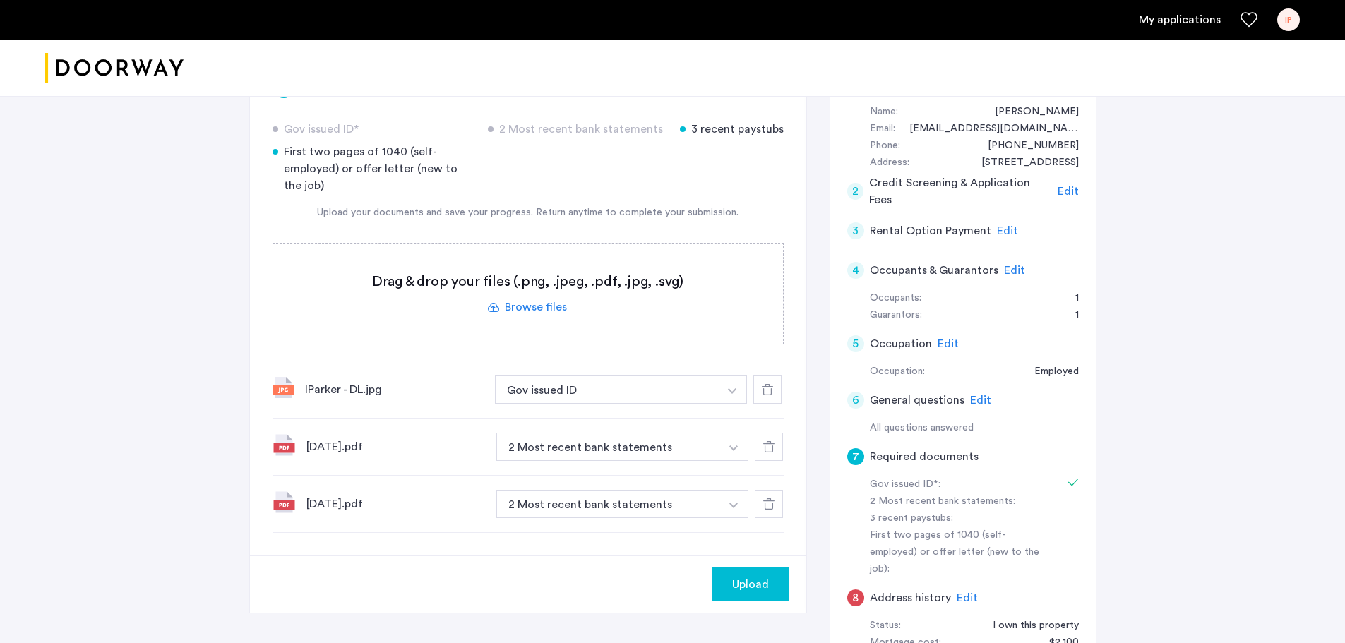
click at [761, 588] on span "Upload" at bounding box center [750, 584] width 37 height 17
click at [761, 588] on button "Next" at bounding box center [764, 584] width 49 height 34
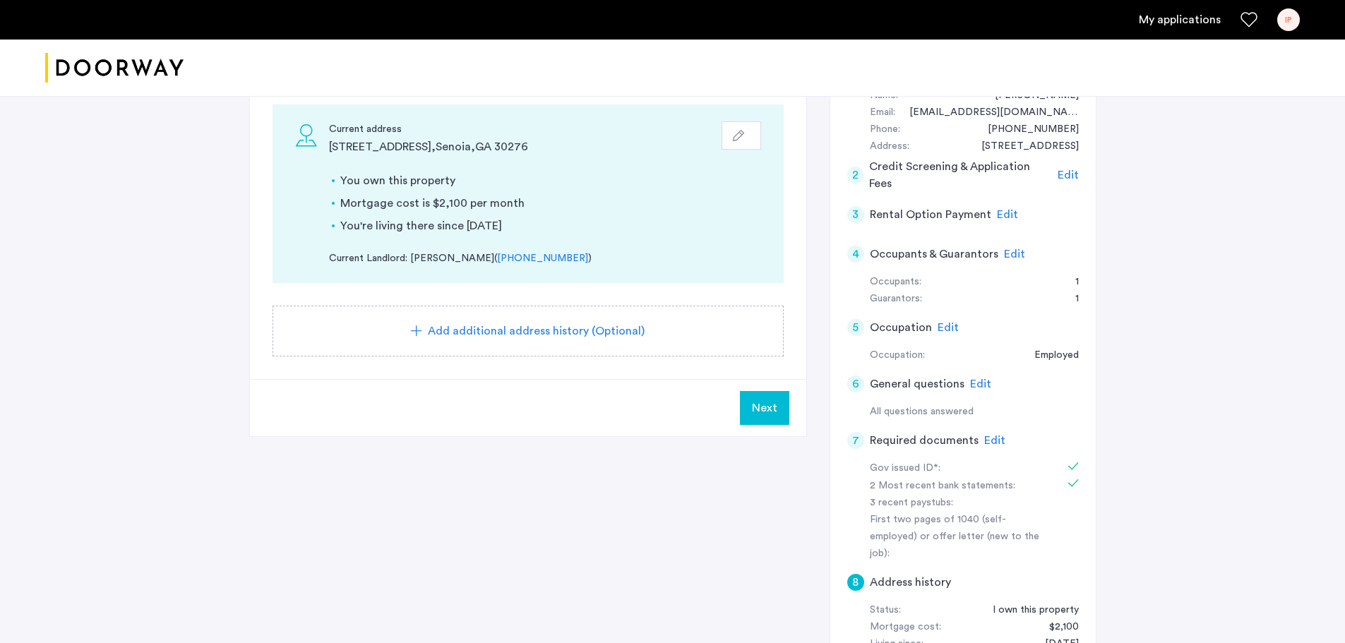
scroll to position [212, 0]
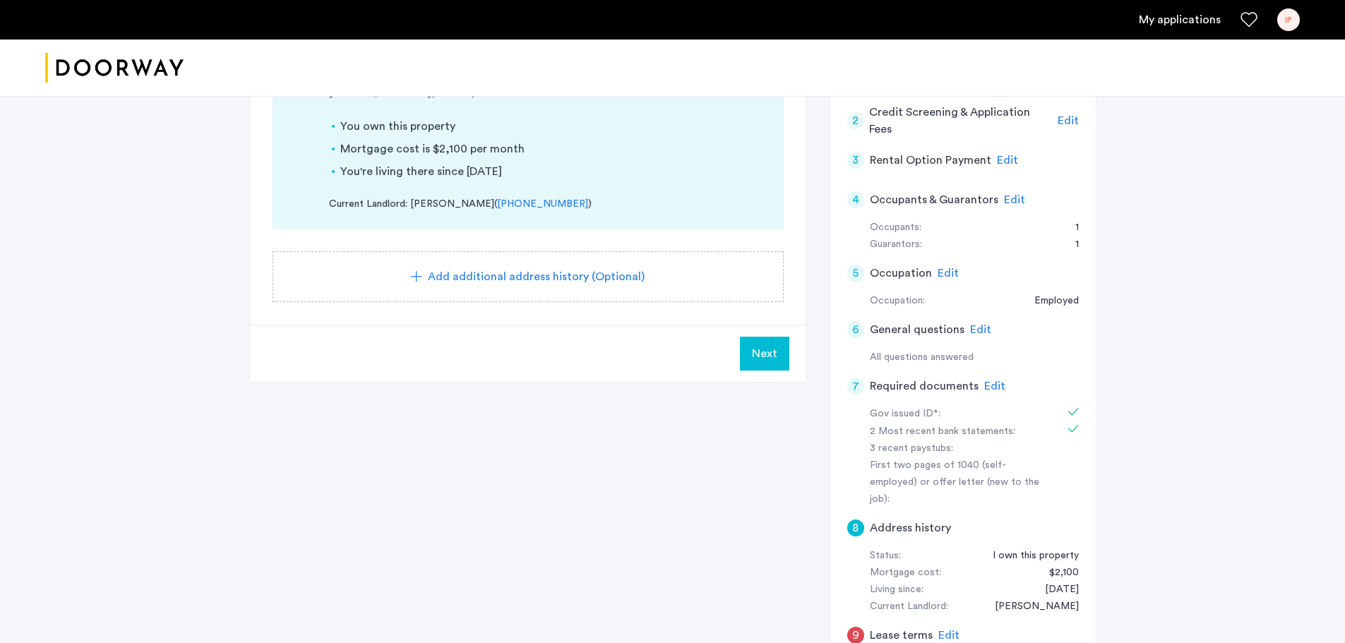
click at [990, 385] on span "Edit" at bounding box center [994, 385] width 21 height 11
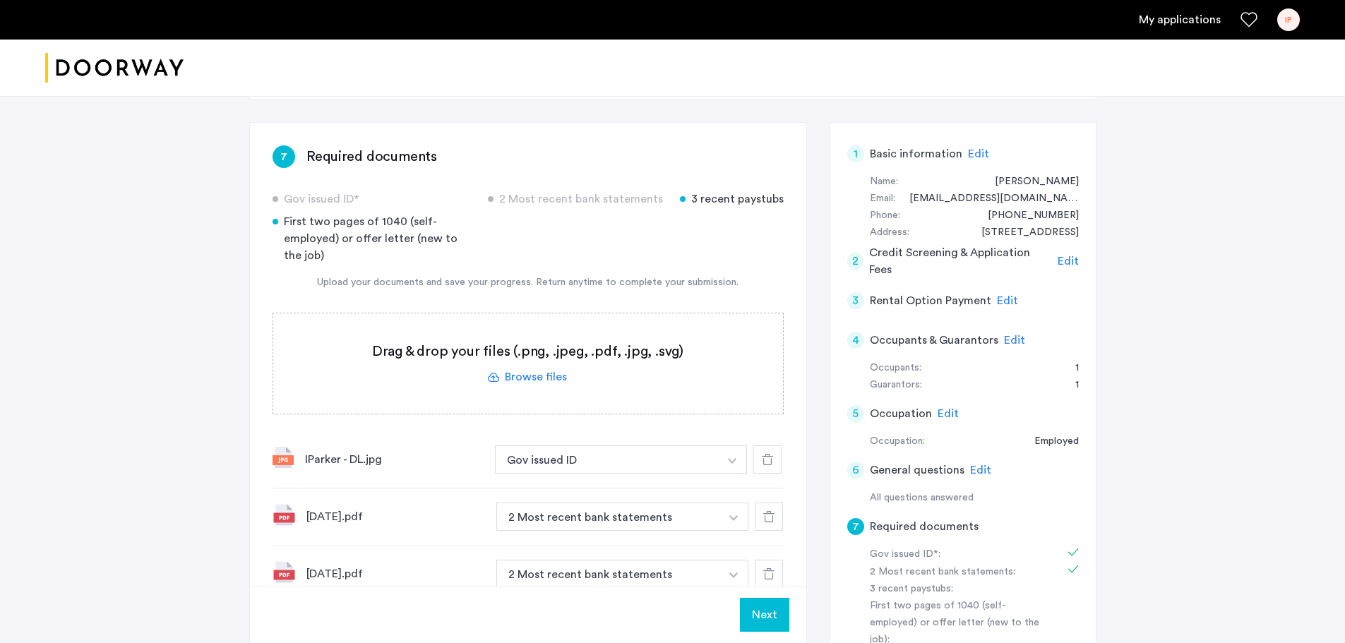
scroll to position [71, 0]
click at [553, 380] on label at bounding box center [528, 364] width 510 height 100
click at [0, 0] on input "file" at bounding box center [0, 0] width 0 height 0
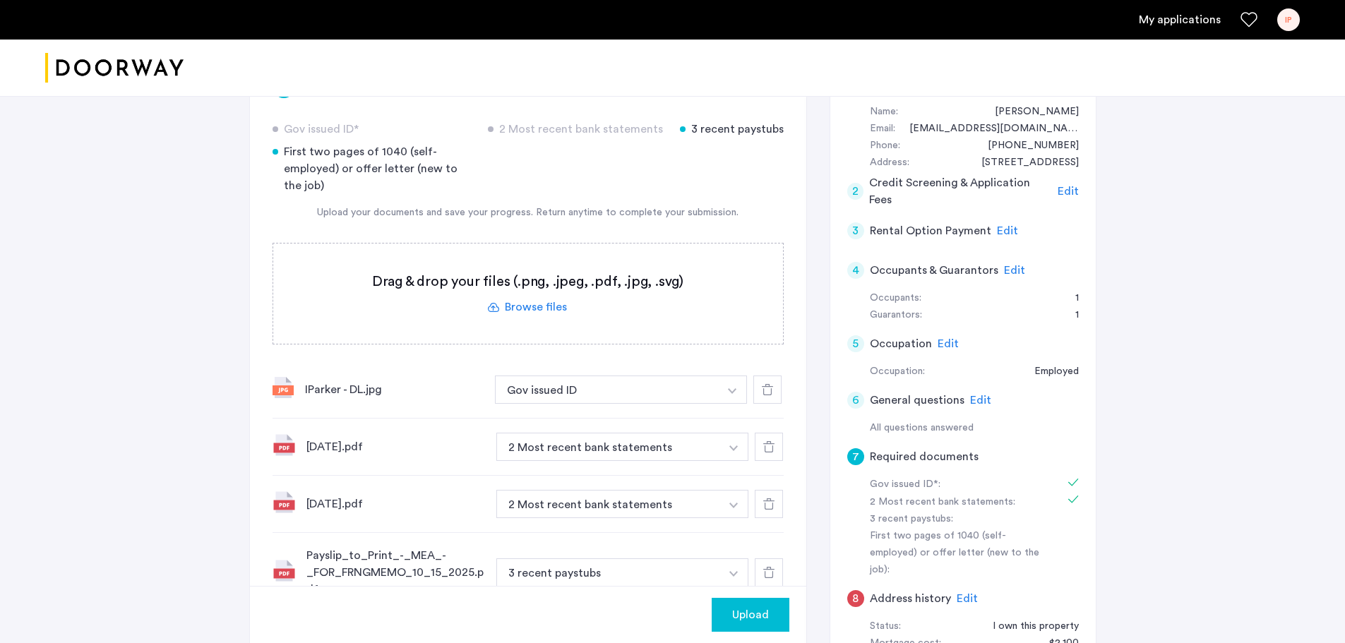
scroll to position [212, 0]
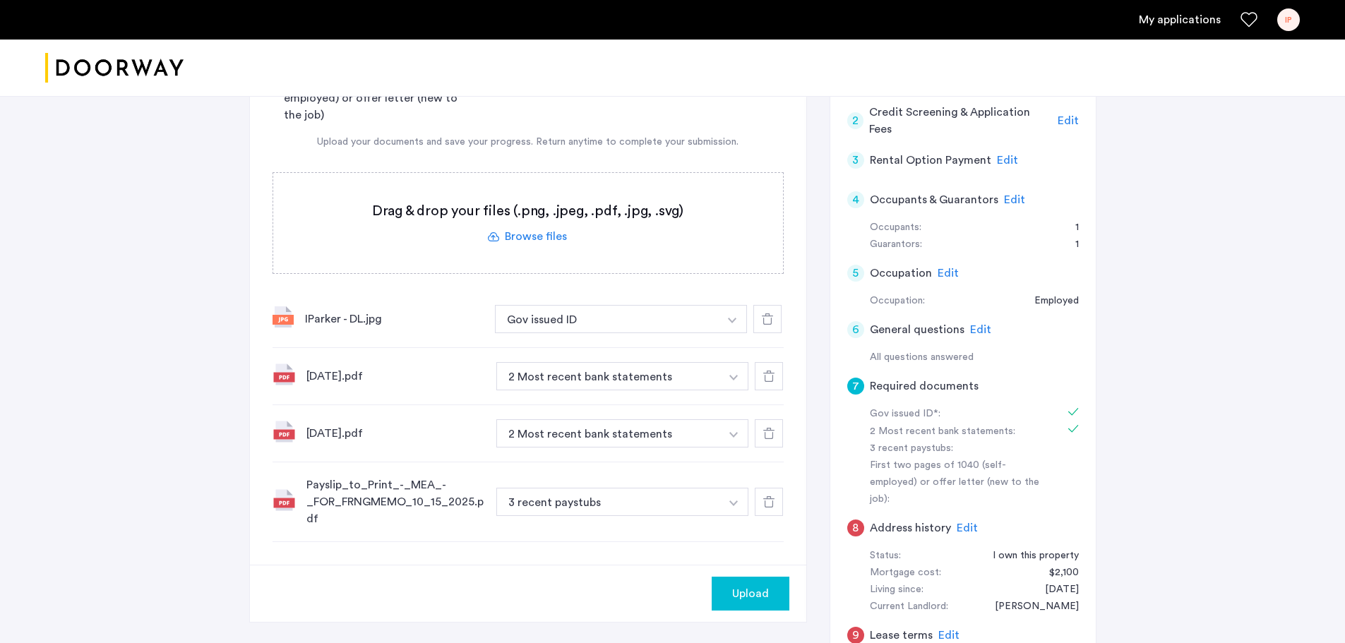
click at [745, 599] on span "Upload" at bounding box center [750, 593] width 37 height 17
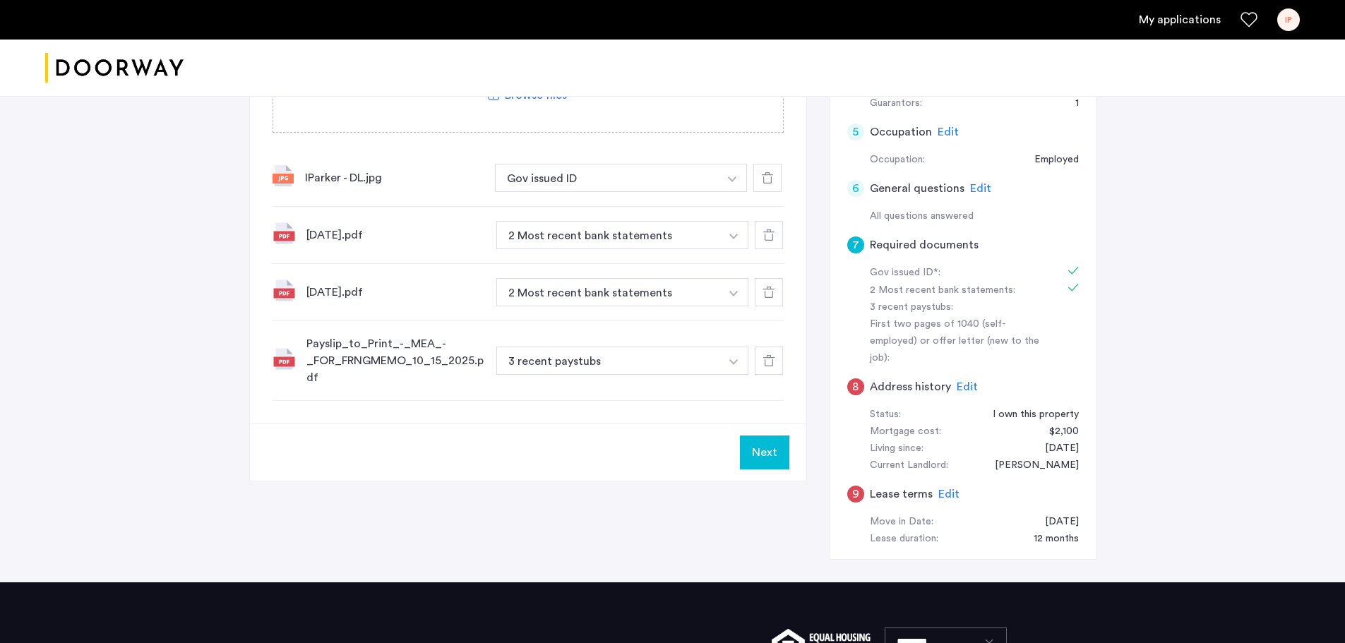
scroll to position [282, 0]
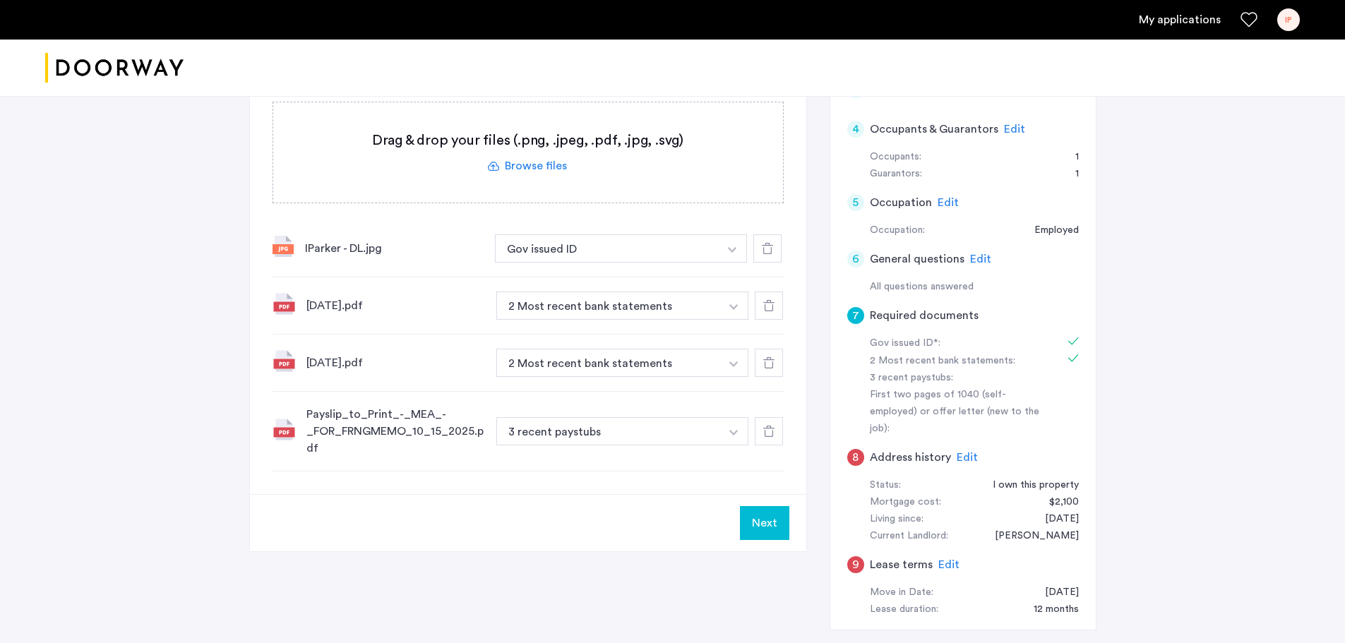
click at [776, 525] on button "Next" at bounding box center [764, 523] width 49 height 34
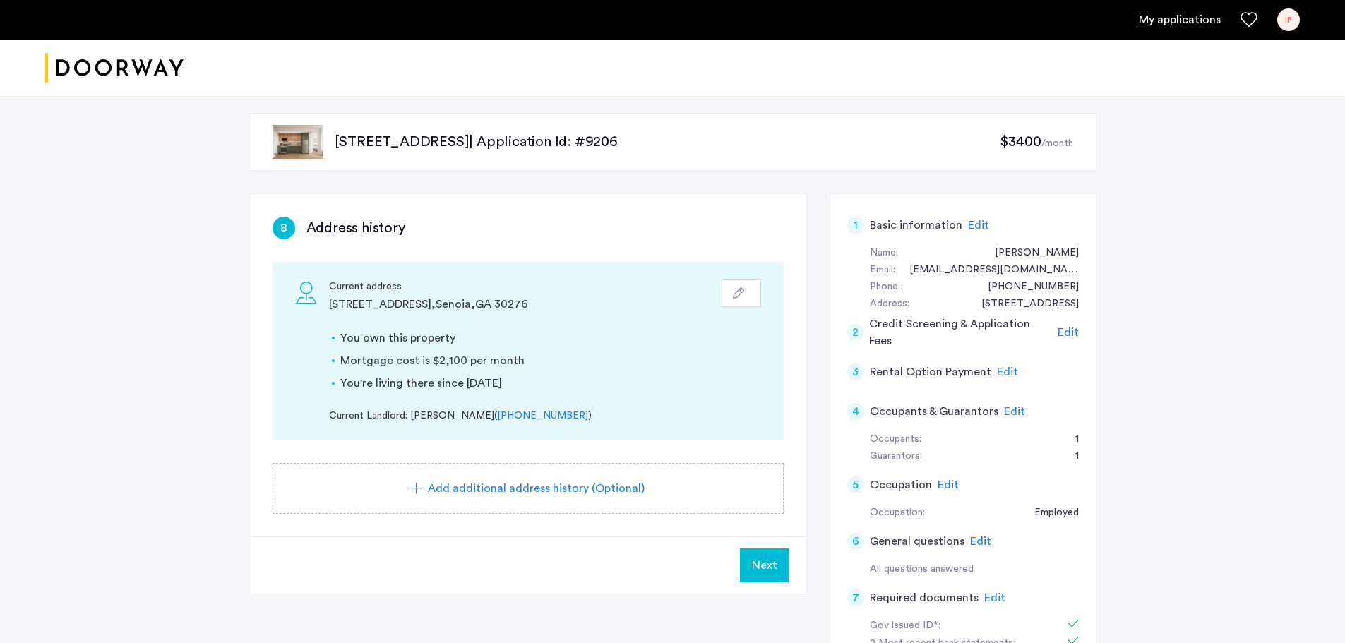
click at [771, 570] on span "Next" at bounding box center [764, 565] width 25 height 17
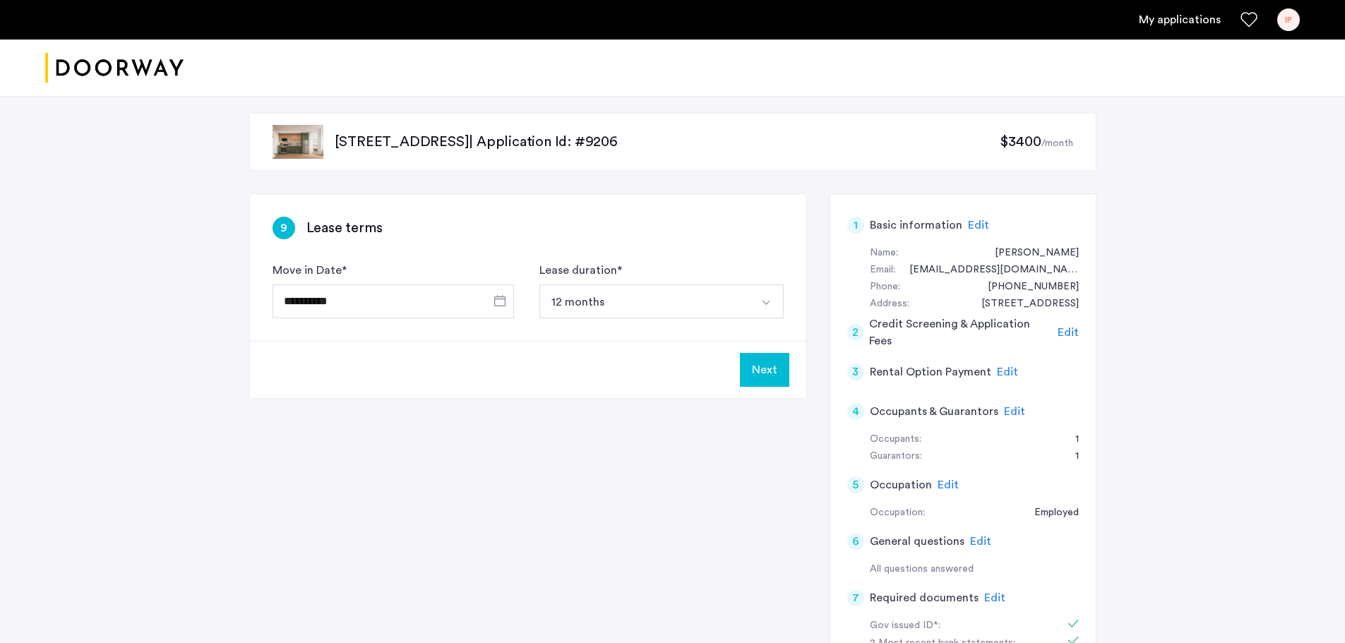
click at [764, 376] on button "Next" at bounding box center [764, 370] width 49 height 34
